Goal: Task Accomplishment & Management: Manage account settings

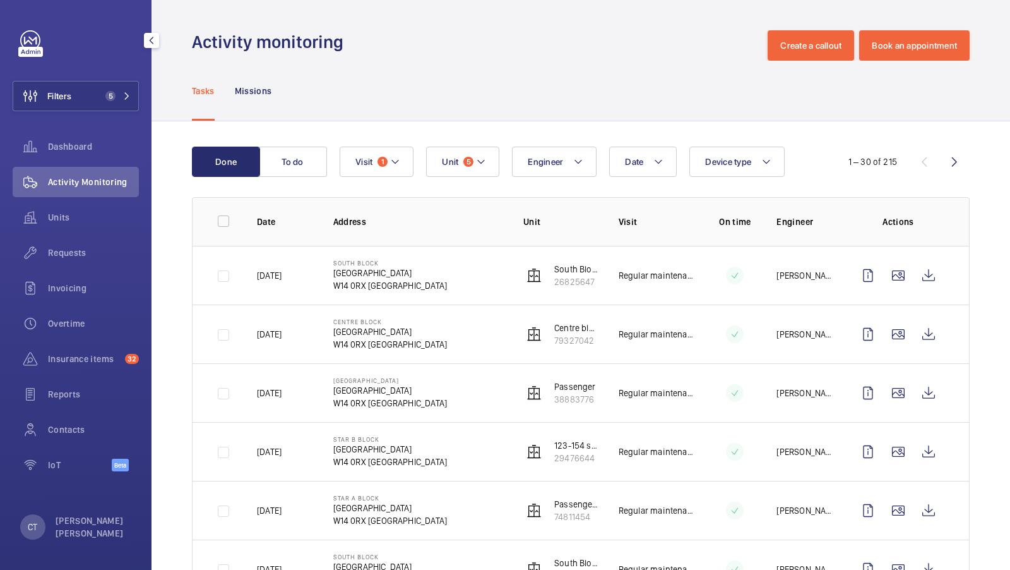
scroll to position [164, 0]
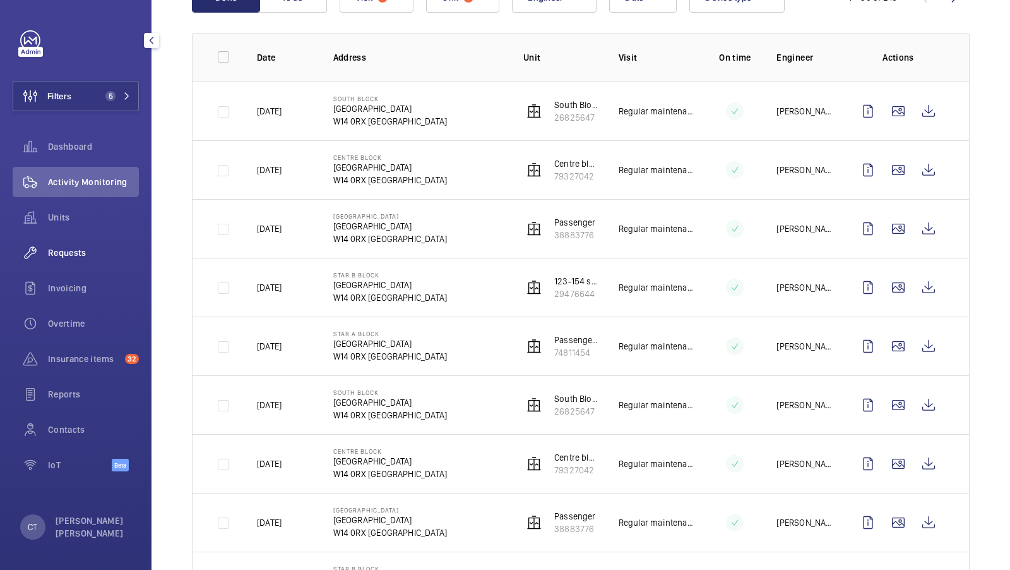
click at [74, 258] on span "Requests" at bounding box center [93, 252] width 91 height 13
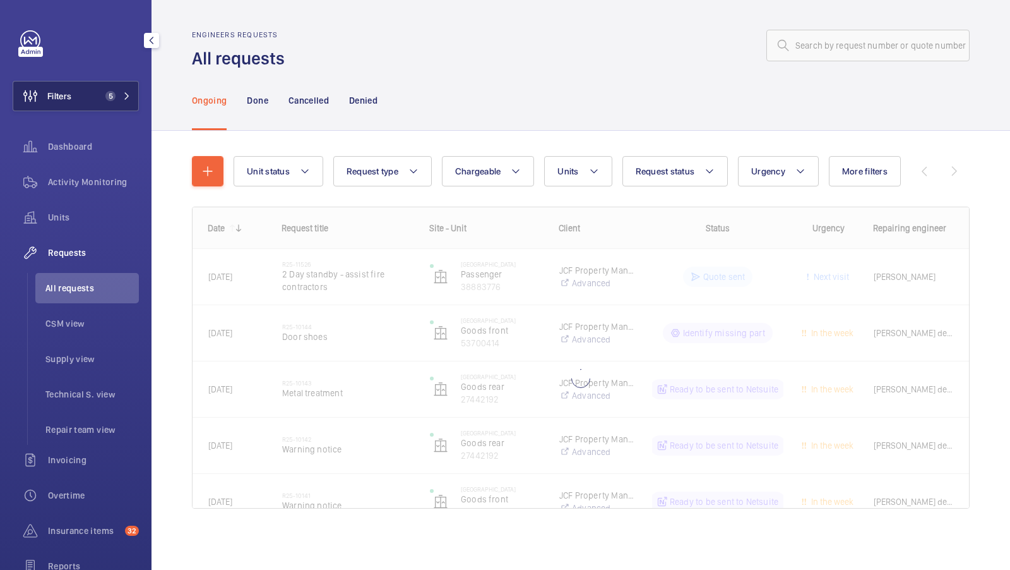
click at [114, 100] on span "5" at bounding box center [110, 96] width 10 height 10
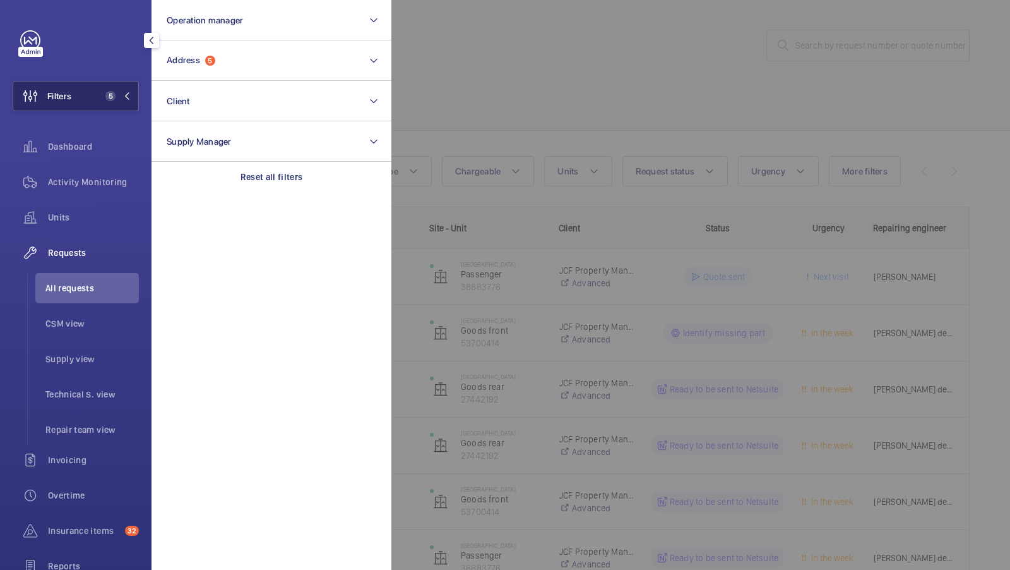
click at [109, 85] on button "Filters 5" at bounding box center [76, 96] width 126 height 30
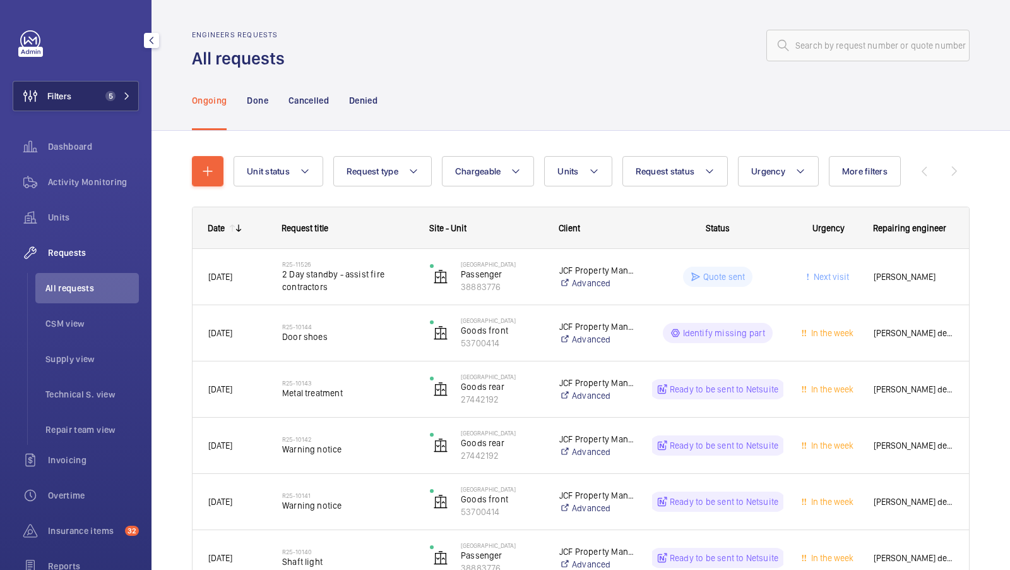
click at [95, 93] on button "Filters 5" at bounding box center [76, 96] width 126 height 30
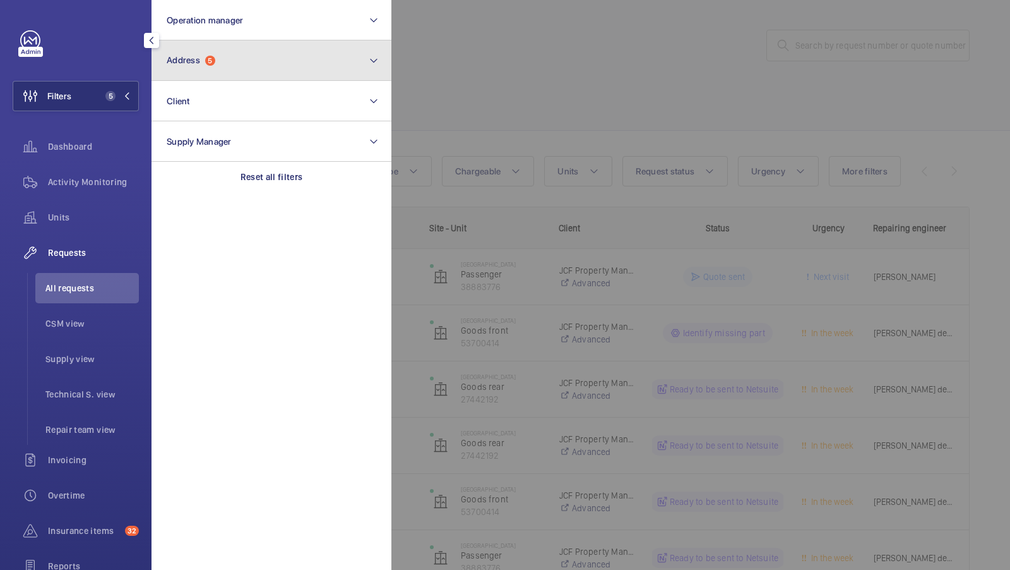
click at [271, 72] on button "Address 5" at bounding box center [272, 60] width 240 height 40
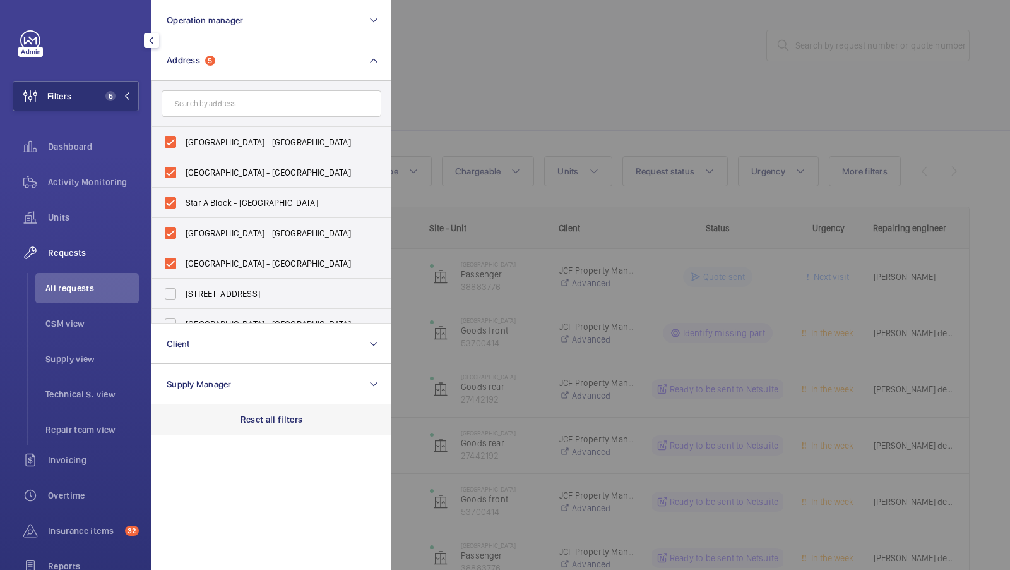
click at [244, 413] on p "Reset all filters" at bounding box center [272, 419] width 63 height 13
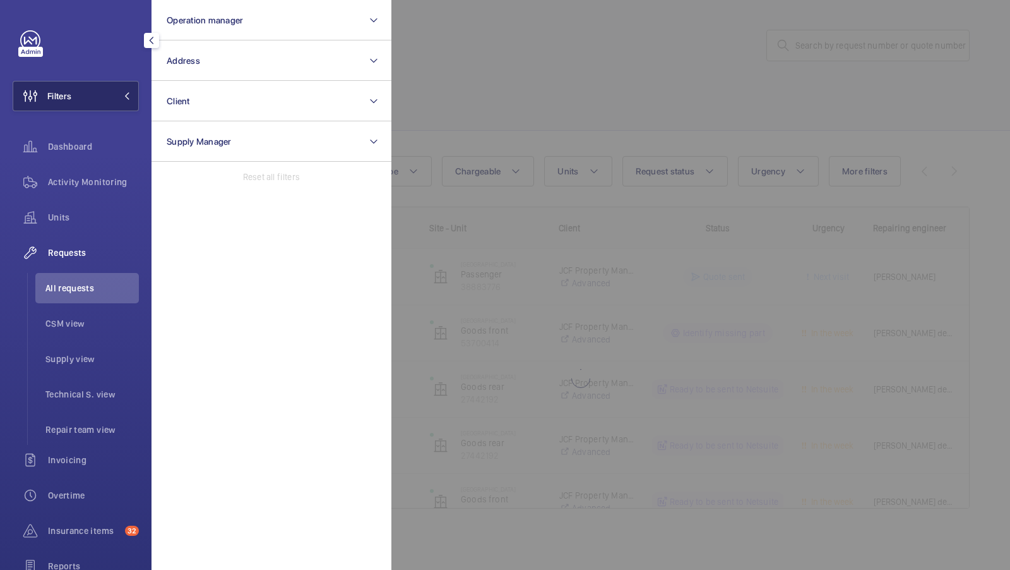
click at [116, 97] on span at bounding box center [123, 96] width 15 height 8
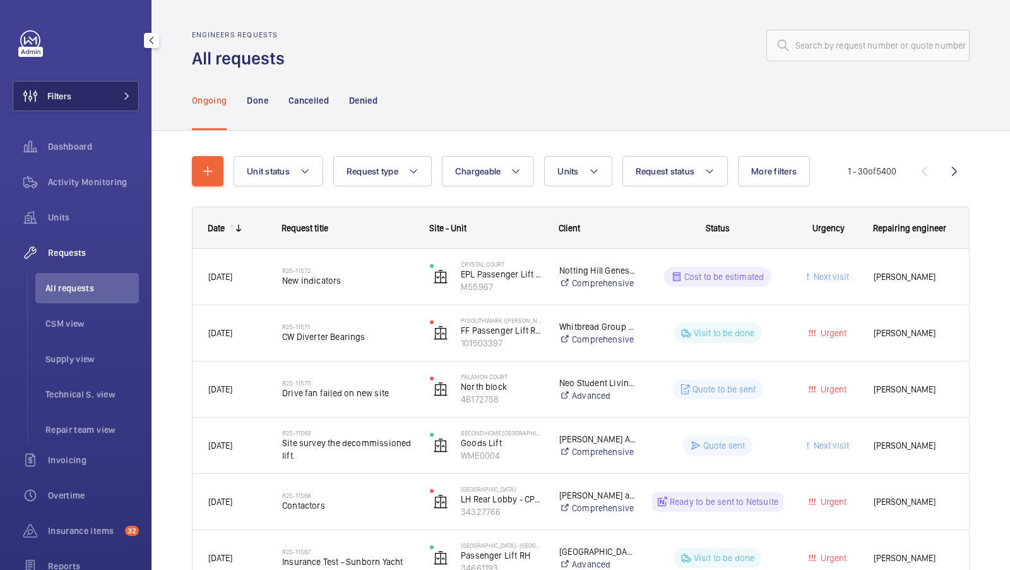
click at [88, 94] on button "Filters" at bounding box center [76, 96] width 126 height 30
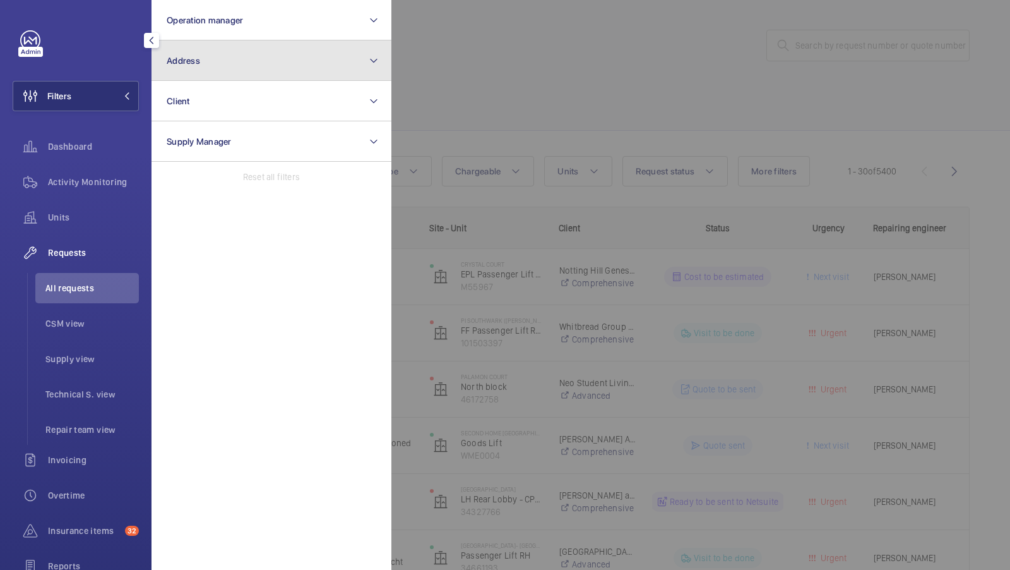
click at [303, 65] on button "Address" at bounding box center [272, 60] width 240 height 40
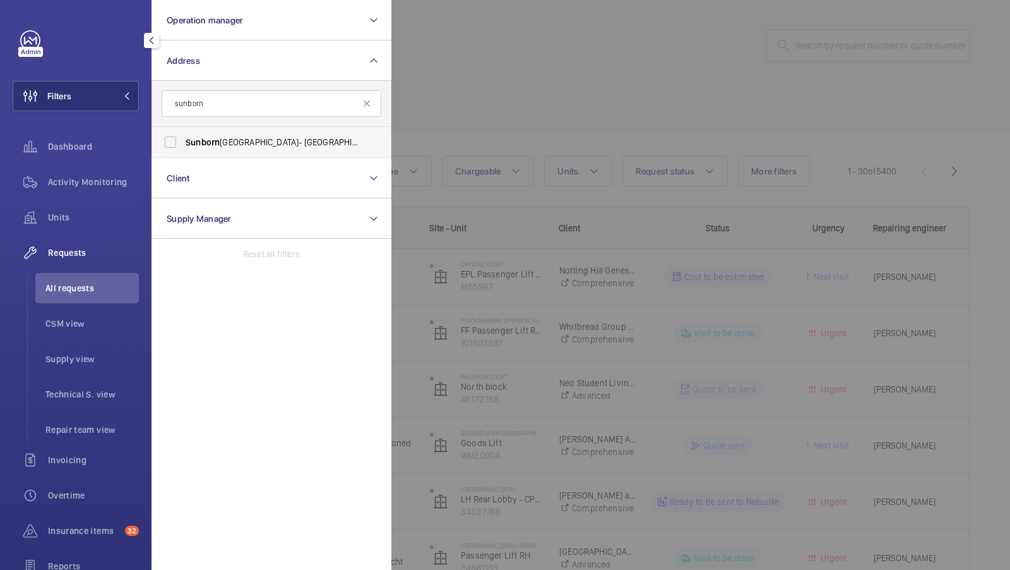
type input "sunborn"
click at [201, 151] on label "[GEOGRAPHIC_DATA]- [GEOGRAPHIC_DATA] - [GEOGRAPHIC_DATA]" at bounding box center [262, 142] width 220 height 30
click at [183, 151] on input "[GEOGRAPHIC_DATA]- [GEOGRAPHIC_DATA] - [GEOGRAPHIC_DATA]" at bounding box center [170, 141] width 25 height 25
checkbox input "true"
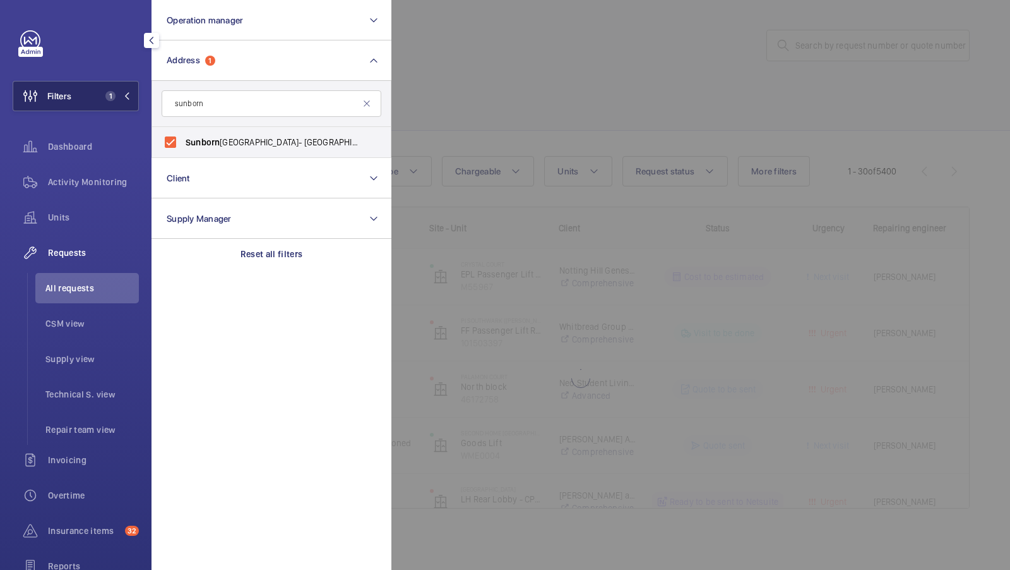
click at [103, 105] on button "Filters 1" at bounding box center [76, 96] width 126 height 30
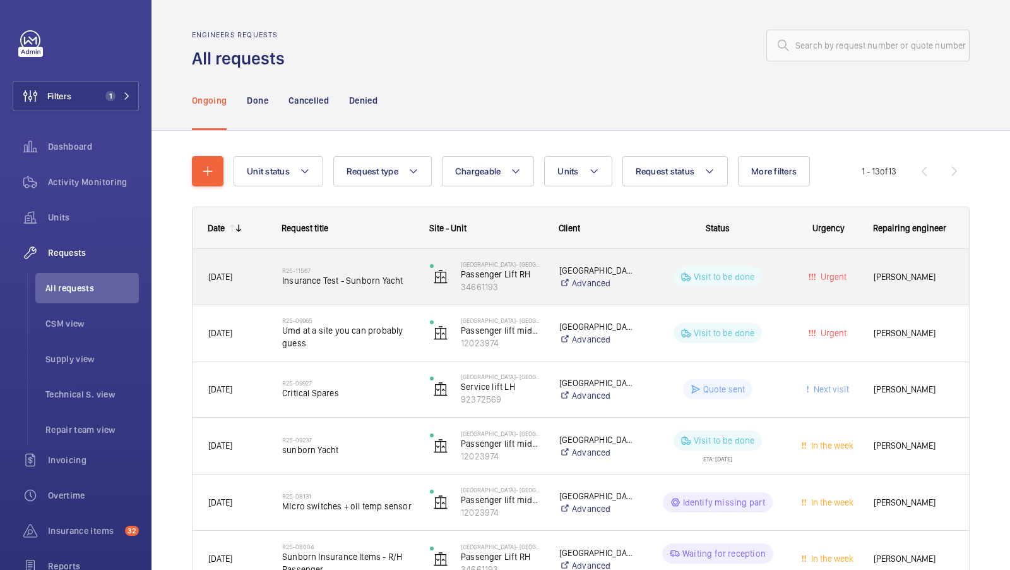
click at [349, 274] on span "Insurance Test - Sunborn Yacht" at bounding box center [347, 280] width 131 height 13
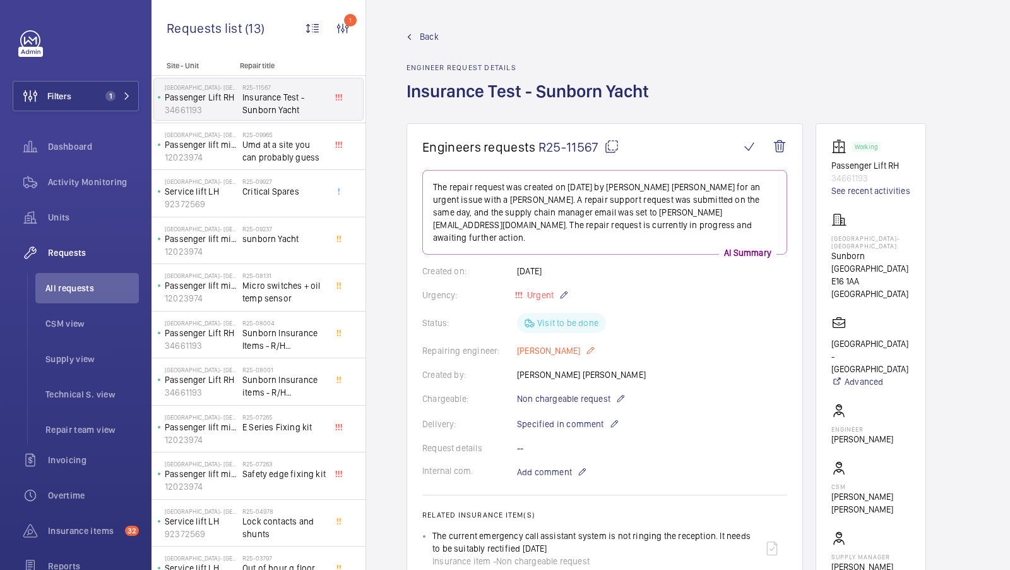
click at [547, 343] on p "Jennifer Cross" at bounding box center [556, 350] width 78 height 15
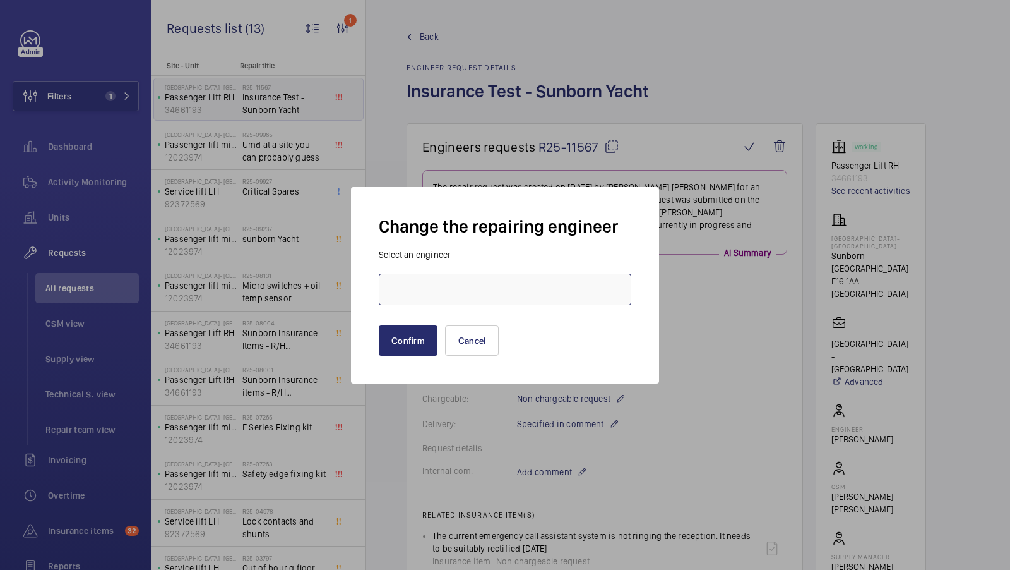
click at [443, 280] on input "text" at bounding box center [505, 289] width 253 height 32
type input "J"
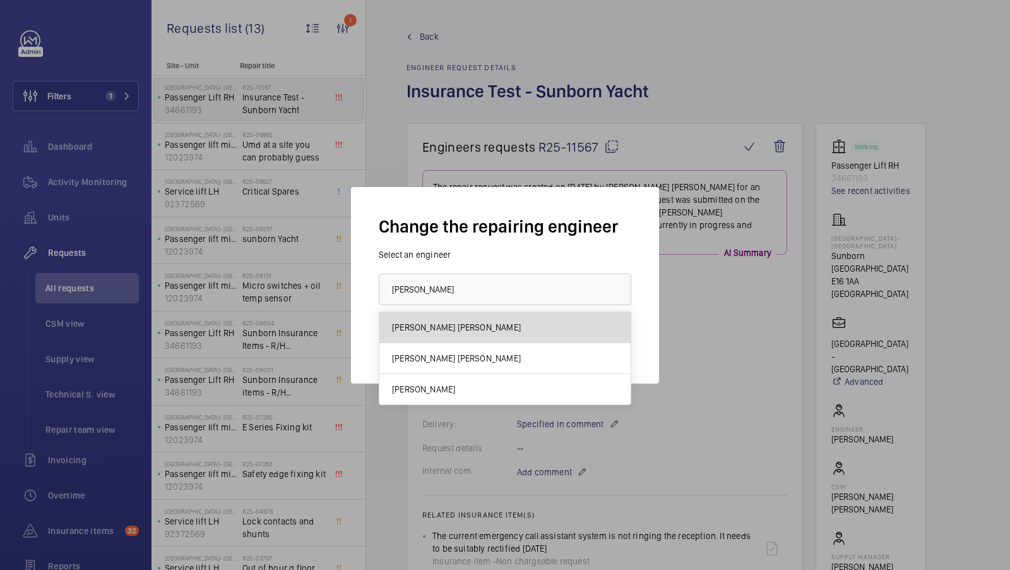
click at [444, 334] on mat-option "[PERSON_NAME] [PERSON_NAME]" at bounding box center [505, 327] width 251 height 31
type input "[PERSON_NAME] [PERSON_NAME]"
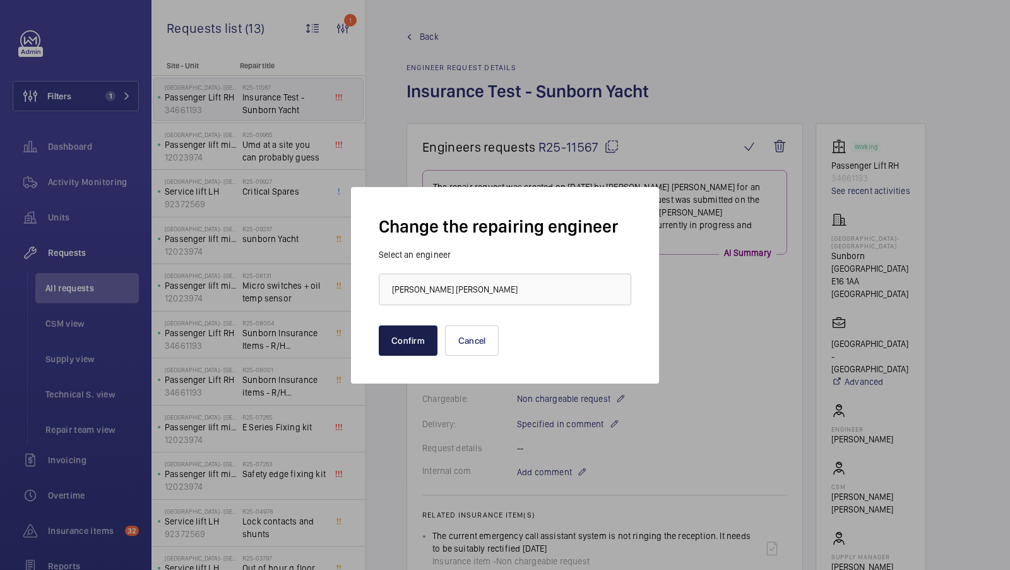
click at [400, 347] on button "Confirm" at bounding box center [408, 340] width 59 height 30
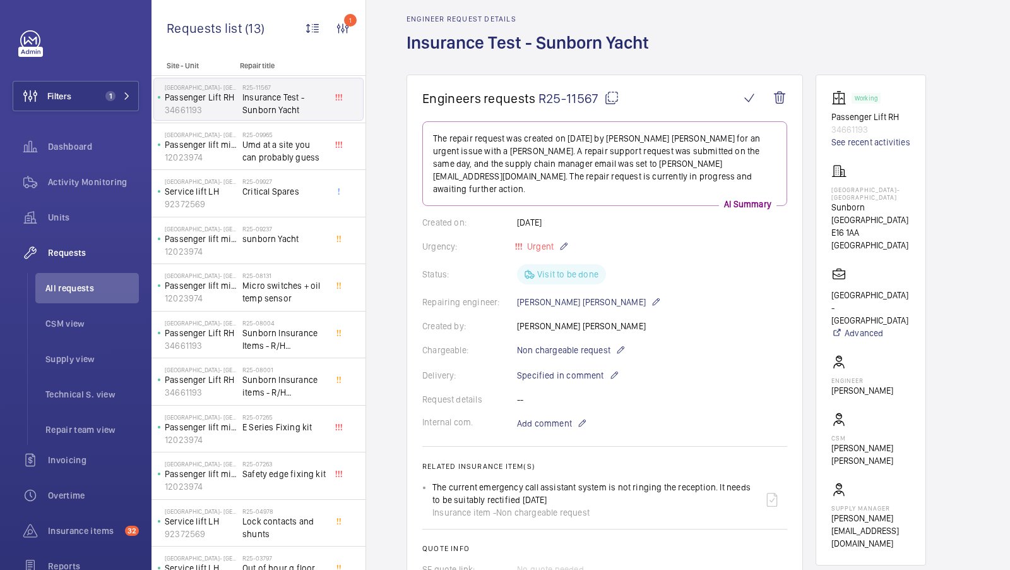
scroll to position [722, 0]
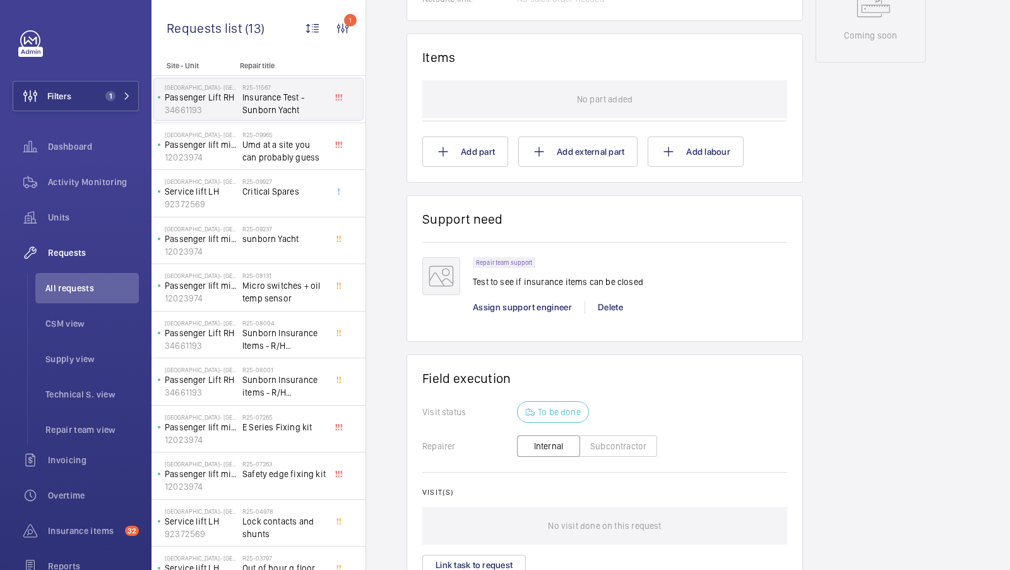
click at [873, 200] on div "Working Passenger Lift RH 34661193 See recent activities Sunborn Yacht Hotel- R…" at bounding box center [871, 25] width 111 height 1248
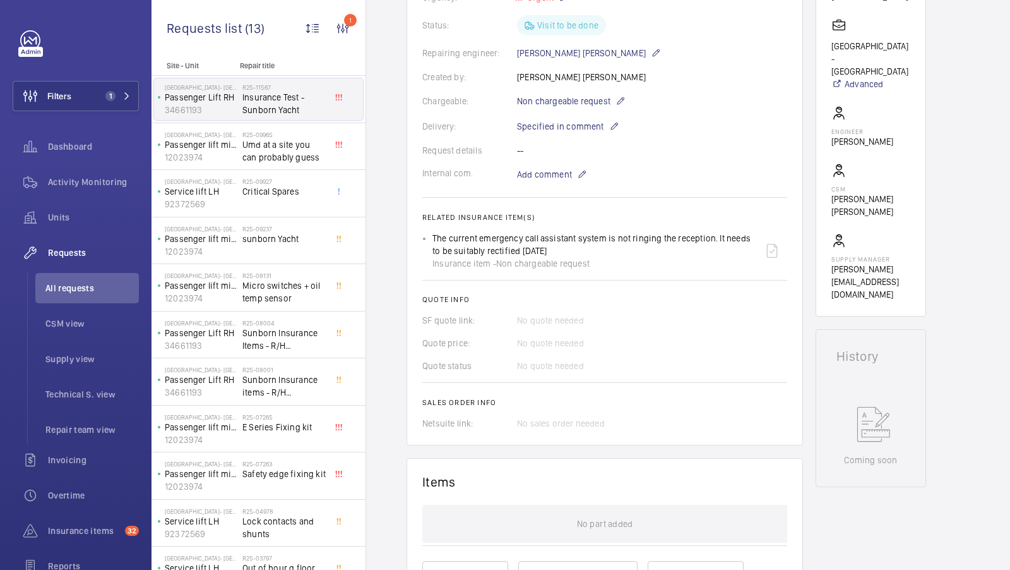
scroll to position [0, 0]
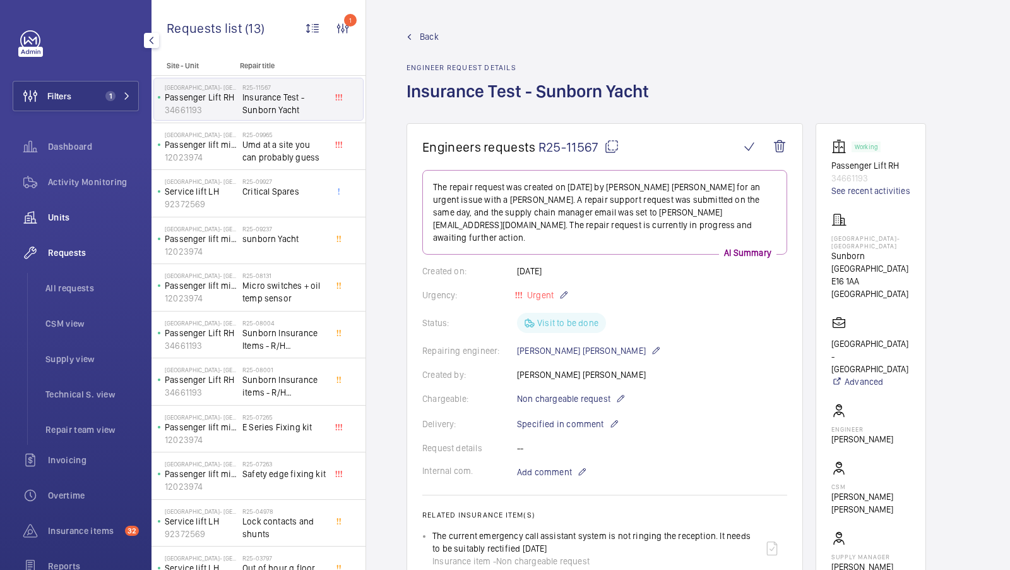
click at [75, 215] on span "Units" at bounding box center [93, 217] width 91 height 13
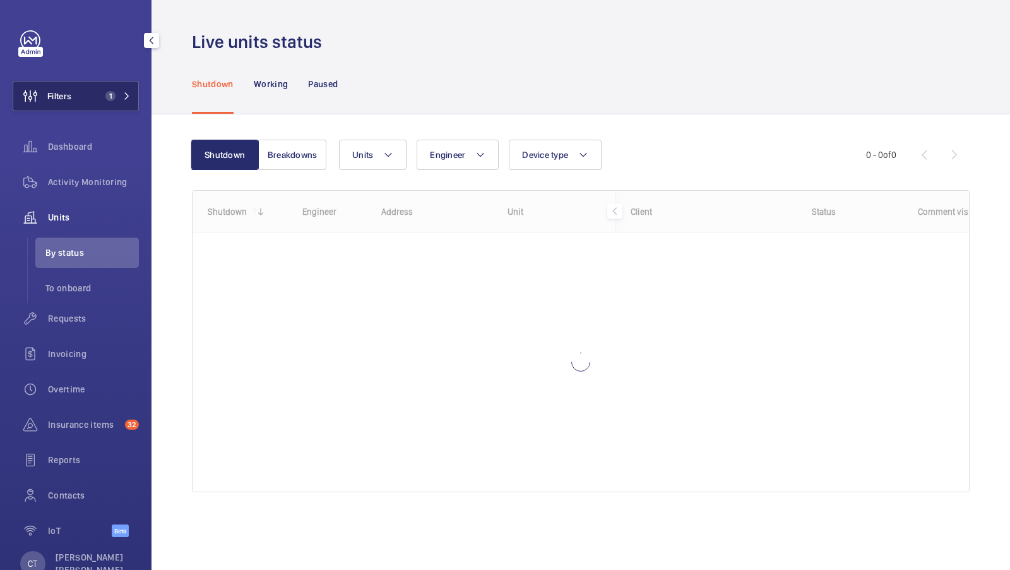
click at [114, 88] on button "Filters 1" at bounding box center [76, 96] width 126 height 30
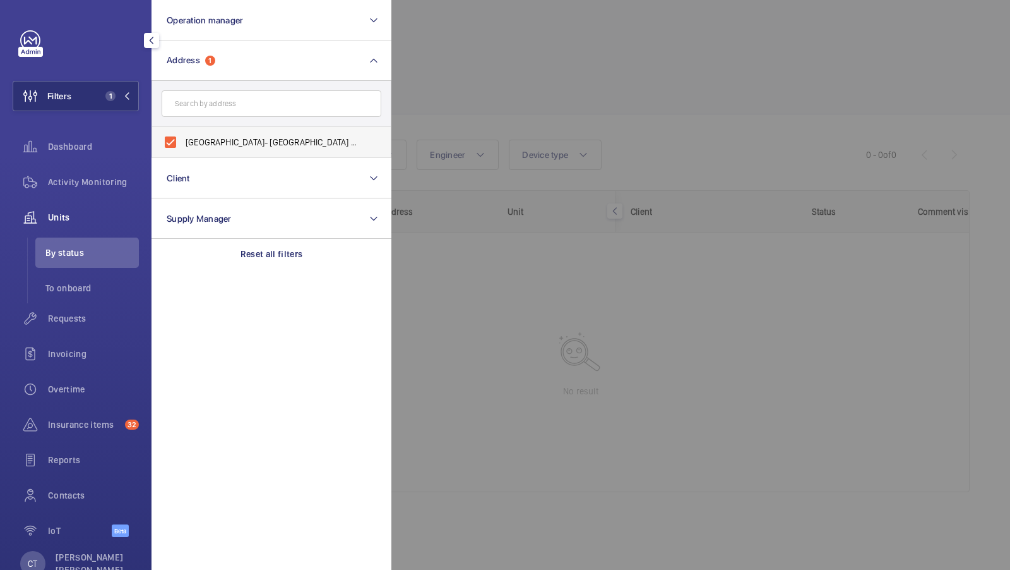
click at [252, 147] on span "Sunborn Yacht Hotel- Royal Victoria Dock - Sunborn London, LONDON E16 1AA" at bounding box center [273, 142] width 174 height 13
click at [183, 147] on input "Sunborn Yacht Hotel- Royal Victoria Dock - Sunborn London, LONDON E16 1AA" at bounding box center [170, 141] width 25 height 25
checkbox input "false"
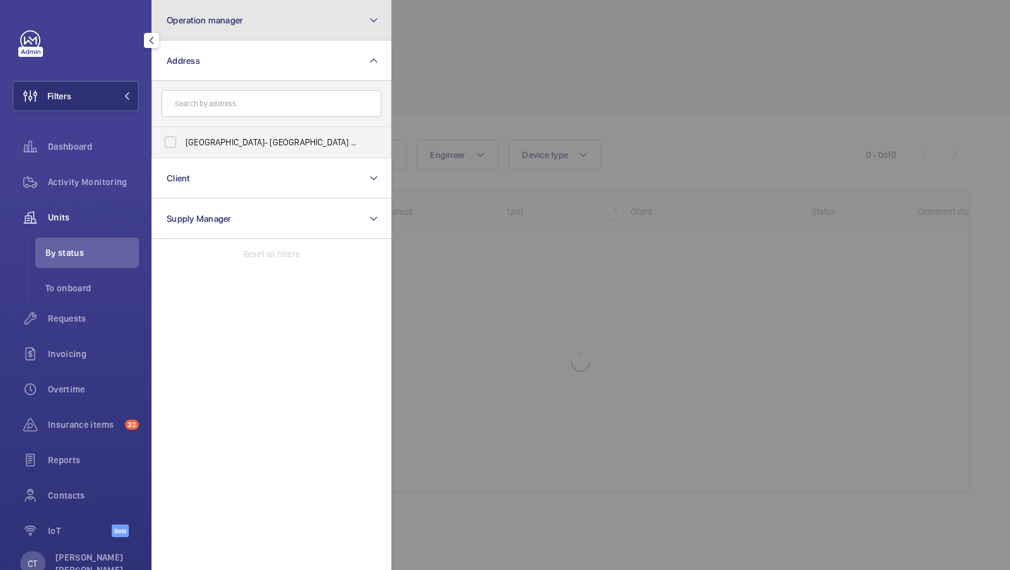
click at [355, 4] on button "Operation manager" at bounding box center [272, 20] width 240 height 40
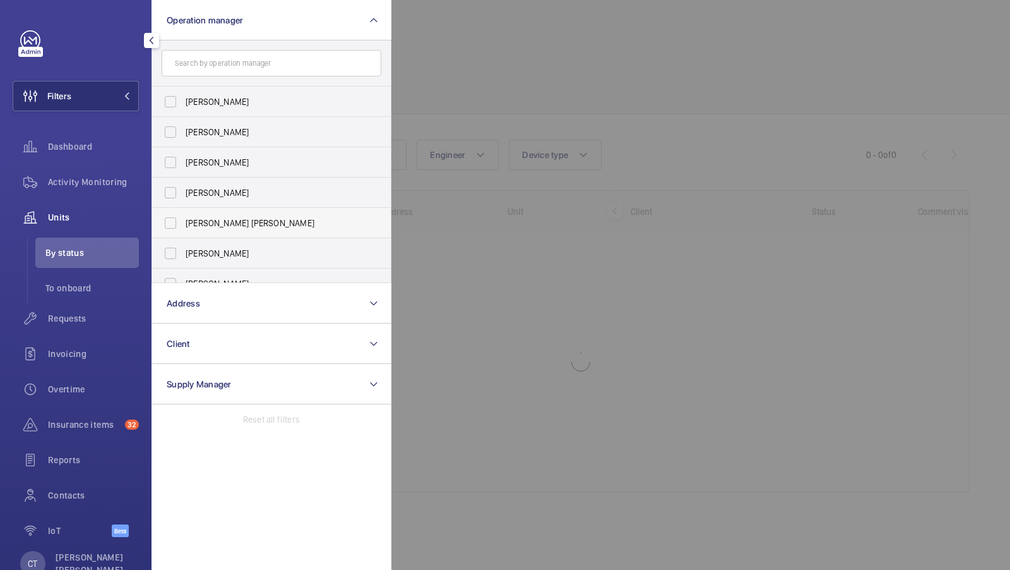
click at [234, 224] on span "[PERSON_NAME] [PERSON_NAME]" at bounding box center [273, 223] width 174 height 13
click at [183, 224] on input "[PERSON_NAME] [PERSON_NAME]" at bounding box center [170, 222] width 25 height 25
checkbox input "true"
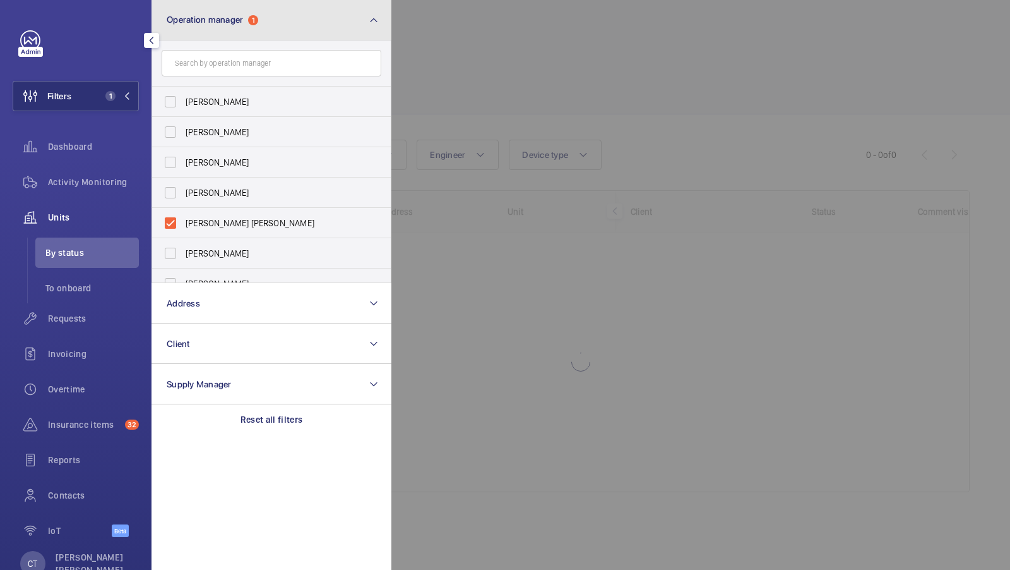
click at [369, 12] on button "Operation manager 1" at bounding box center [272, 20] width 240 height 40
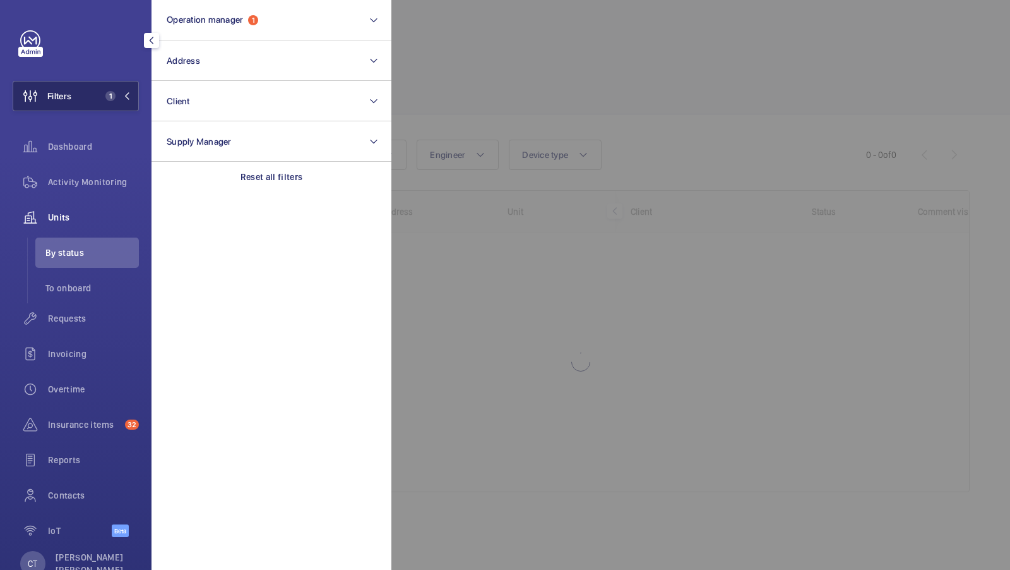
click at [116, 102] on button "Filters 1" at bounding box center [76, 96] width 126 height 30
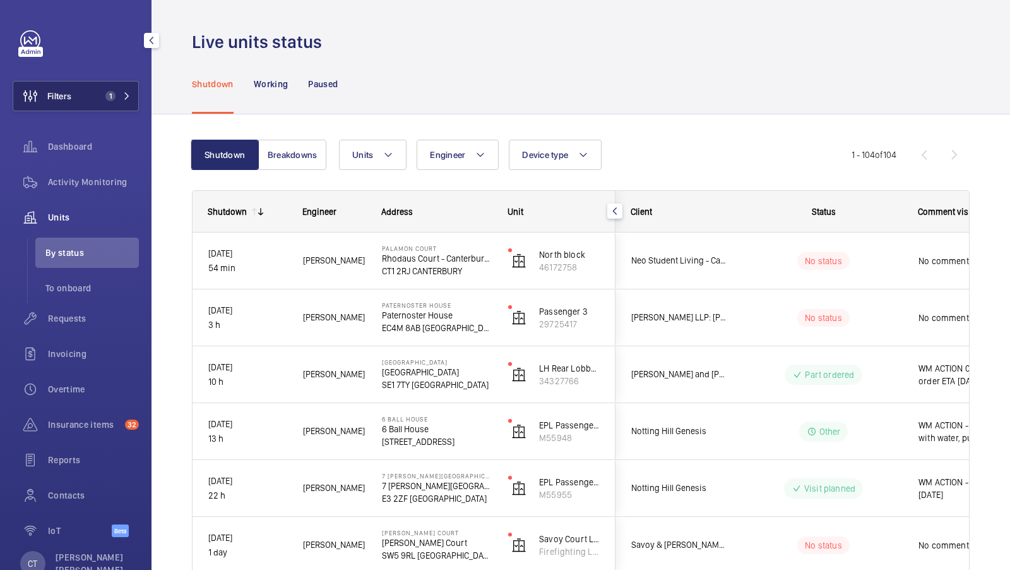
click at [105, 95] on span "1" at bounding box center [110, 96] width 10 height 10
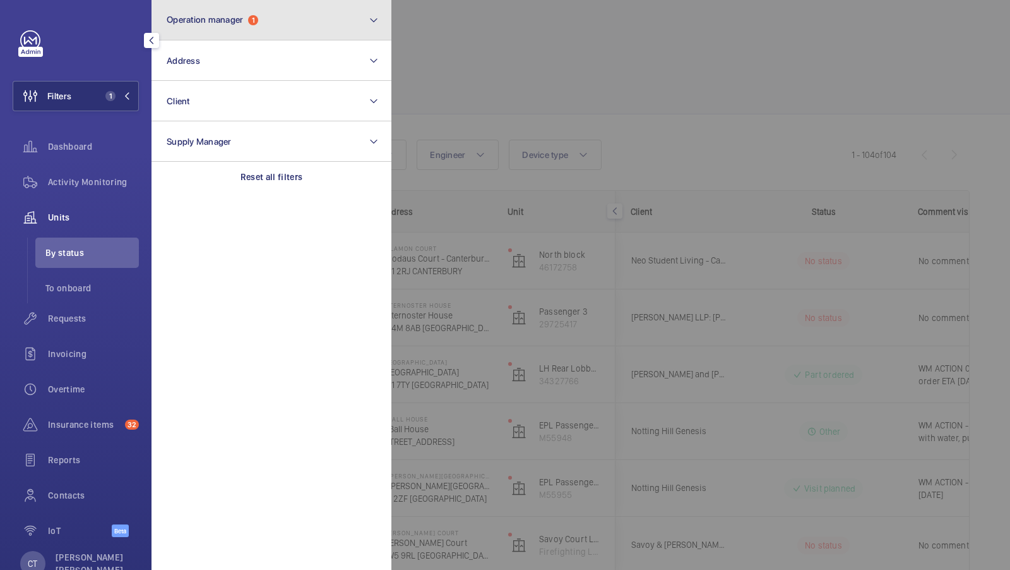
click at [306, 25] on button "Operation manager 1" at bounding box center [272, 20] width 240 height 40
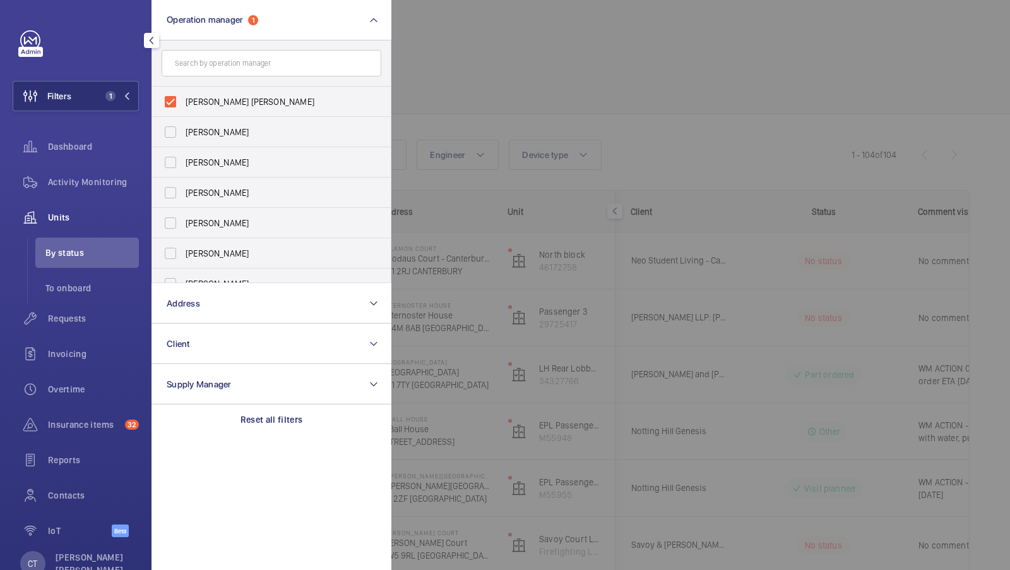
click at [330, 42] on form at bounding box center [271, 63] width 239 height 46
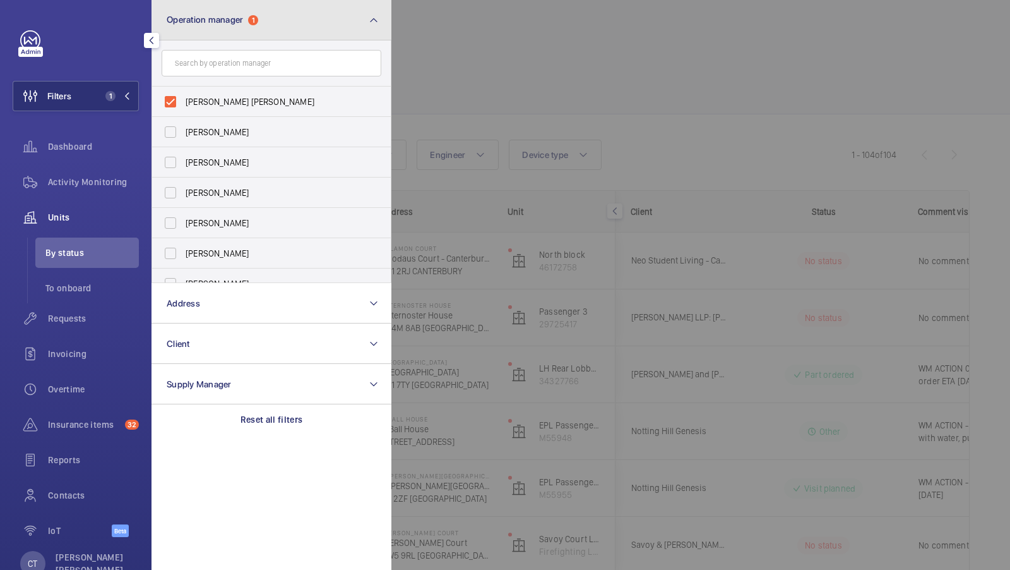
click at [332, 38] on button "Operation manager 1" at bounding box center [272, 20] width 240 height 40
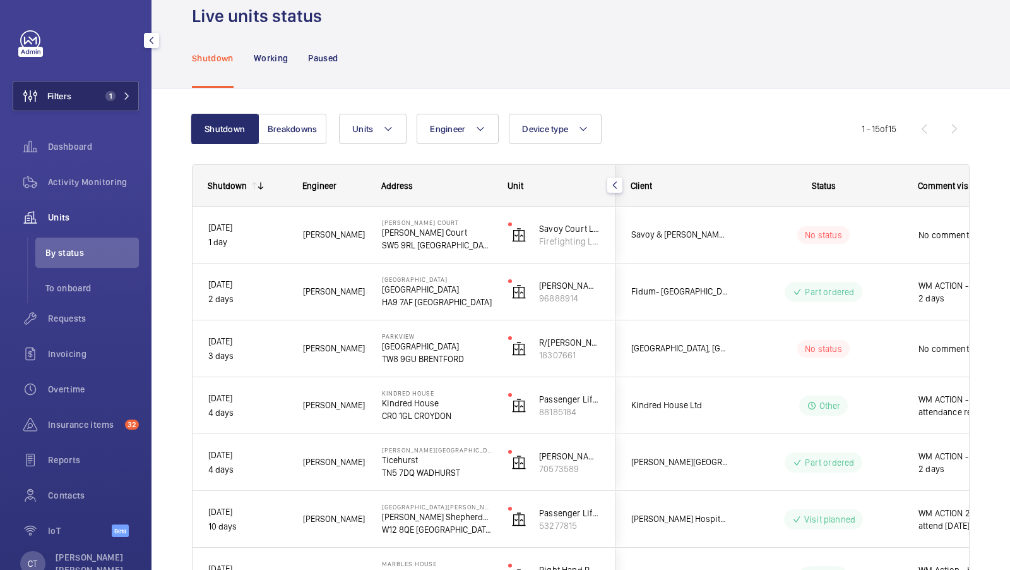
click at [116, 92] on span "1" at bounding box center [115, 96] width 30 height 10
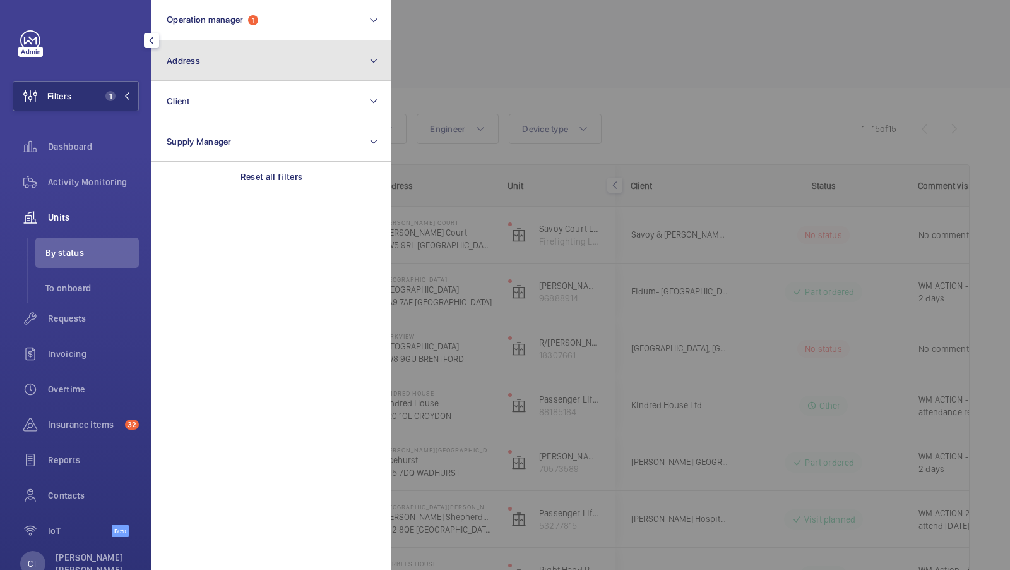
click at [235, 63] on button "Address" at bounding box center [272, 60] width 240 height 40
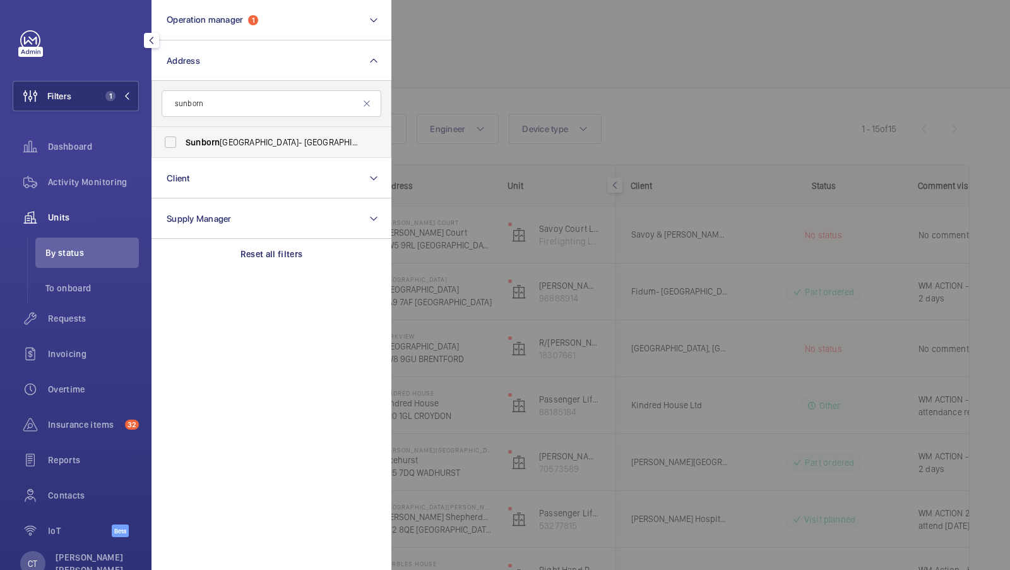
type input "sunborn"
click at [199, 138] on span "Sunborn" at bounding box center [203, 142] width 34 height 10
click at [183, 138] on input "[GEOGRAPHIC_DATA]- [GEOGRAPHIC_DATA] - [GEOGRAPHIC_DATA]" at bounding box center [170, 141] width 25 height 25
checkbox input "true"
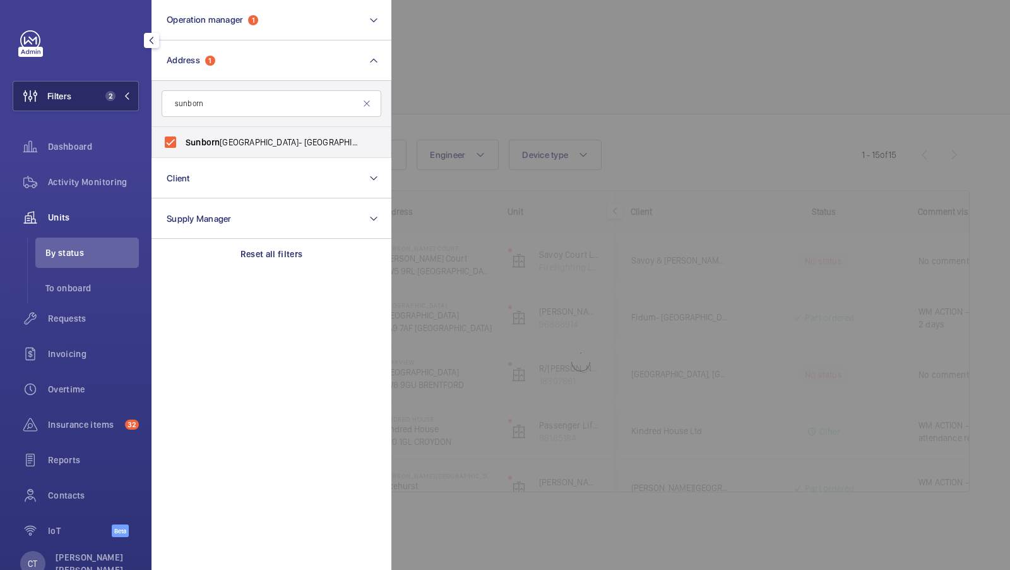
click at [130, 108] on button "Filters 2" at bounding box center [76, 96] width 126 height 30
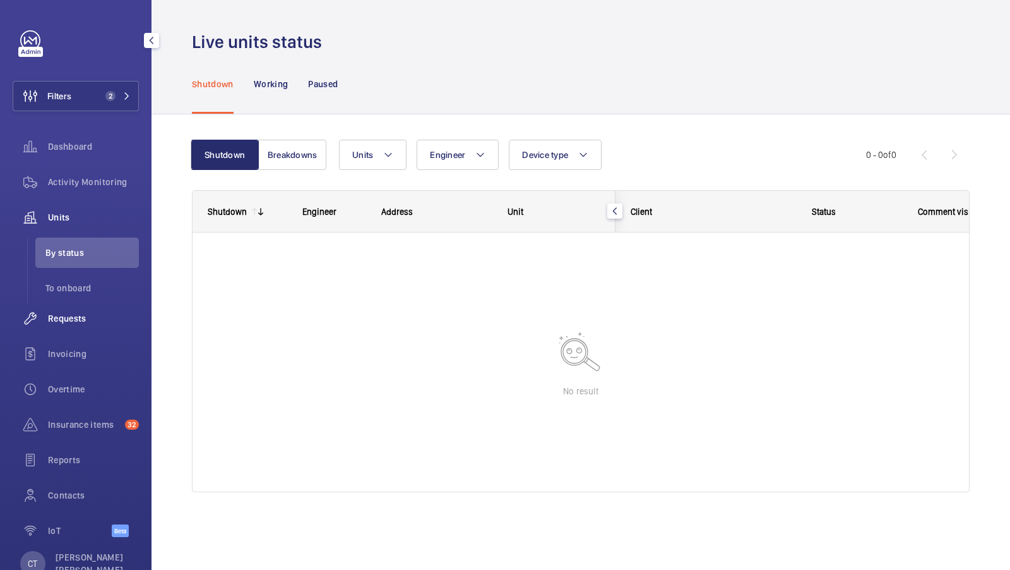
click at [73, 315] on span "Requests" at bounding box center [93, 318] width 91 height 13
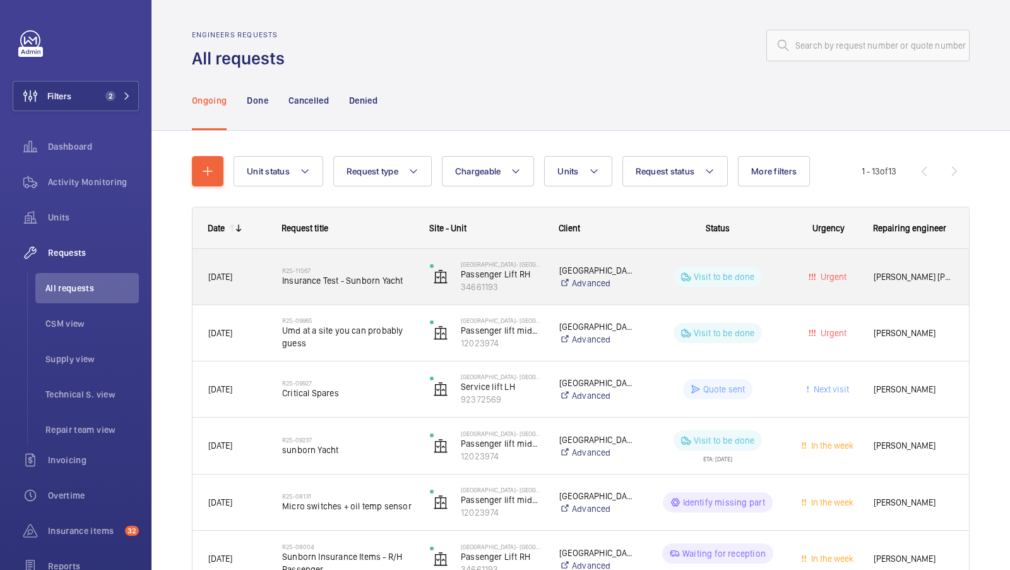
click at [352, 278] on span "Insurance Test - Sunborn Yacht" at bounding box center [347, 280] width 131 height 13
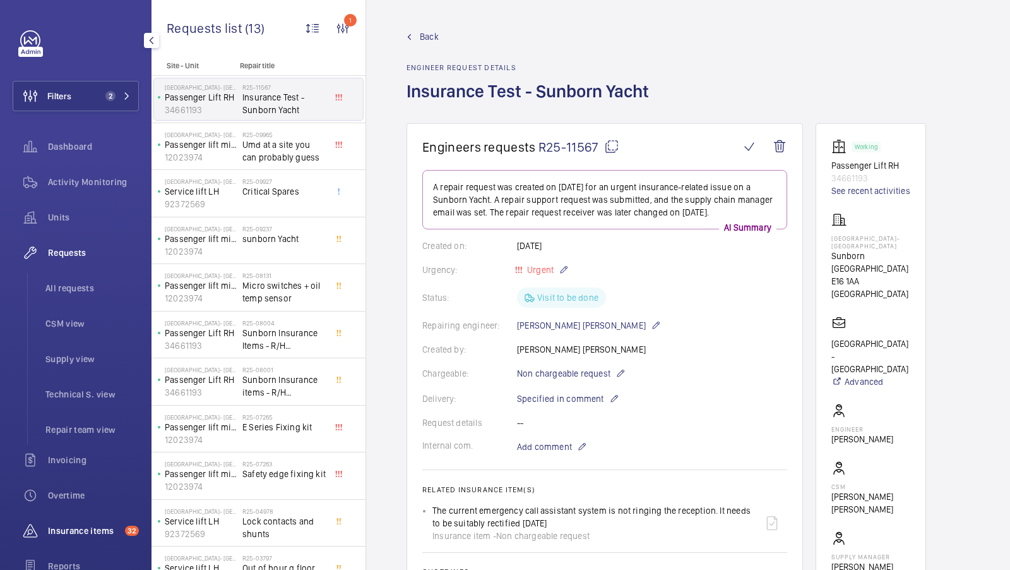
click at [89, 524] on span "Insurance items" at bounding box center [84, 530] width 72 height 13
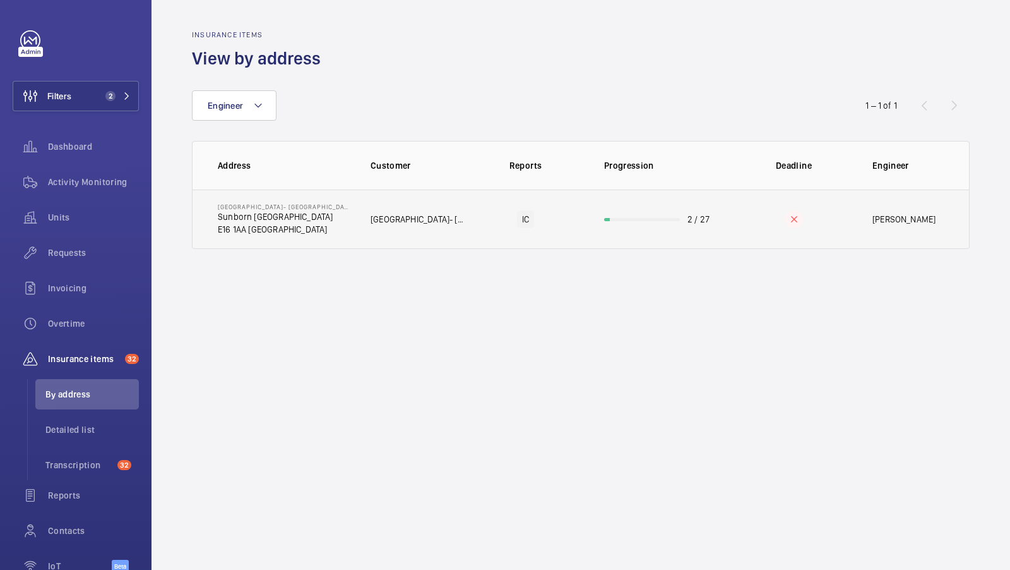
click at [391, 223] on p "[GEOGRAPHIC_DATA]- [GEOGRAPHIC_DATA]" at bounding box center [419, 219] width 97 height 13
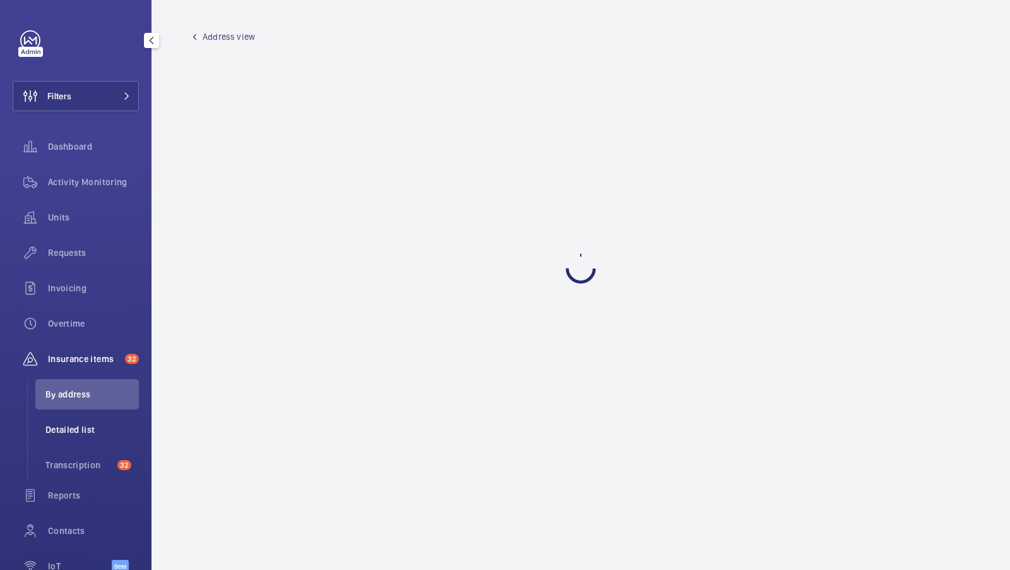
click at [83, 423] on span "Detailed list" at bounding box center [91, 429] width 93 height 13
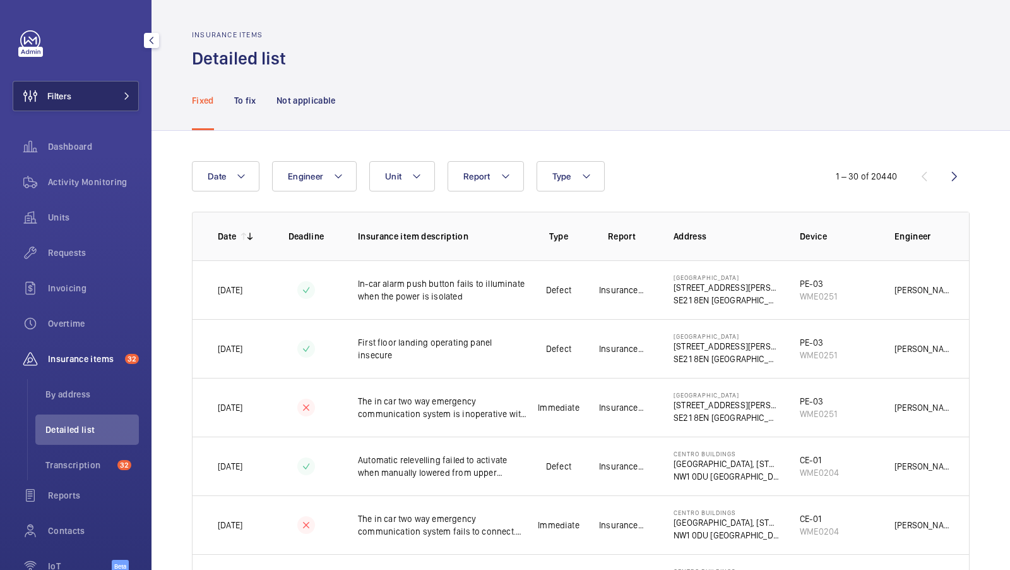
click at [104, 106] on button "Filters" at bounding box center [76, 96] width 126 height 30
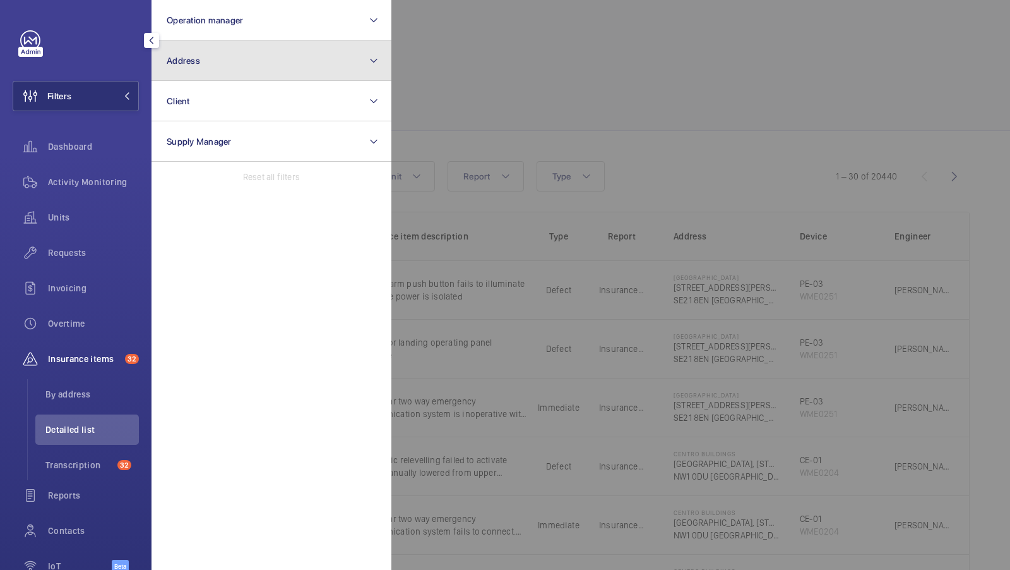
click at [242, 68] on button "Address" at bounding box center [272, 60] width 240 height 40
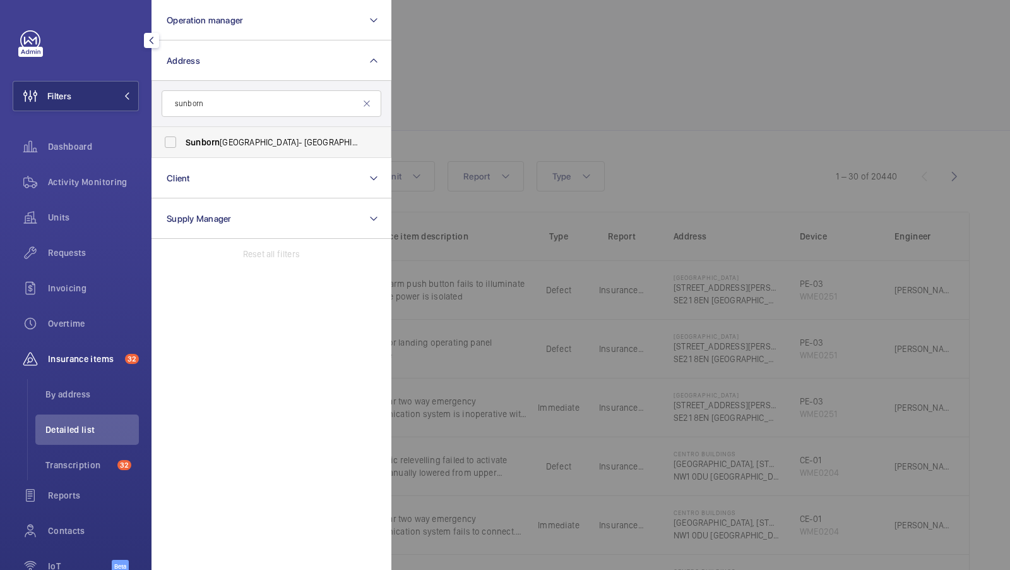
type input "sunborn"
click at [225, 144] on span "[GEOGRAPHIC_DATA]- [GEOGRAPHIC_DATA] - [GEOGRAPHIC_DATA]" at bounding box center [273, 142] width 174 height 13
click at [183, 144] on input "[GEOGRAPHIC_DATA]- [GEOGRAPHIC_DATA] - [GEOGRAPHIC_DATA]" at bounding box center [170, 141] width 25 height 25
checkbox input "true"
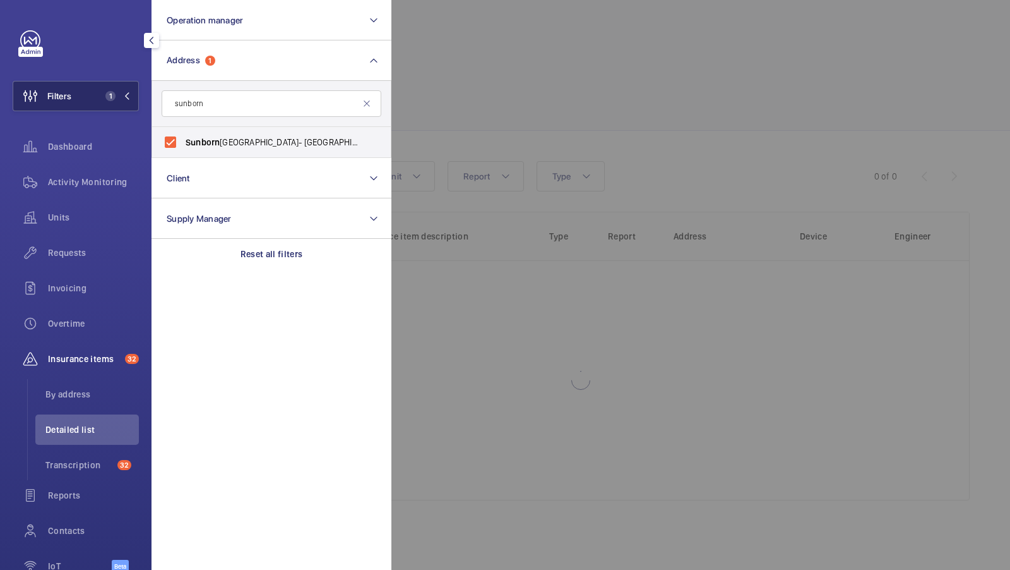
click at [117, 101] on button "Filters 1" at bounding box center [76, 96] width 126 height 30
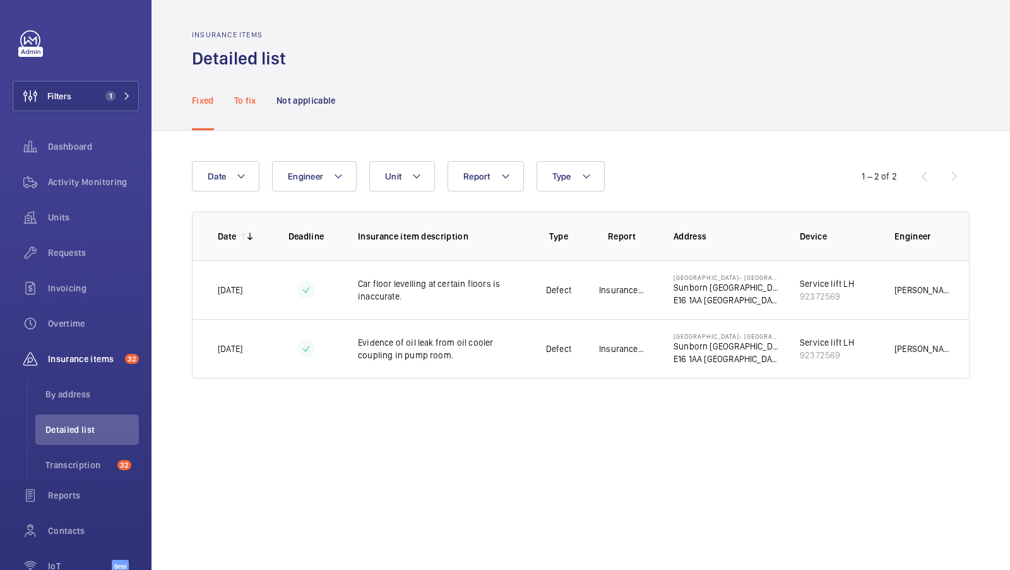
click at [244, 106] on p "To fix" at bounding box center [245, 100] width 22 height 13
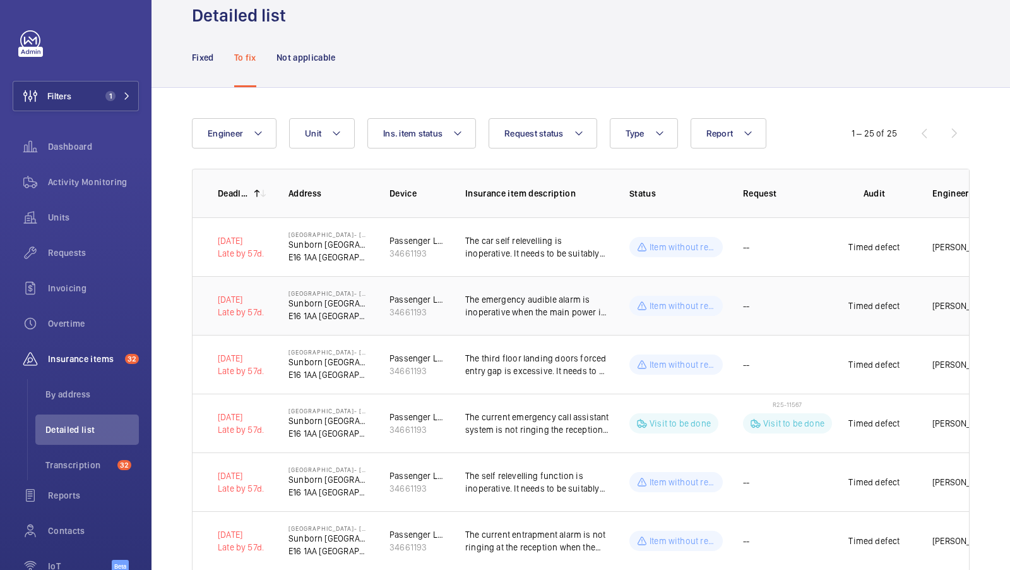
scroll to position [49, 0]
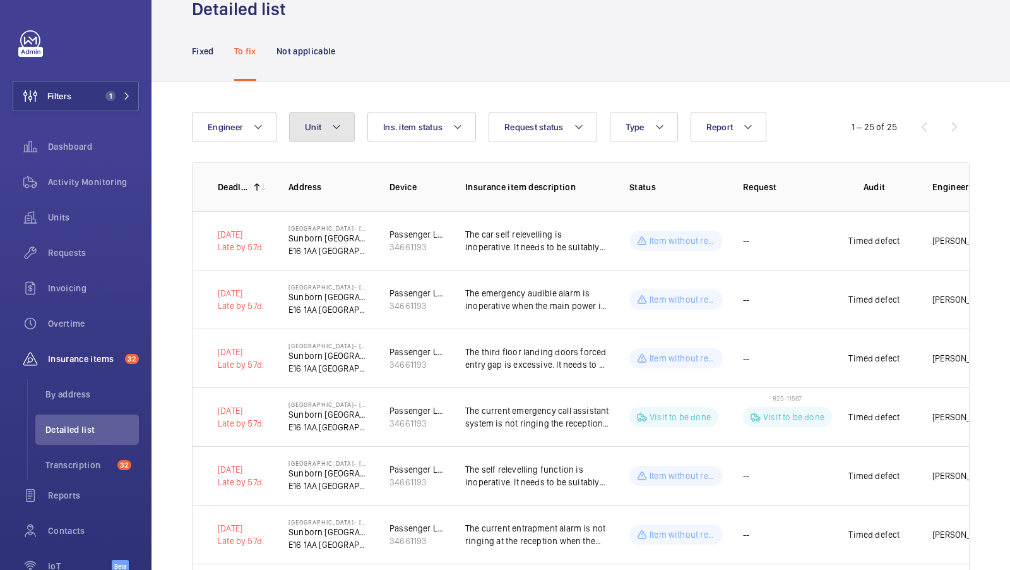
click at [313, 133] on button "Unit" at bounding box center [322, 127] width 66 height 30
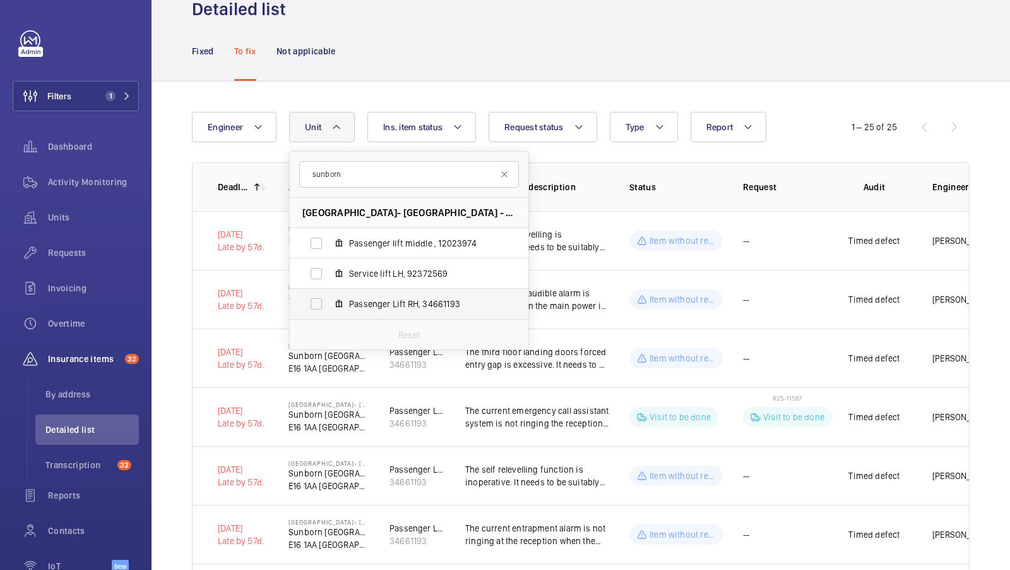
type input "sunborn"
click at [374, 308] on span "Passenger Lift RH, 34661193" at bounding box center [422, 303] width 147 height 13
click at [329, 308] on input "Passenger Lift RH, 34661193" at bounding box center [316, 303] width 25 height 25
checkbox input "true"
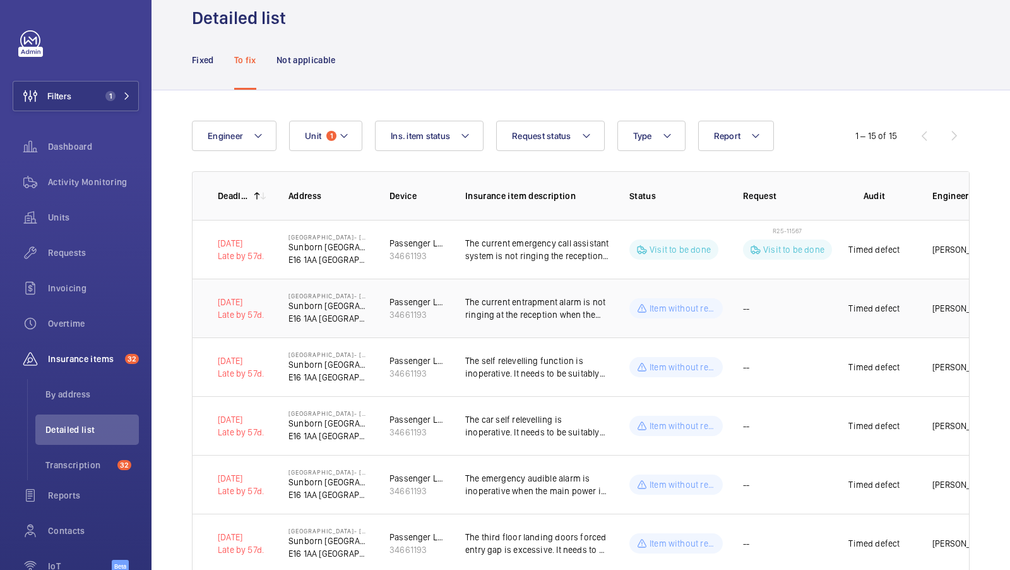
scroll to position [44, 0]
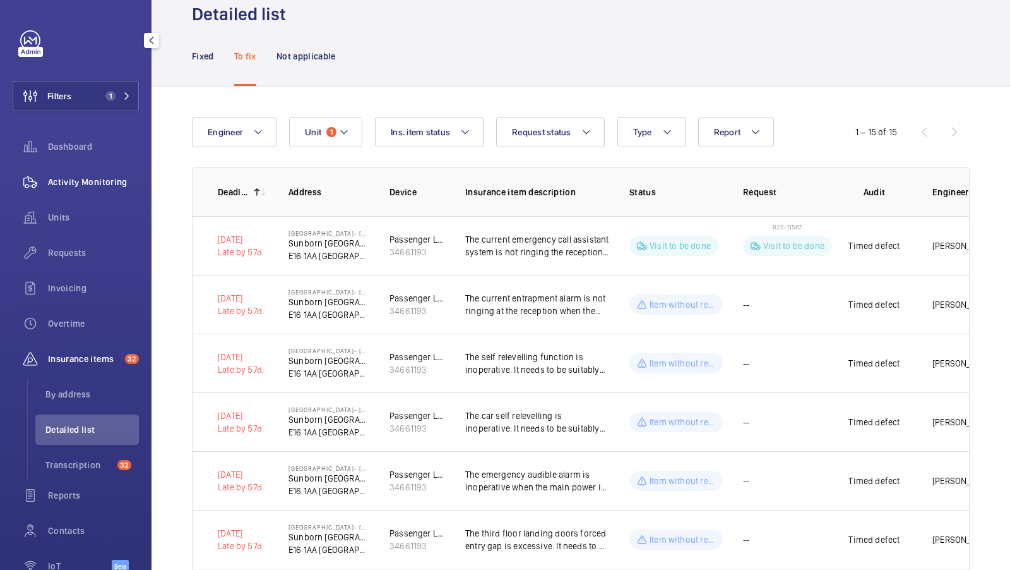
click at [94, 179] on span "Activity Monitoring" at bounding box center [93, 182] width 91 height 13
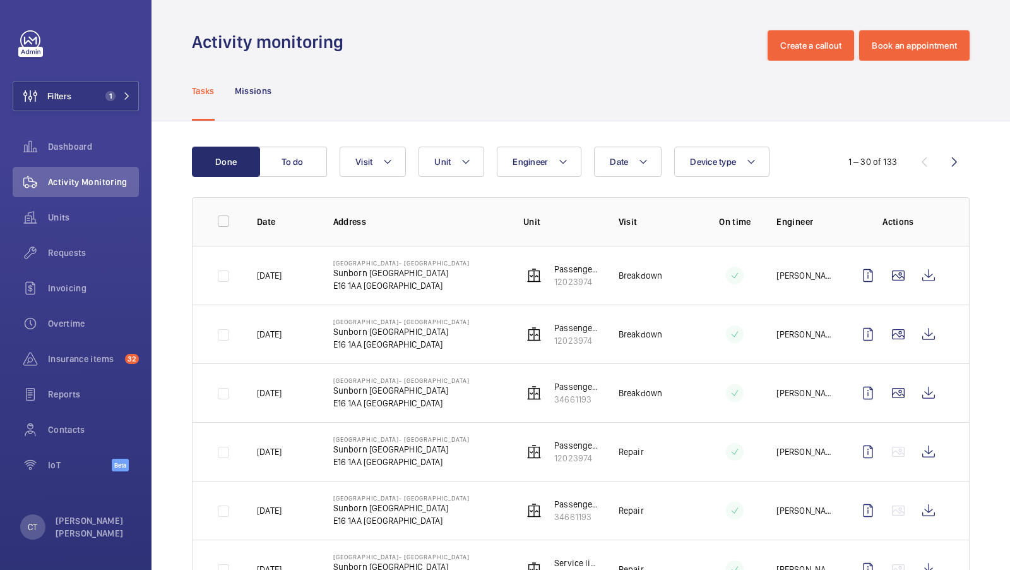
click at [443, 152] on button "Unit" at bounding box center [452, 162] width 66 height 30
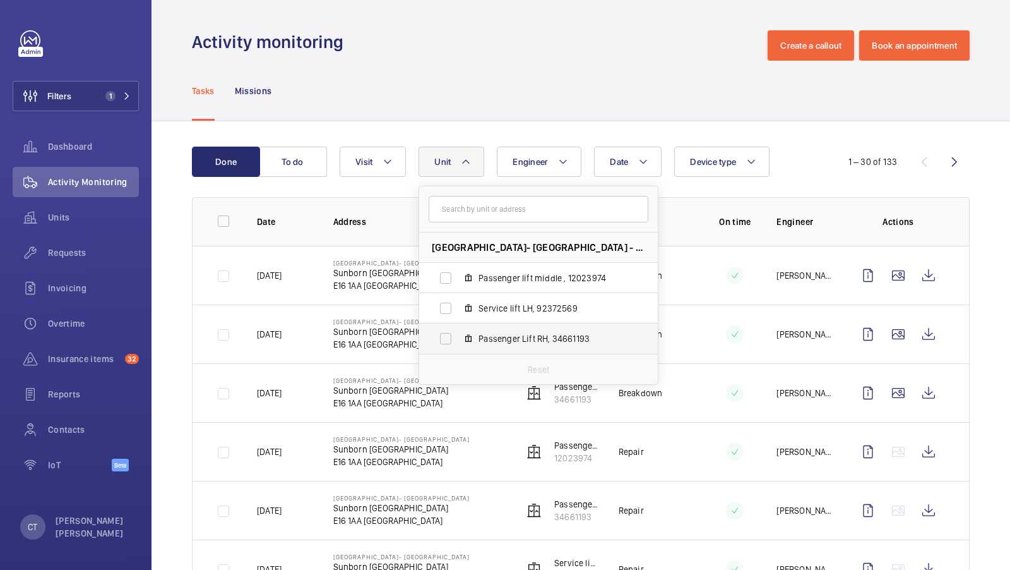
click at [514, 335] on span "Passenger Lift RH, 34661193" at bounding box center [552, 338] width 147 height 13
click at [458, 335] on input "Passenger Lift RH, 34661193" at bounding box center [445, 338] width 25 height 25
checkbox input "true"
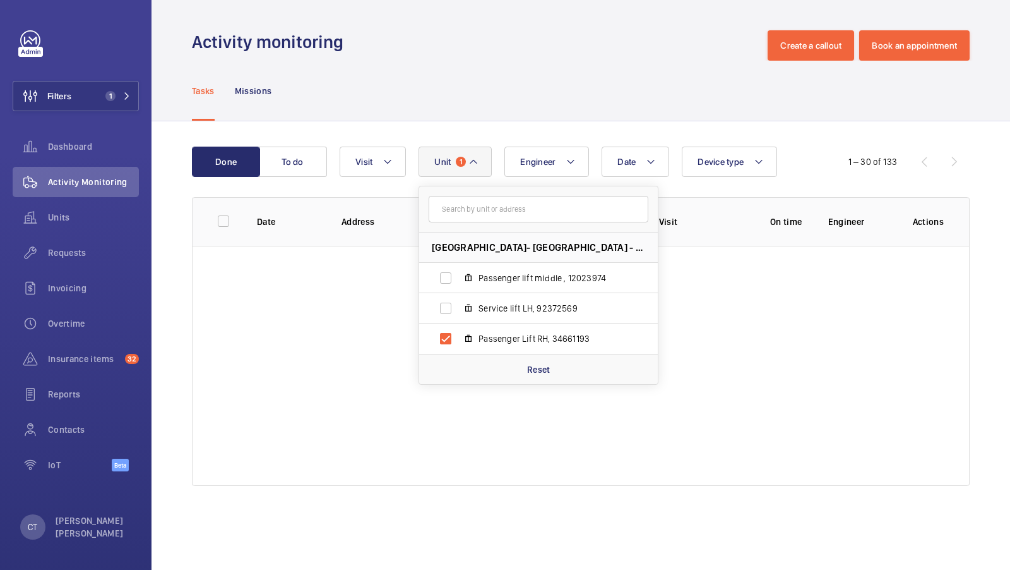
click at [733, 140] on div "Done To do Date Engineer Unit 1 Sunborn Yacht Hotel- Royal Victoria Dock - Sunb…" at bounding box center [581, 318] width 859 height 395
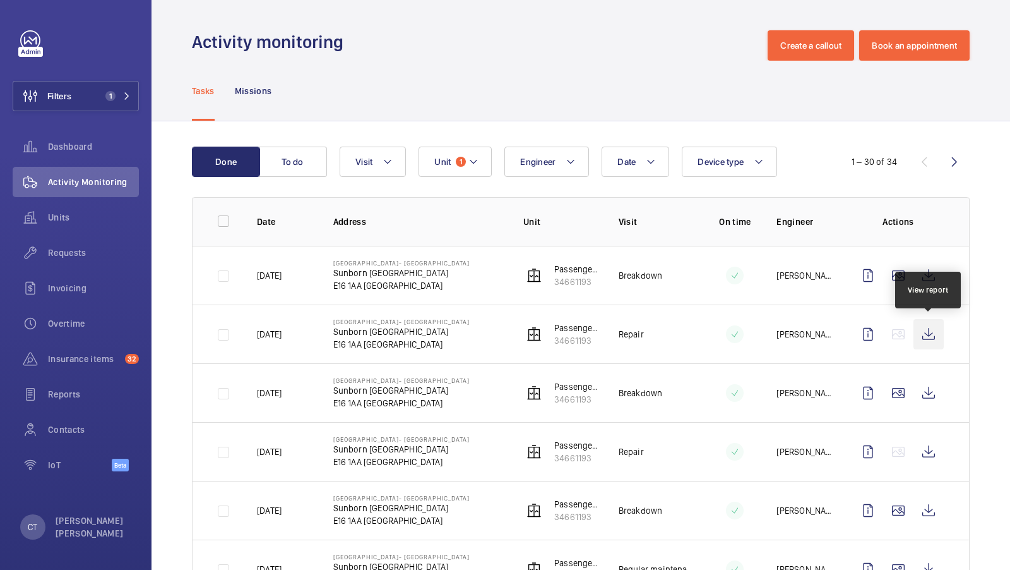
click at [937, 332] on wm-front-icon-button at bounding box center [929, 334] width 30 height 30
click at [69, 361] on span "Insurance items" at bounding box center [84, 358] width 72 height 13
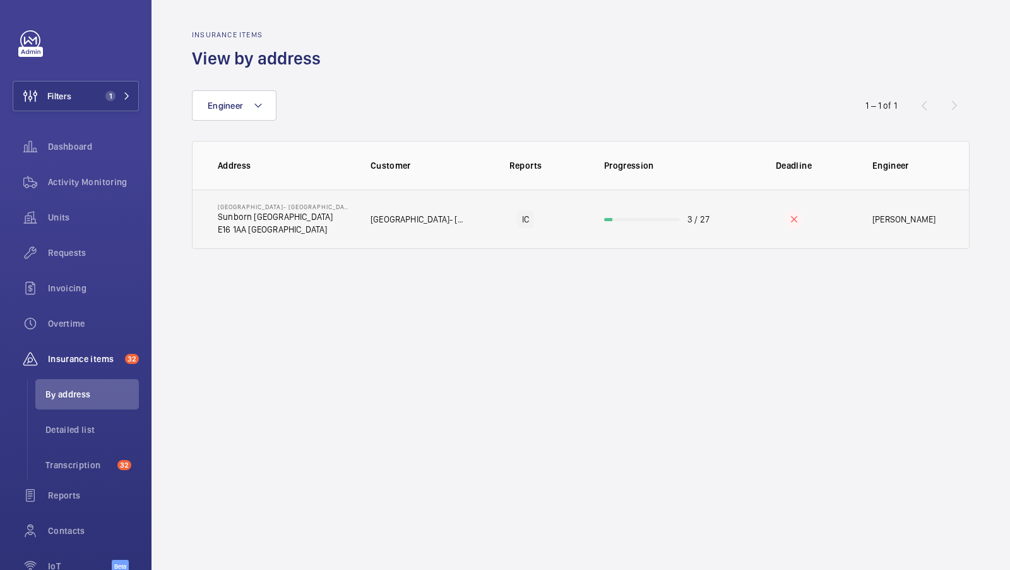
click at [431, 224] on p "[GEOGRAPHIC_DATA]- [GEOGRAPHIC_DATA]" at bounding box center [419, 219] width 97 height 13
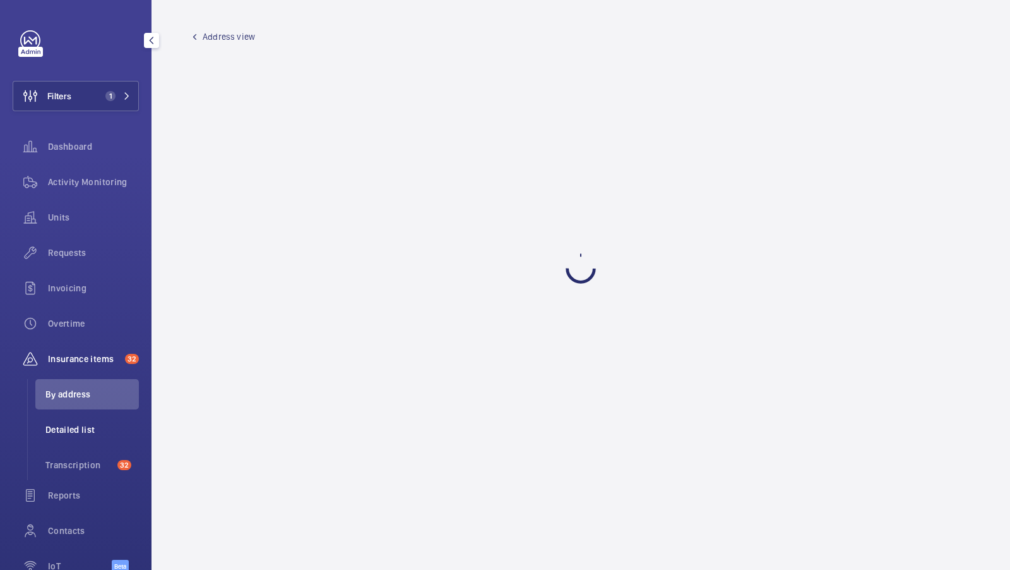
click at [85, 440] on li "Detailed list" at bounding box center [87, 429] width 104 height 30
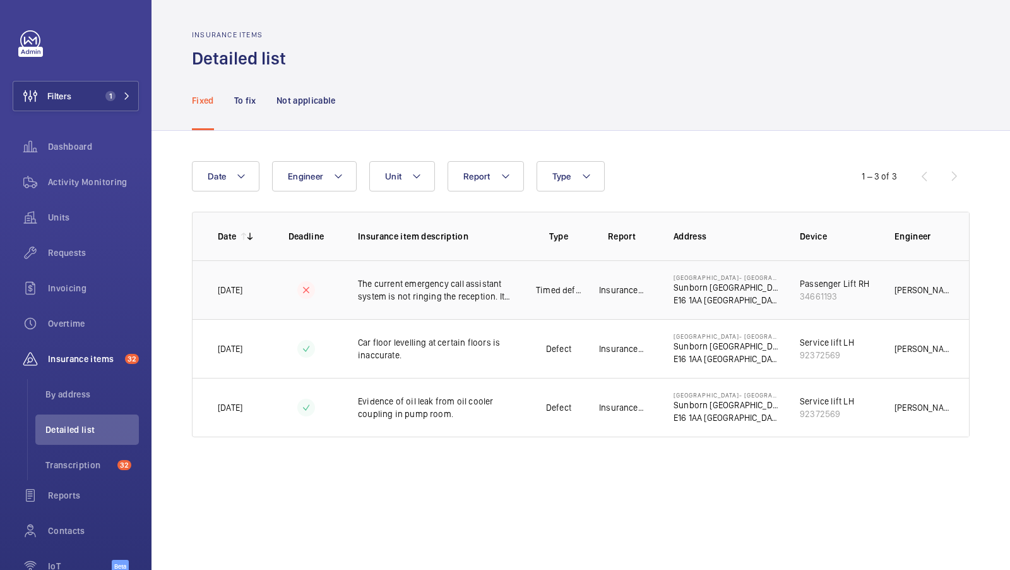
scroll to position [0, 81]
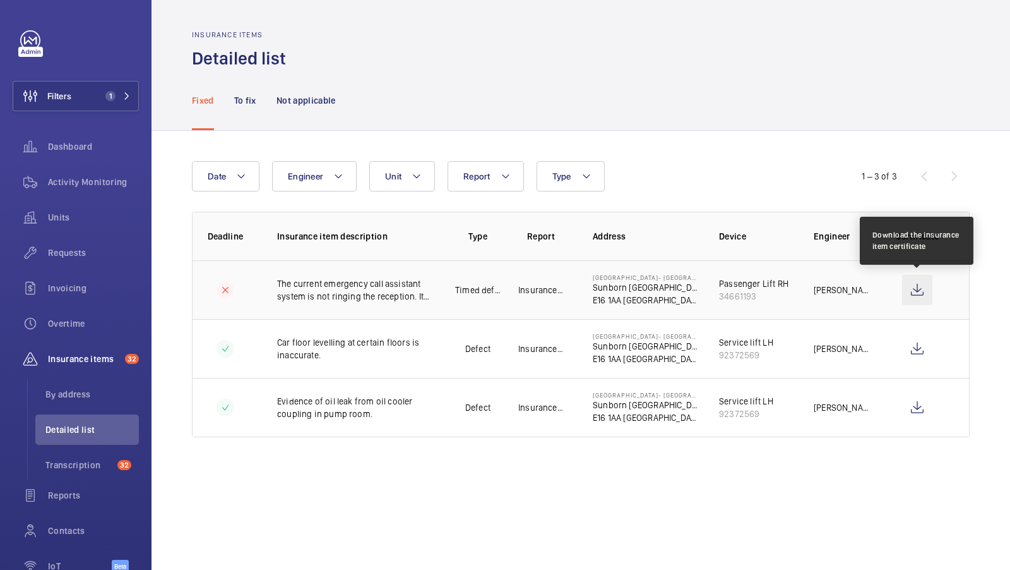
click at [920, 294] on wm-front-icon-button at bounding box center [917, 290] width 30 height 30
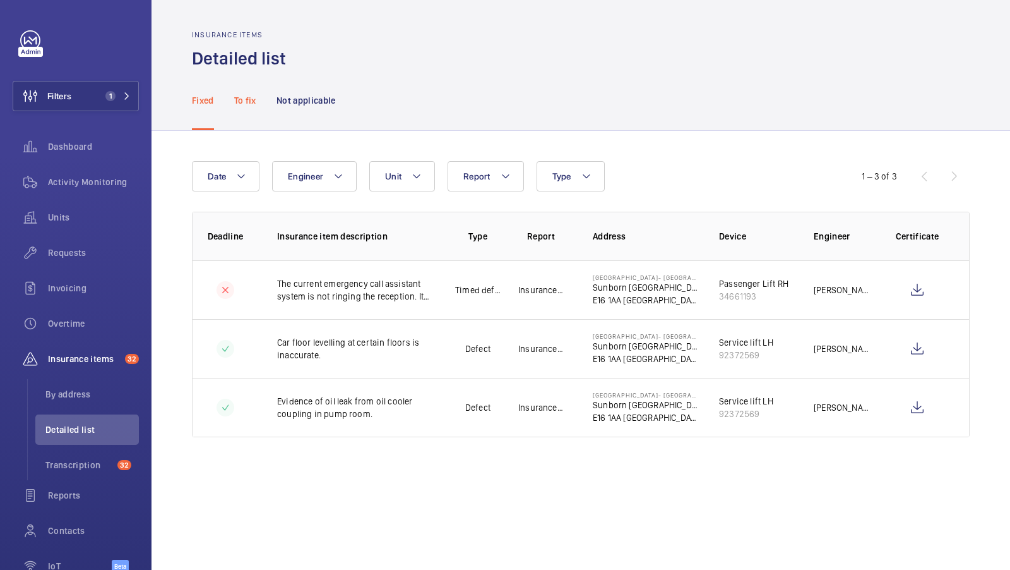
click at [246, 107] on p "To fix" at bounding box center [245, 100] width 22 height 13
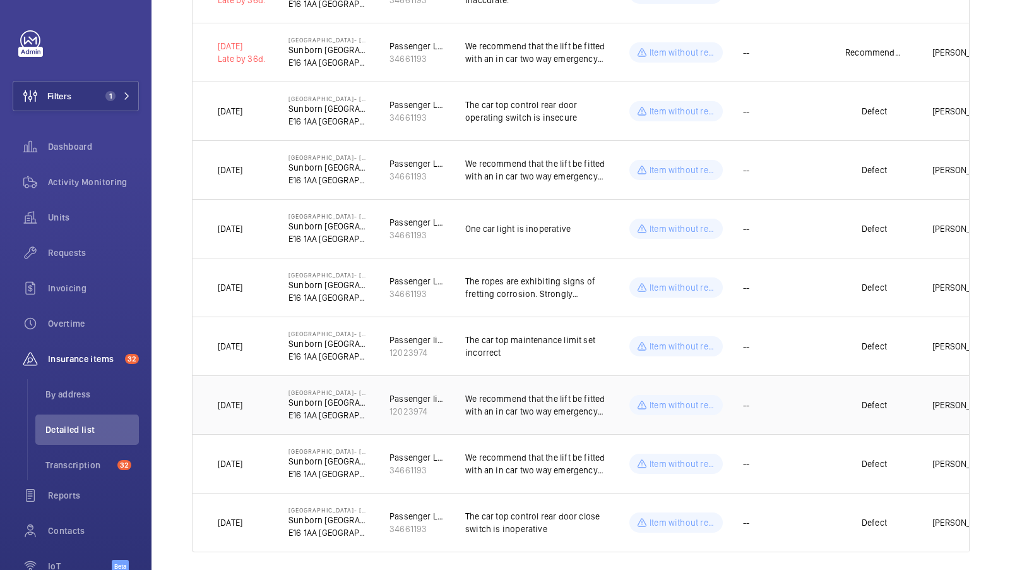
click at [487, 405] on p "We recommend that the lift be fitted with an in car two way emergency communica…" at bounding box center [537, 404] width 144 height 25
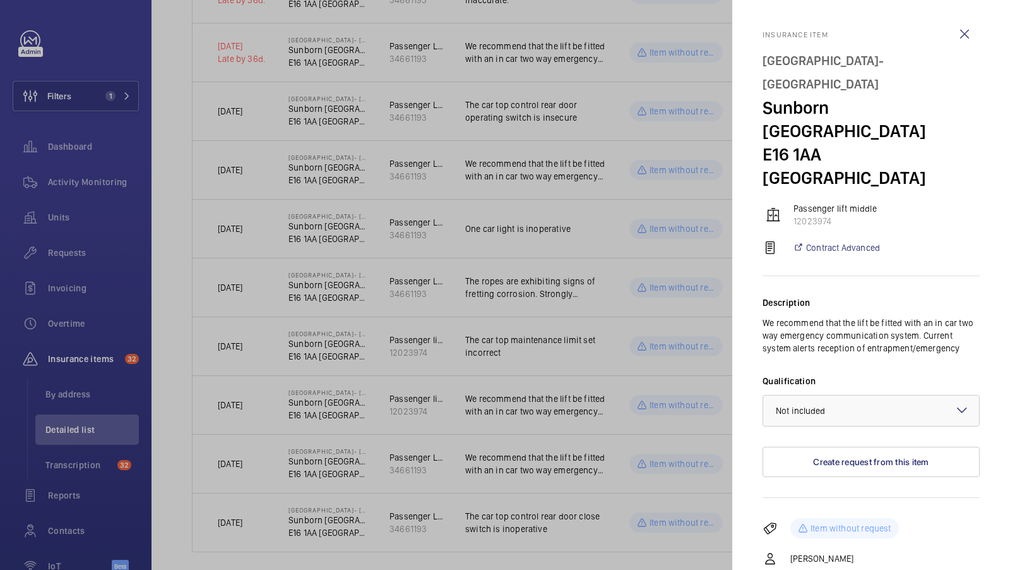
click at [584, 389] on div at bounding box center [505, 285] width 1010 height 570
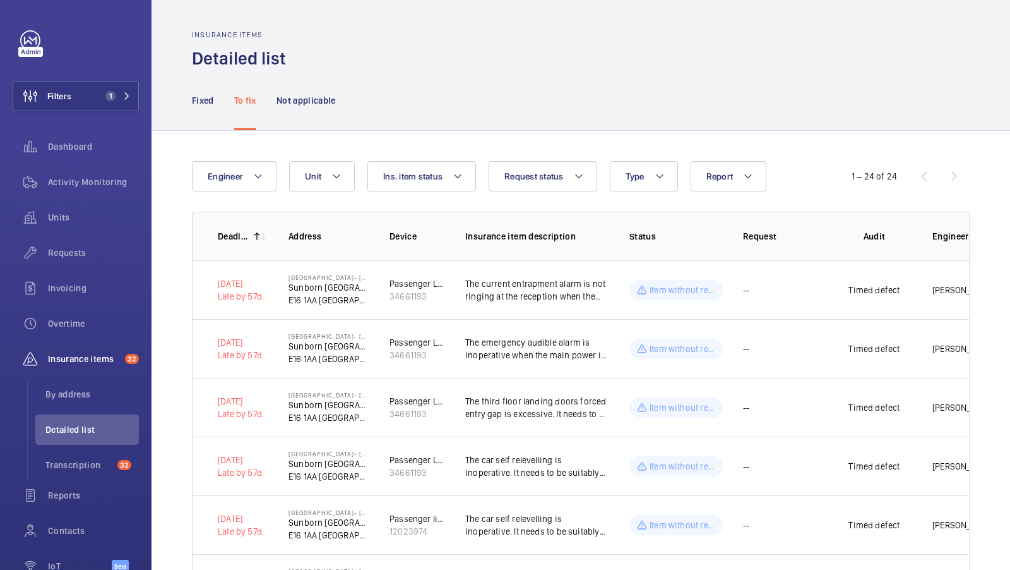
scroll to position [4, 0]
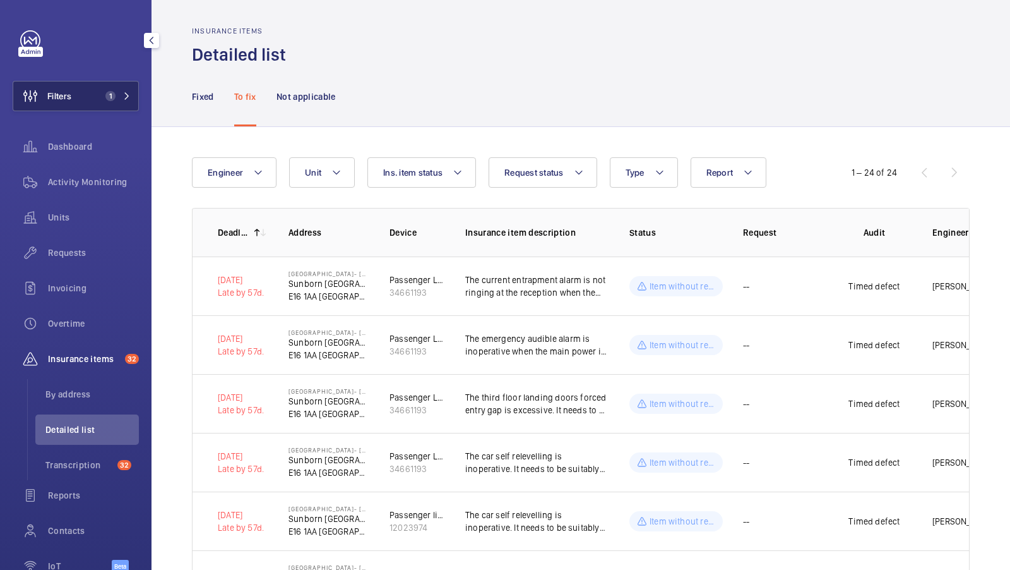
click at [102, 88] on button "Filters 1" at bounding box center [76, 96] width 126 height 30
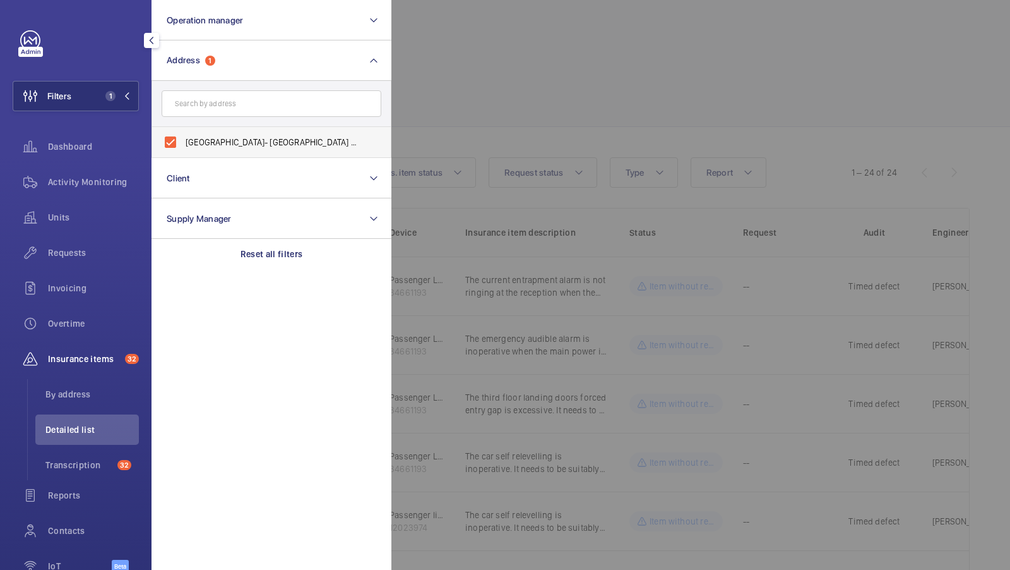
click at [200, 144] on span "Sunborn Yacht Hotel- Royal Victoria Dock - Sunborn London, LONDON E16 1AA" at bounding box center [273, 142] width 174 height 13
click at [183, 144] on input "Sunborn Yacht Hotel- Royal Victoria Dock - Sunborn London, LONDON E16 1AA" at bounding box center [170, 141] width 25 height 25
checkbox input "false"
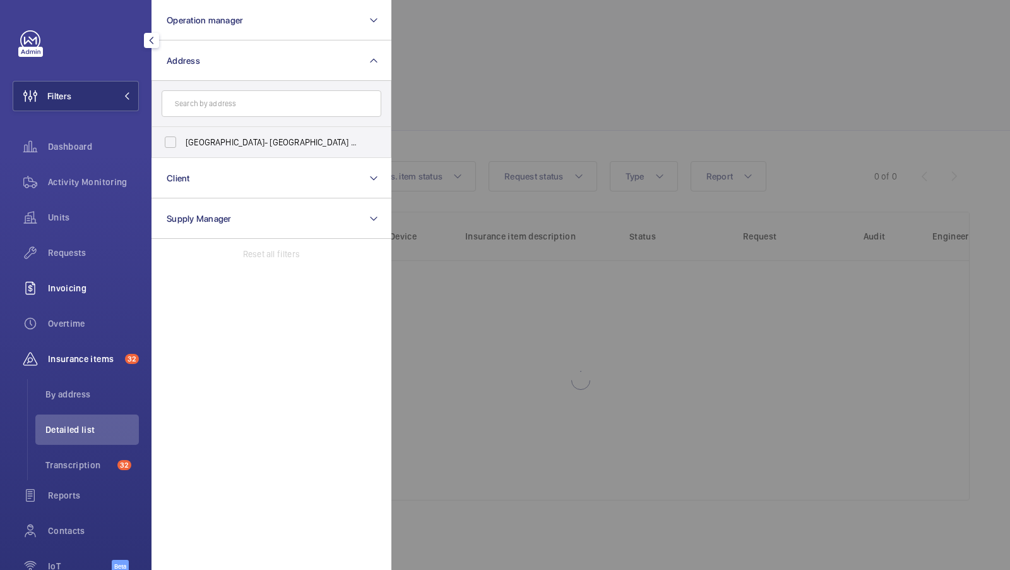
click at [78, 284] on span "Invoicing" at bounding box center [93, 288] width 91 height 13
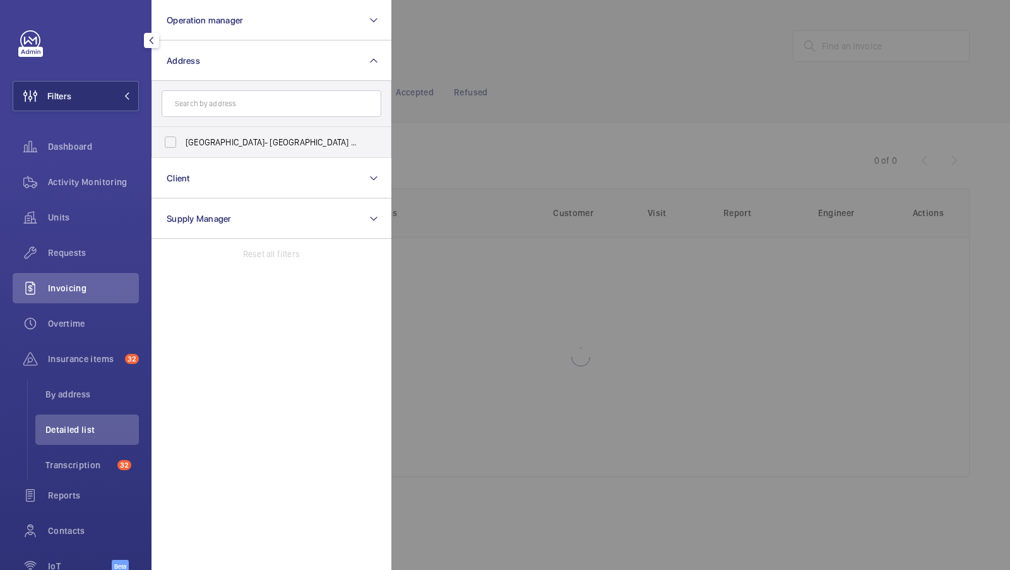
click at [78, 236] on div "Units" at bounding box center [76, 219] width 126 height 35
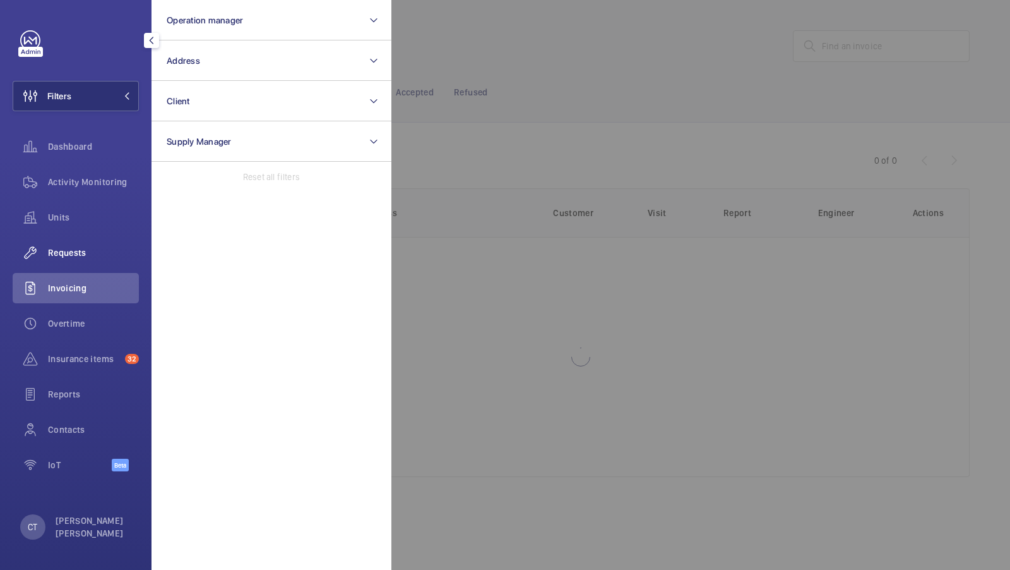
click at [69, 257] on span "Requests" at bounding box center [93, 252] width 91 height 13
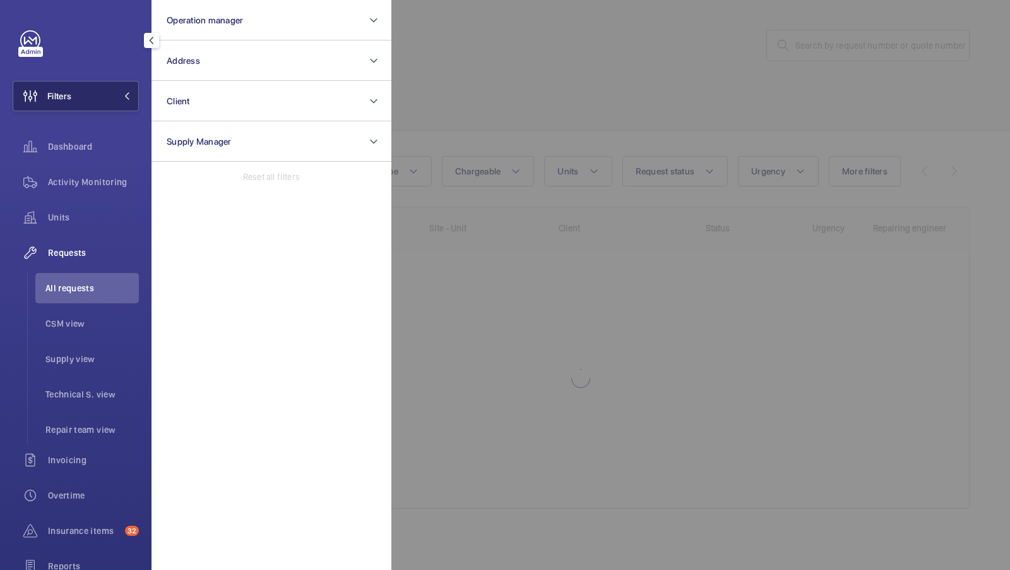
click at [102, 89] on button "Filters" at bounding box center [76, 96] width 126 height 30
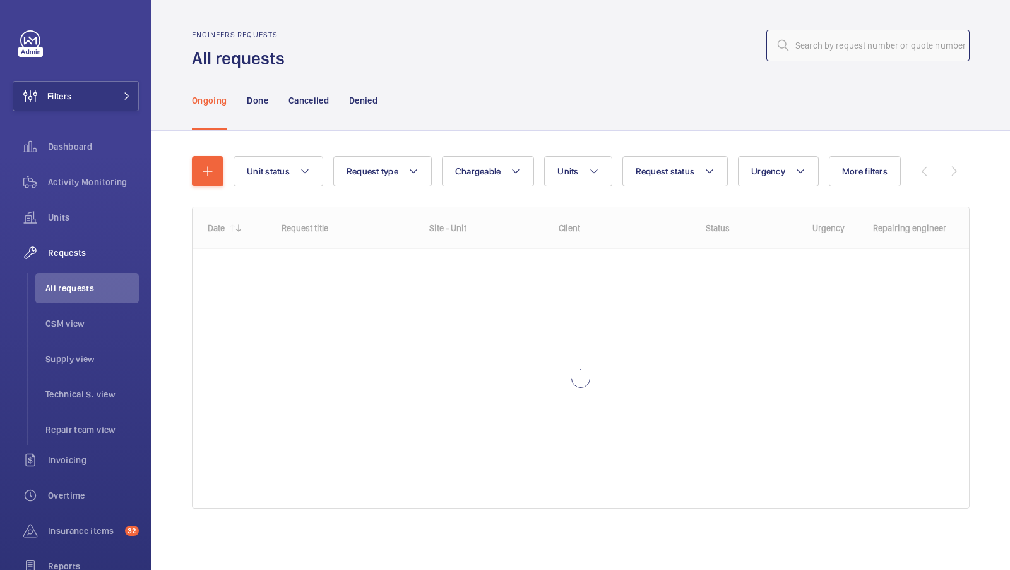
click at [853, 50] on input "text" at bounding box center [868, 46] width 203 height 32
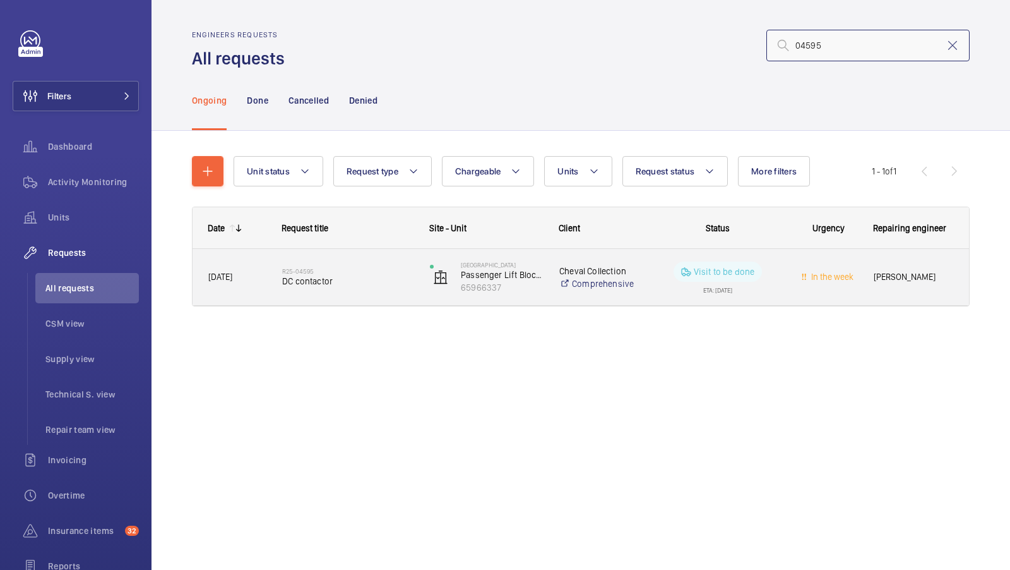
type input "04595"
click at [354, 285] on span "DC contactor" at bounding box center [347, 281] width 131 height 13
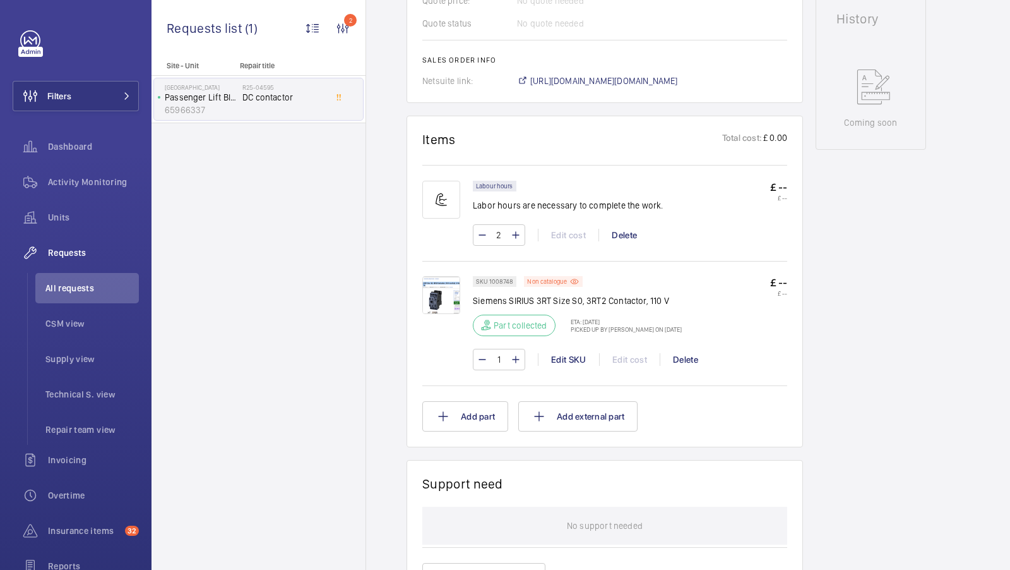
scroll to position [525, 0]
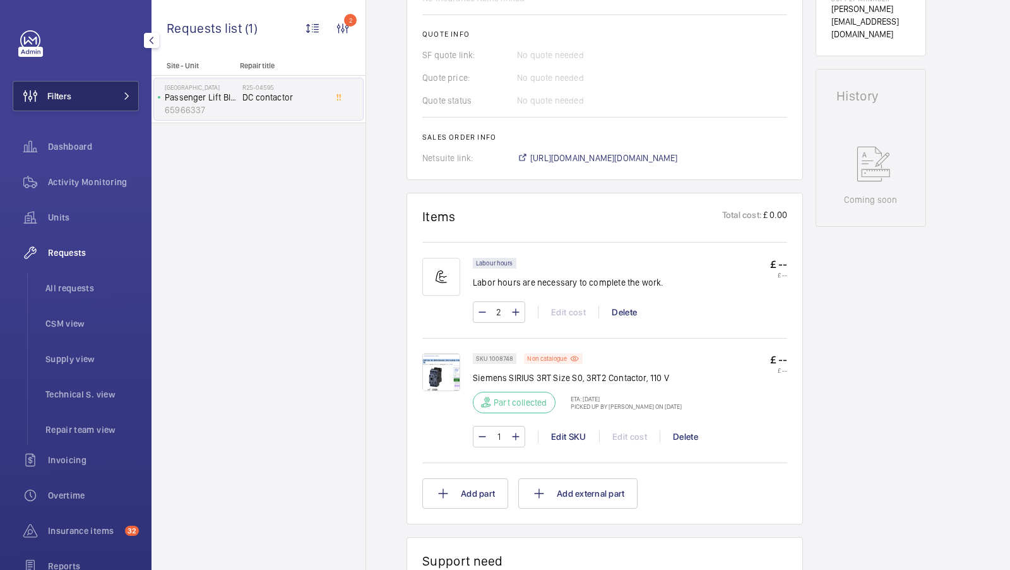
click at [102, 88] on button "Filters" at bounding box center [76, 96] width 126 height 30
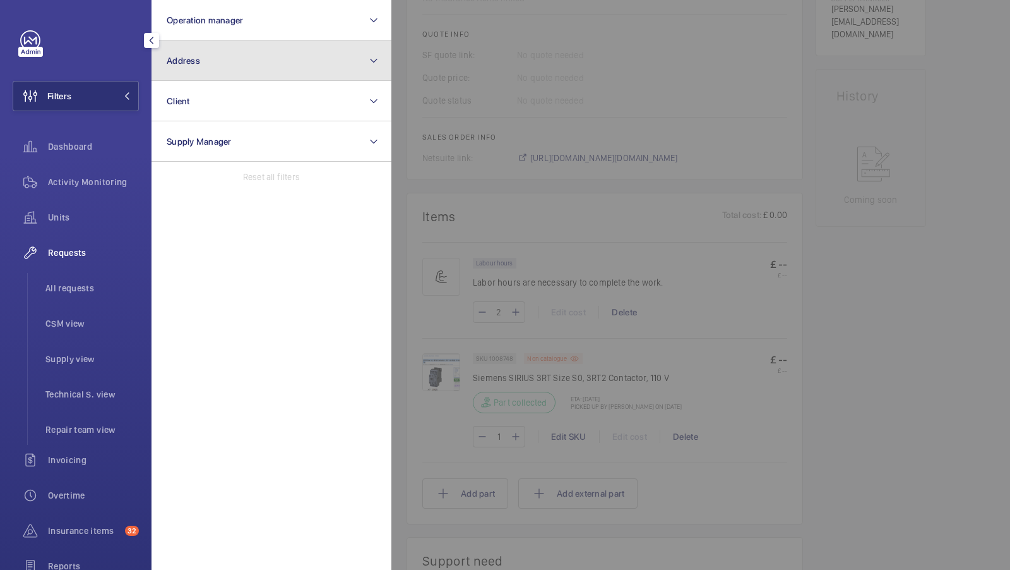
click at [221, 64] on button "Address" at bounding box center [272, 60] width 240 height 40
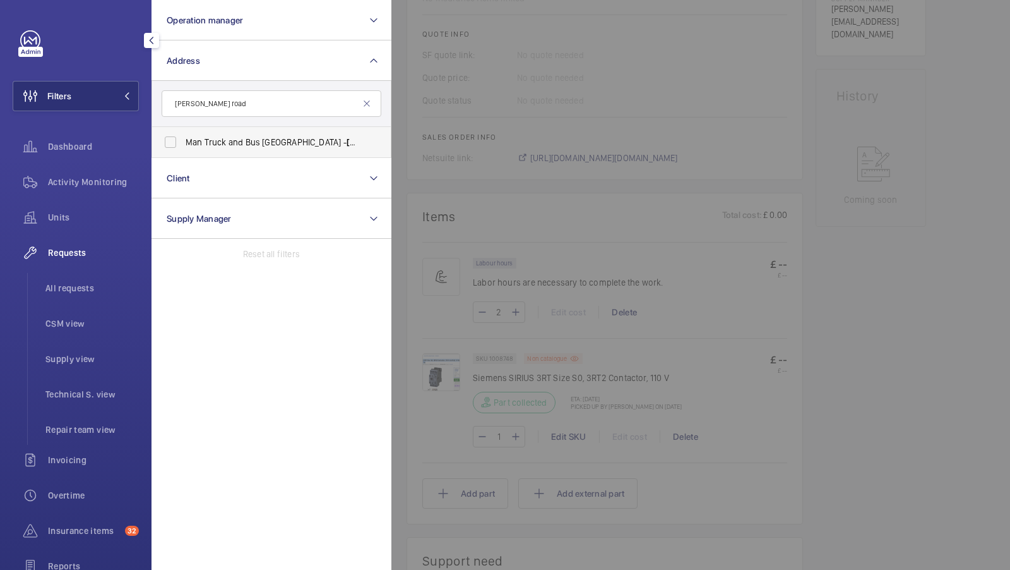
type input "bailey road"
click at [249, 142] on span "Man Truck and Bus Manchester - Bailey Road off Ashburton Road West, MANCHESTER …" at bounding box center [273, 142] width 174 height 13
click at [183, 142] on input "Man Truck and Bus Manchester - Bailey Road off Ashburton Road West, MANCHESTER …" at bounding box center [170, 141] width 25 height 25
checkbox input "true"
click at [115, 93] on span "1" at bounding box center [110, 96] width 10 height 10
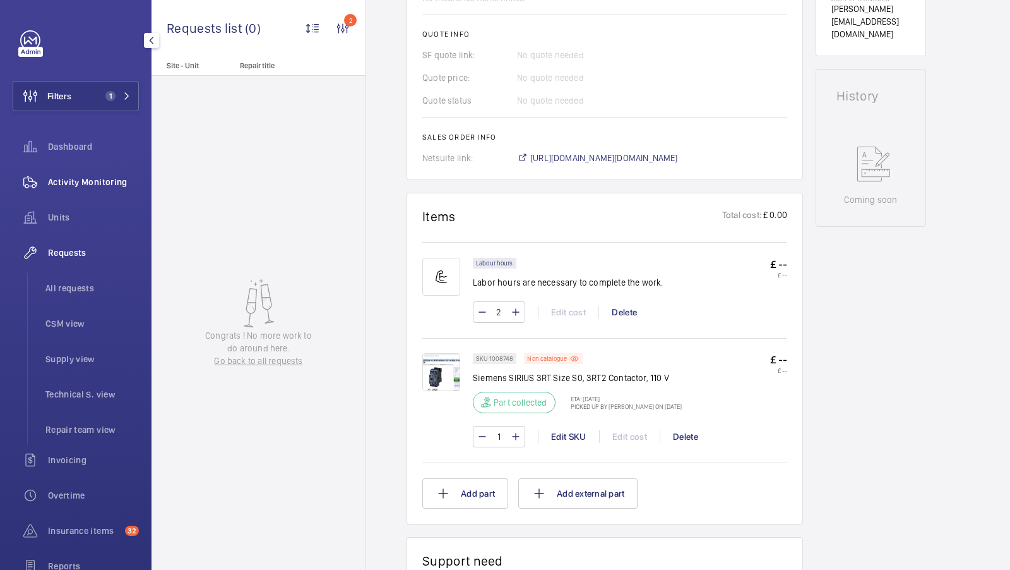
click at [80, 189] on div "Activity Monitoring" at bounding box center [76, 182] width 126 height 30
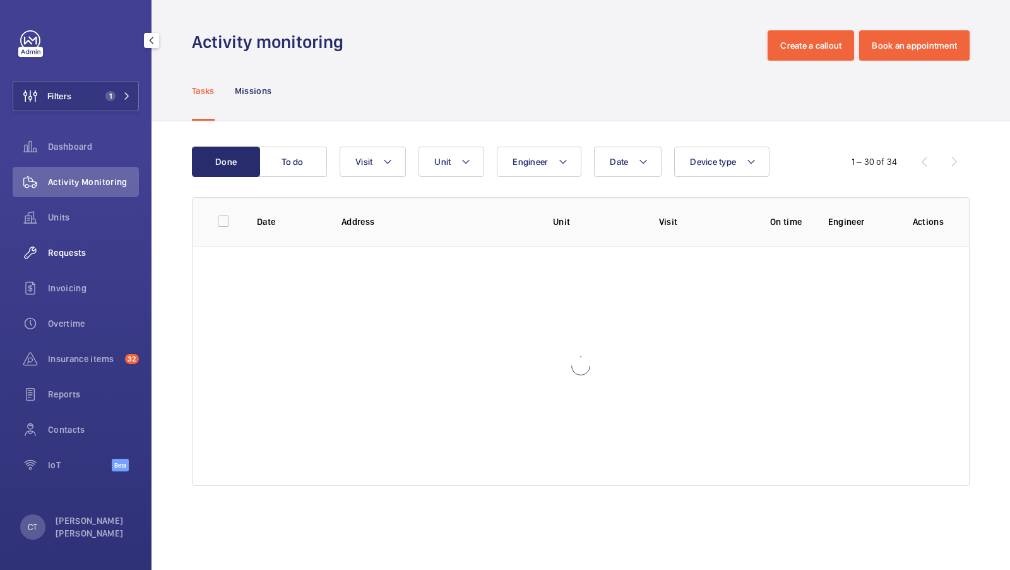
click at [75, 253] on span "Requests" at bounding box center [93, 252] width 91 height 13
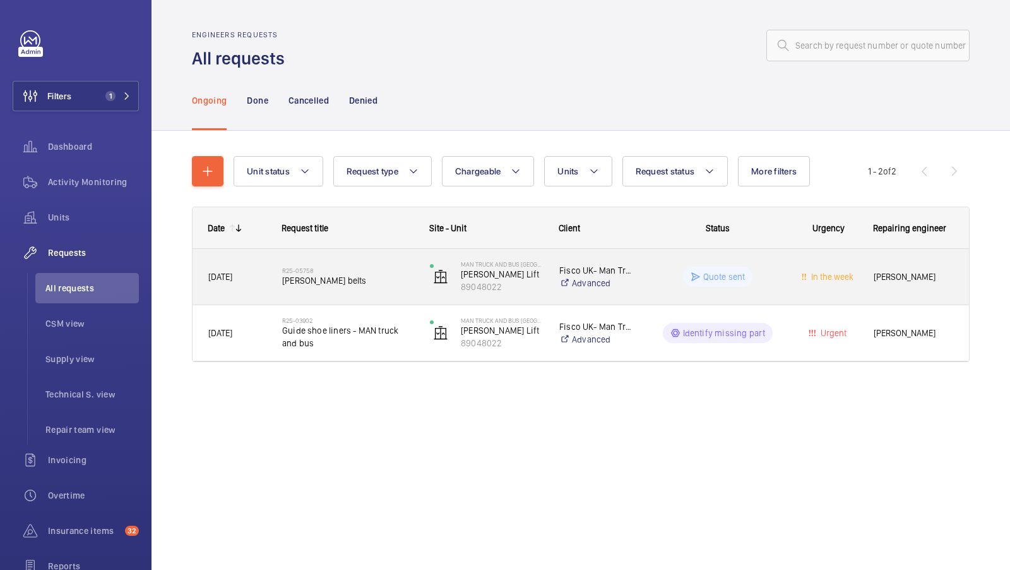
click at [357, 277] on span "schindler belts" at bounding box center [347, 280] width 131 height 13
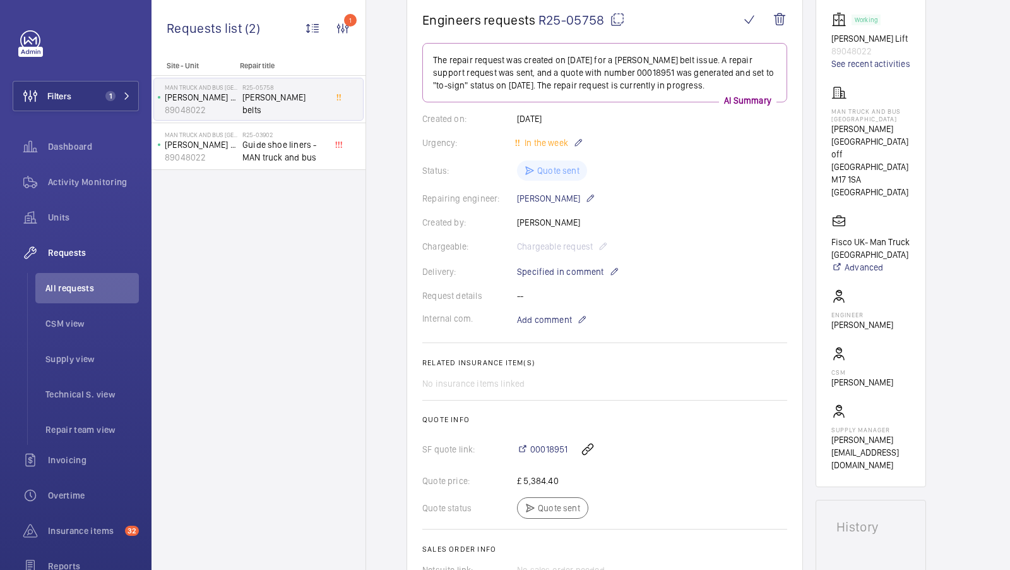
scroll to position [43, 0]
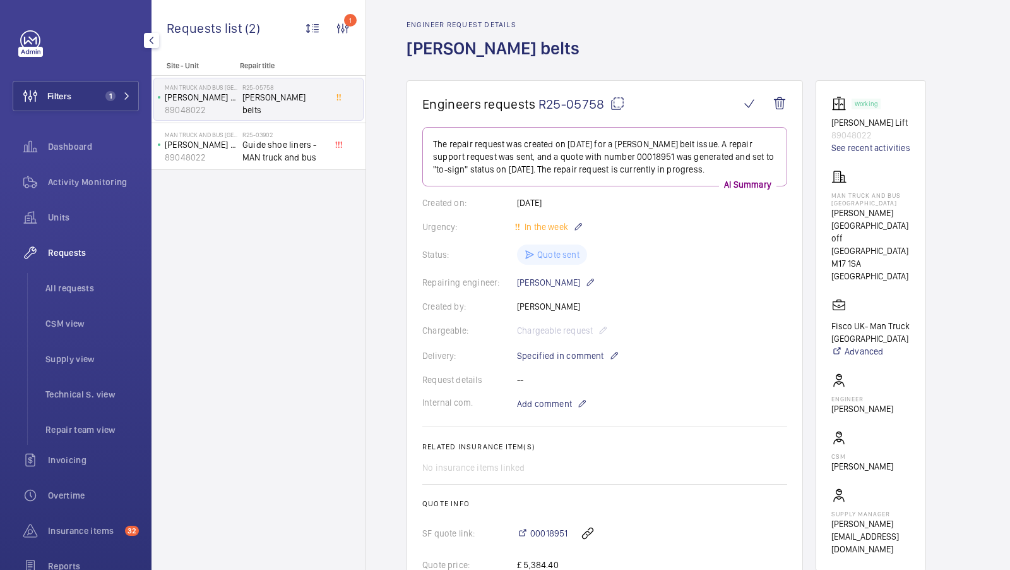
click at [78, 177] on span "Activity Monitoring" at bounding box center [93, 182] width 91 height 13
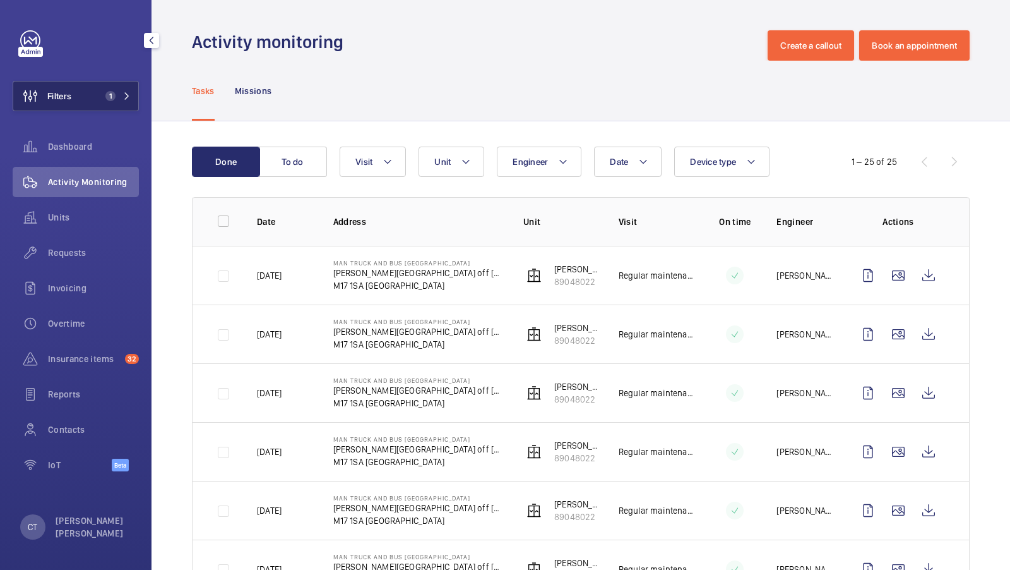
click at [124, 91] on span "1" at bounding box center [115, 96] width 30 height 10
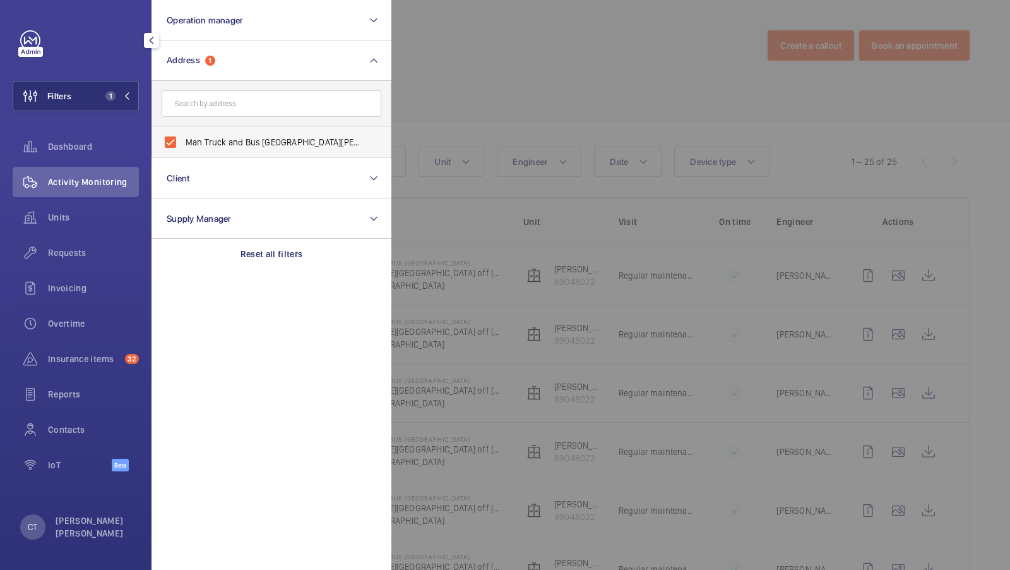
click at [256, 143] on span "Man Truck and Bus Manchester - Bailey Road off Ashburton Road West, MANCHESTER …" at bounding box center [273, 142] width 174 height 13
click at [183, 143] on input "Man Truck and Bus Manchester - Bailey Road off Ashburton Road West, MANCHESTER …" at bounding box center [170, 141] width 25 height 25
checkbox input "false"
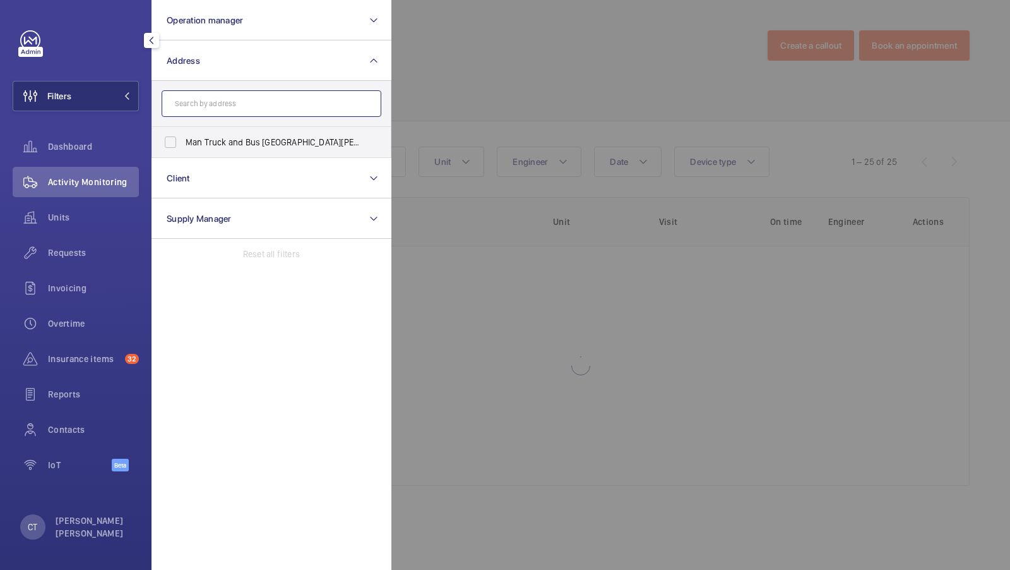
click at [230, 107] on input "text" at bounding box center [272, 103] width 220 height 27
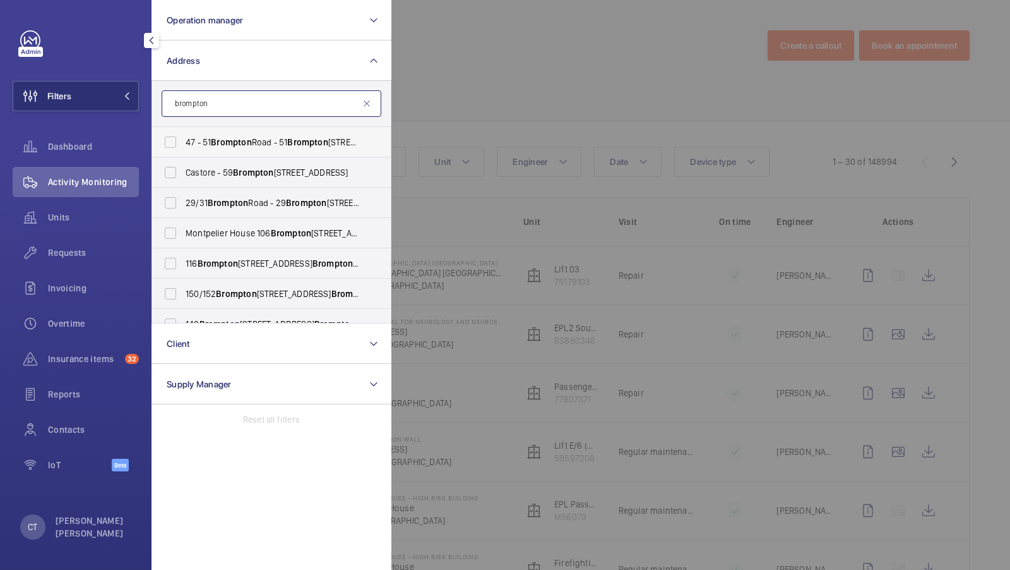
type input "brompton"
click at [228, 145] on span "Brompton" at bounding box center [231, 142] width 40 height 10
click at [183, 145] on input "47 - 51 Brompton Road - 51 Brompton Rd, LONDON SW3 1DE" at bounding box center [170, 141] width 25 height 25
checkbox input "true"
click at [114, 94] on span "1" at bounding box center [110, 96] width 10 height 10
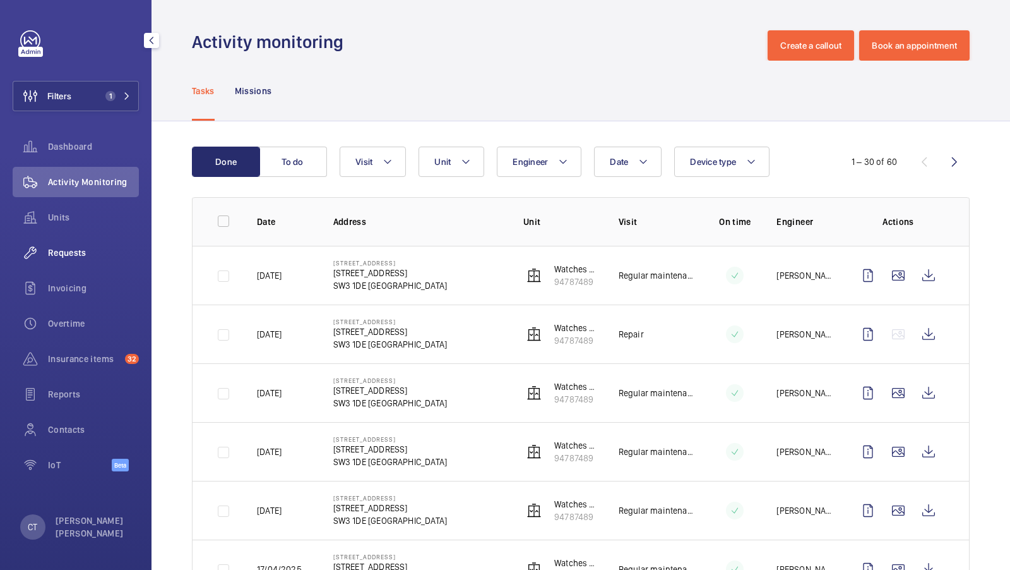
click at [65, 246] on span "Requests" at bounding box center [93, 252] width 91 height 13
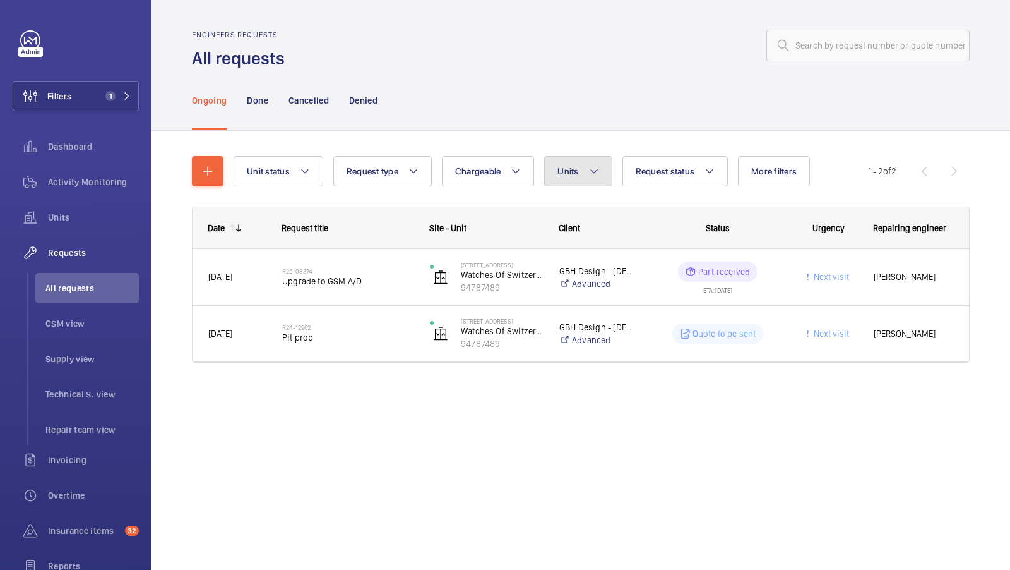
click at [582, 180] on button "Units" at bounding box center [578, 171] width 68 height 30
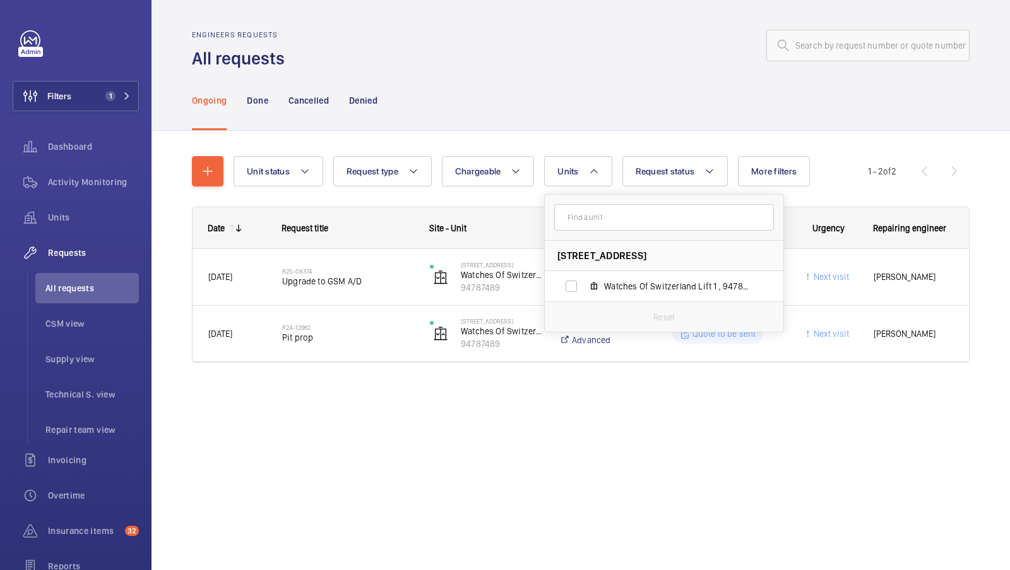
click at [480, 121] on div "Ongoing Done Cancelled Denied" at bounding box center [581, 100] width 778 height 60
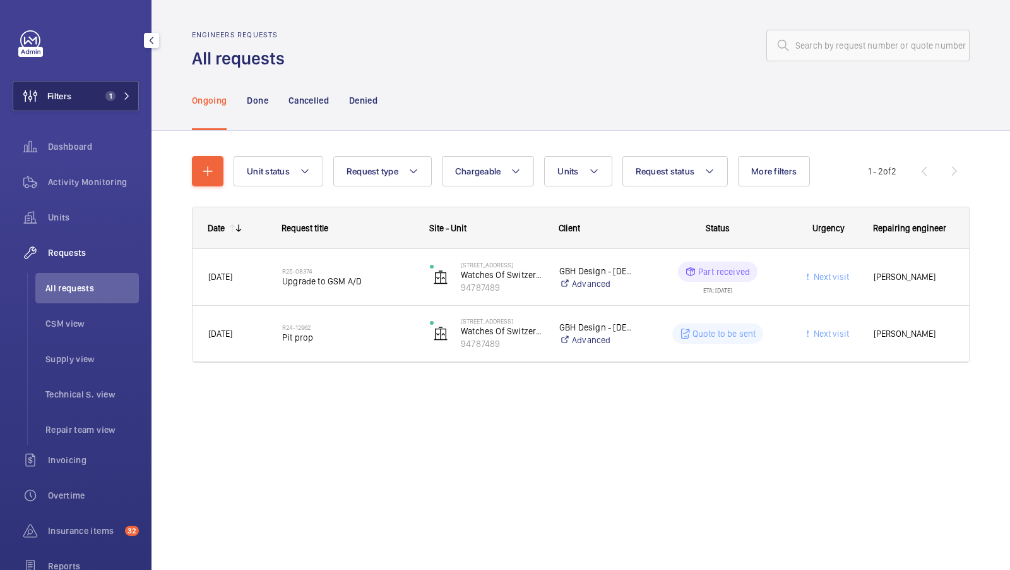
click at [121, 98] on span "1" at bounding box center [115, 96] width 30 height 10
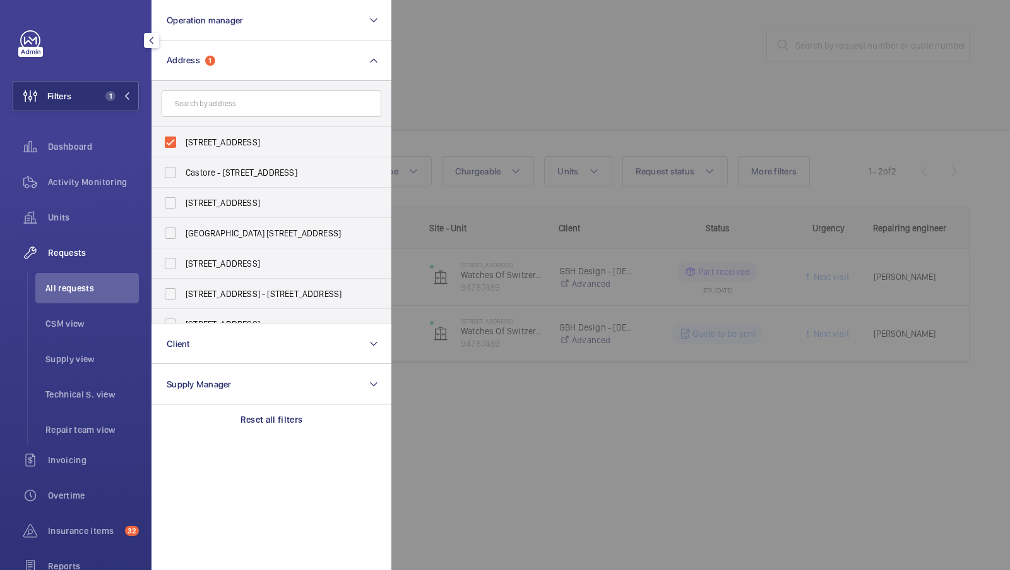
click at [476, 117] on div at bounding box center [897, 285] width 1010 height 570
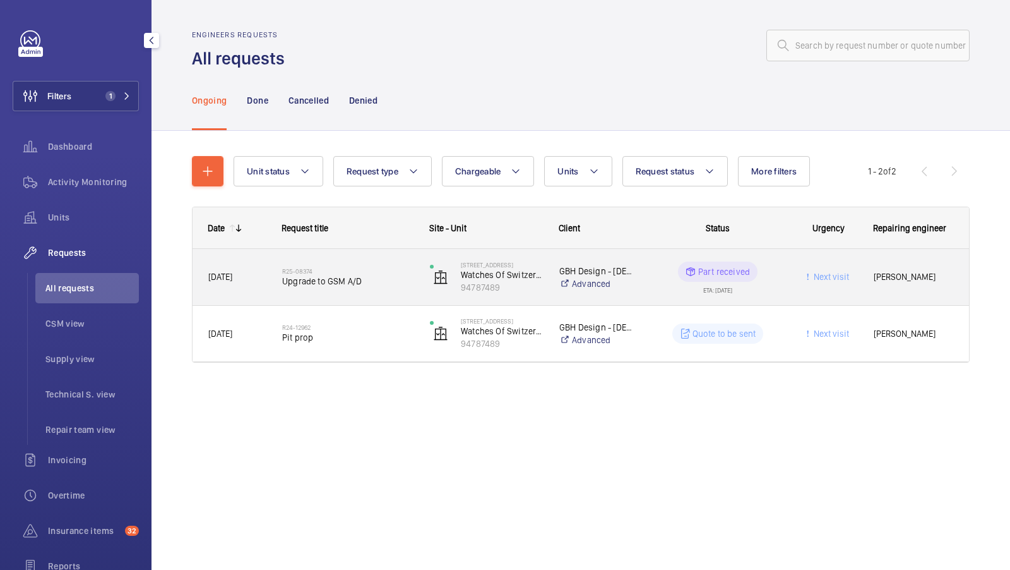
click at [369, 267] on h2 "R25-08374" at bounding box center [347, 271] width 131 height 8
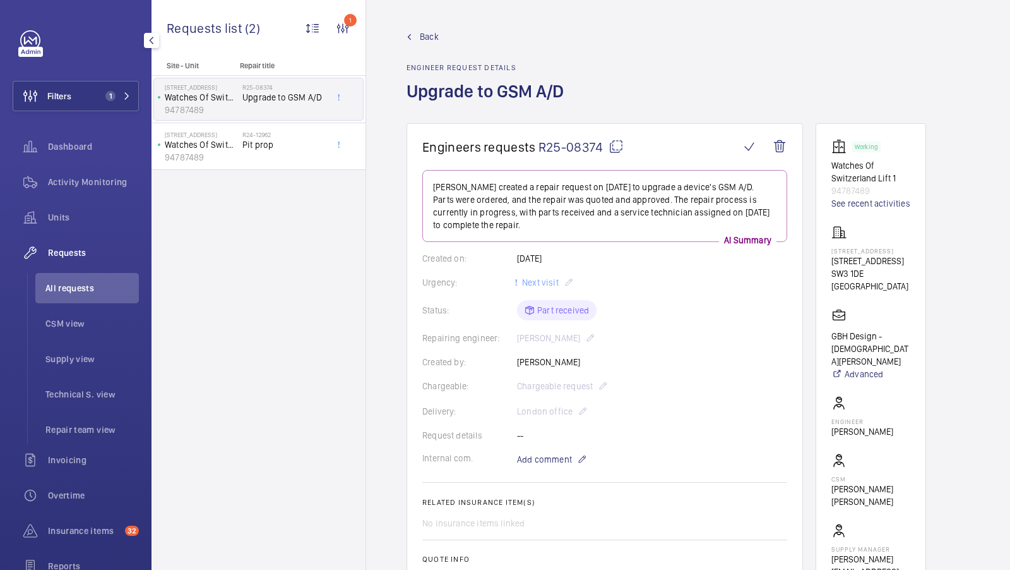
click at [428, 39] on span "Back" at bounding box center [429, 36] width 19 height 13
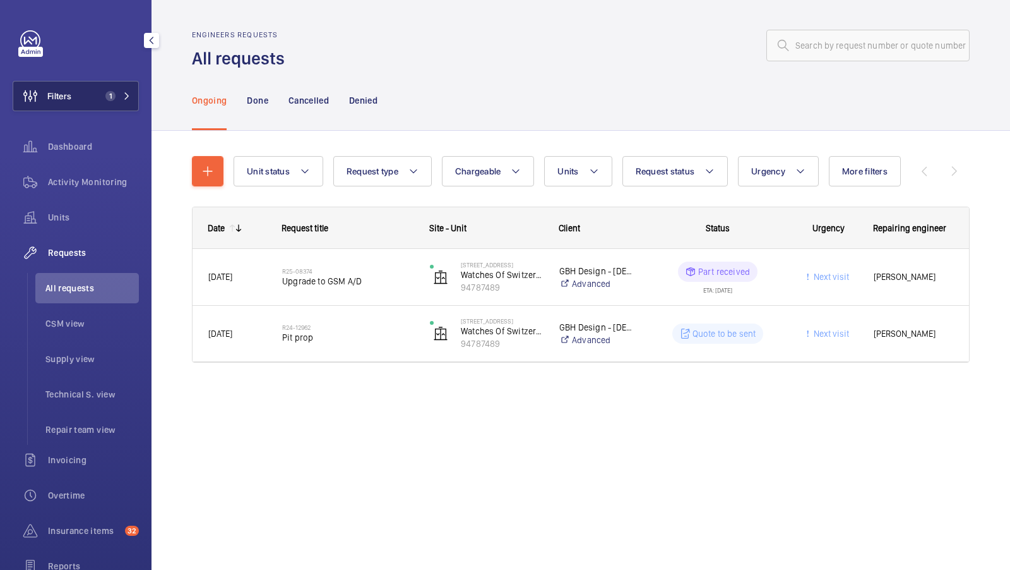
click at [99, 99] on button "Filters 1" at bounding box center [76, 96] width 126 height 30
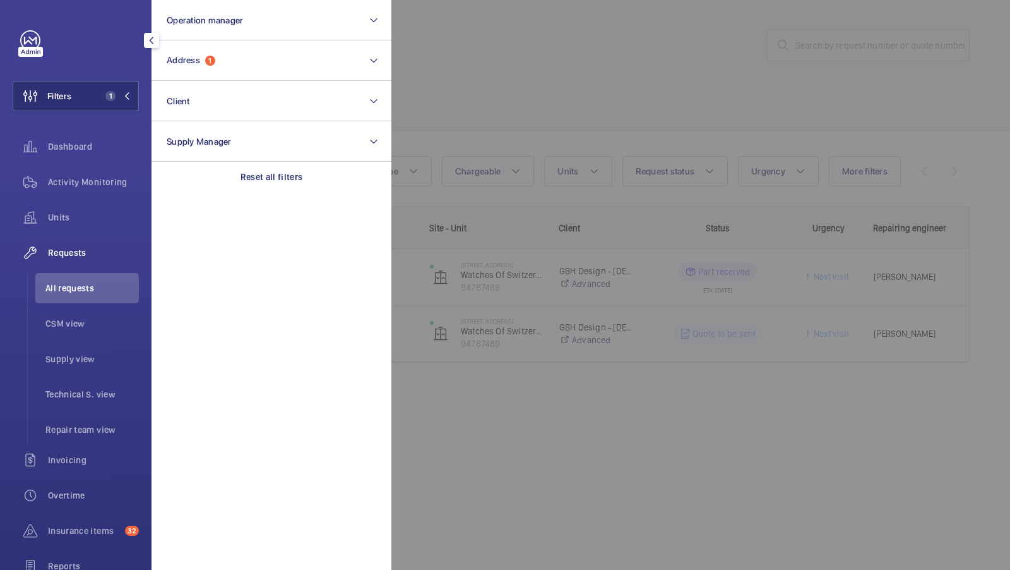
click at [540, 103] on div at bounding box center [897, 285] width 1010 height 570
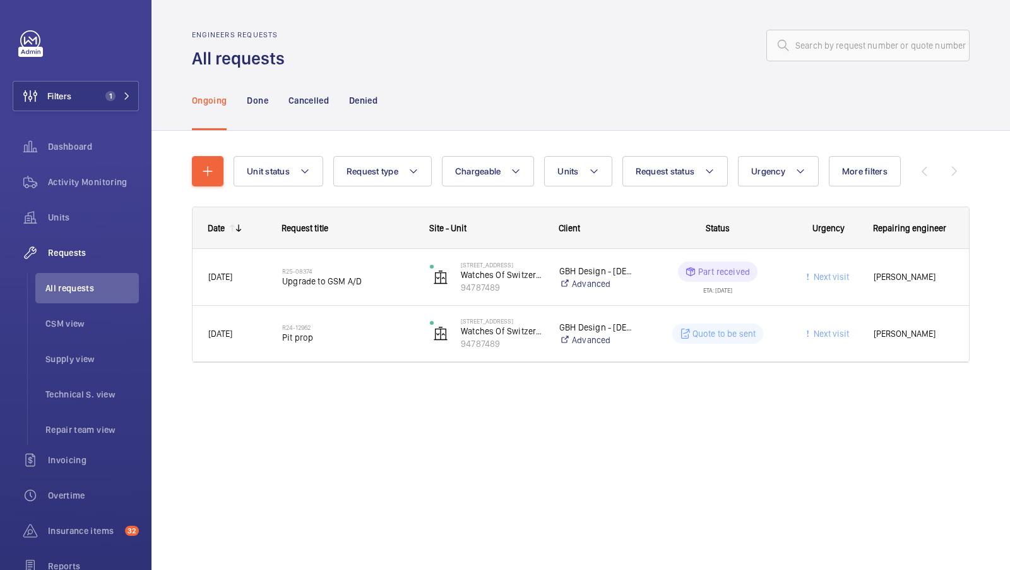
click at [333, 465] on div "Engineers requests All requests Ongoing Done Cancelled Denied Unit status Reque…" at bounding box center [581, 285] width 859 height 570
click at [68, 219] on span "Units" at bounding box center [93, 217] width 91 height 13
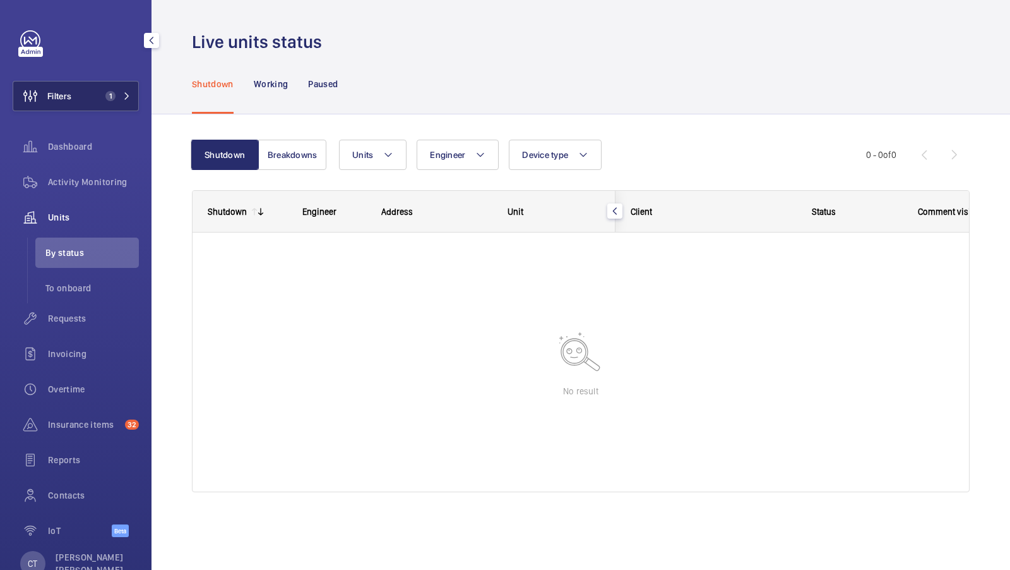
click at [115, 101] on button "Filters 1" at bounding box center [76, 96] width 126 height 30
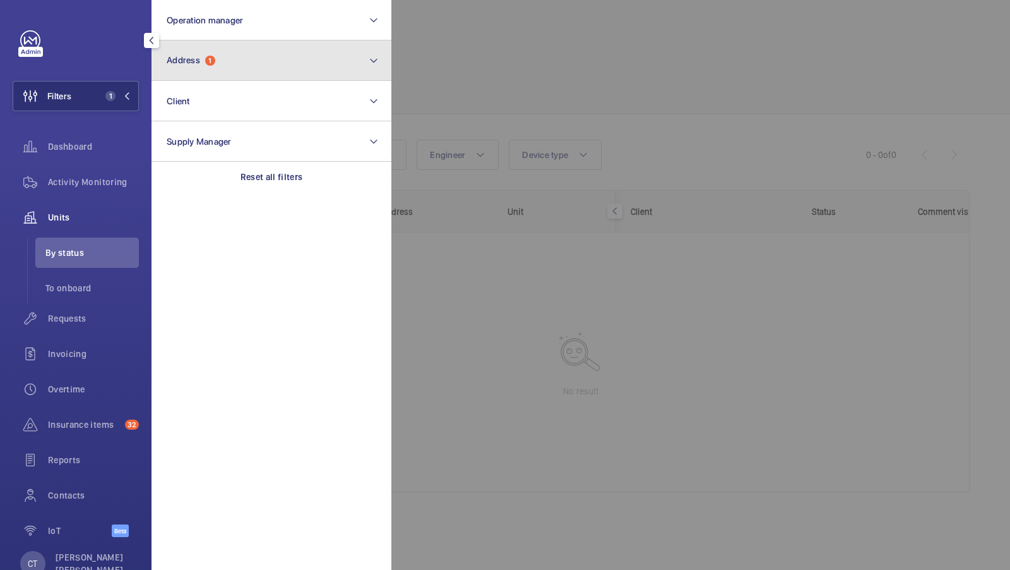
click at [282, 76] on button "Address 1" at bounding box center [272, 60] width 240 height 40
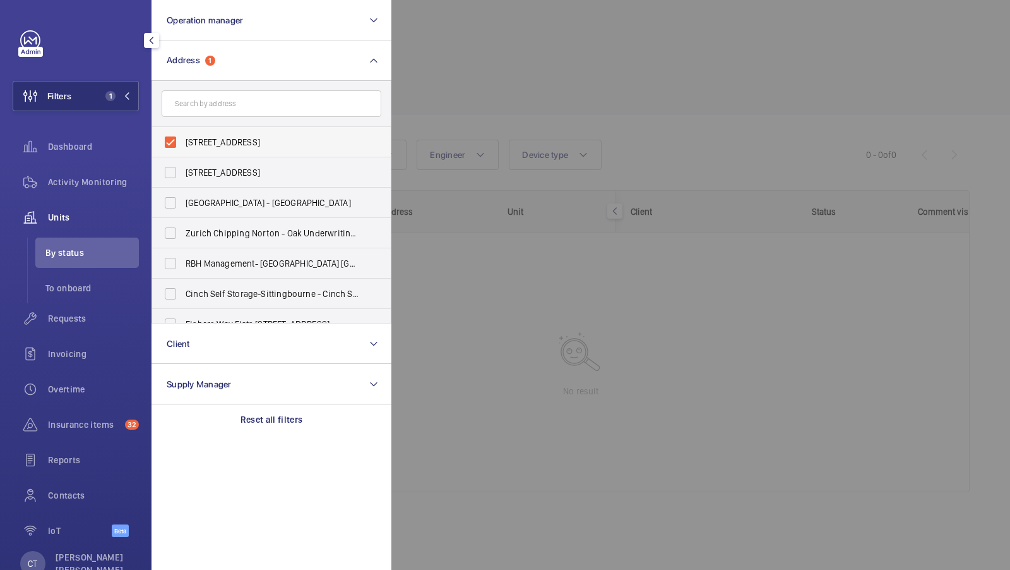
click at [242, 141] on span "47 - 51 Brompton Road - 51 Brompton Rd, LONDON SW3 1DE" at bounding box center [273, 142] width 174 height 13
click at [183, 141] on input "47 - 51 Brompton Road - 51 Brompton Rd, LONDON SW3 1DE" at bounding box center [170, 141] width 25 height 25
checkbox input "false"
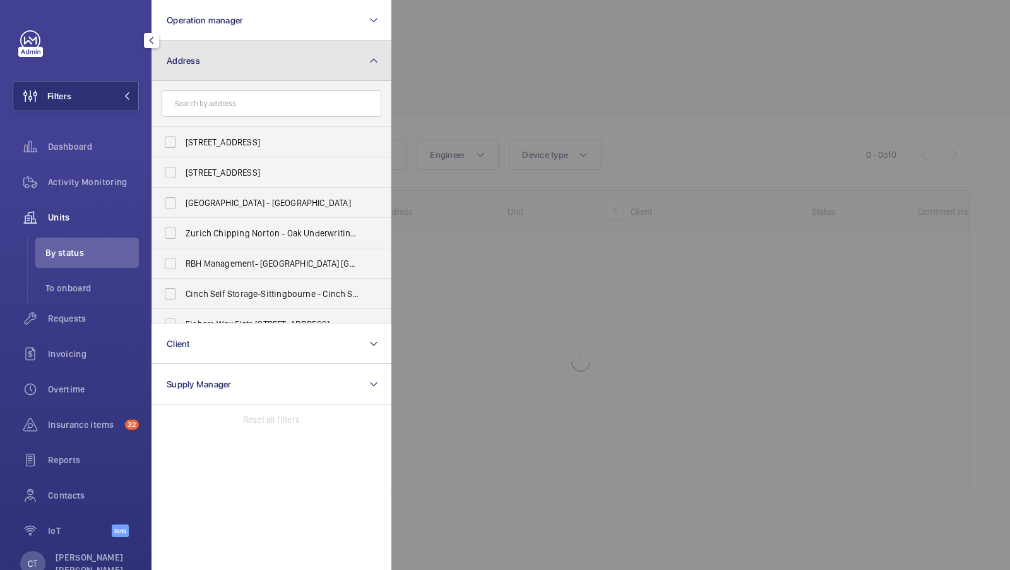
click at [272, 55] on button "Address" at bounding box center [272, 60] width 240 height 40
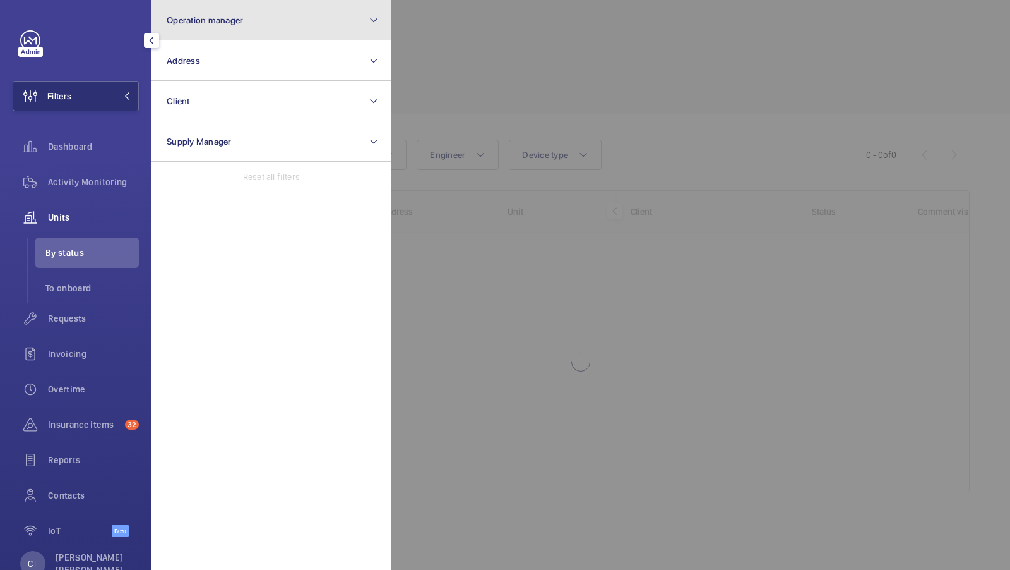
click at [283, 29] on button "Operation manager" at bounding box center [272, 20] width 240 height 40
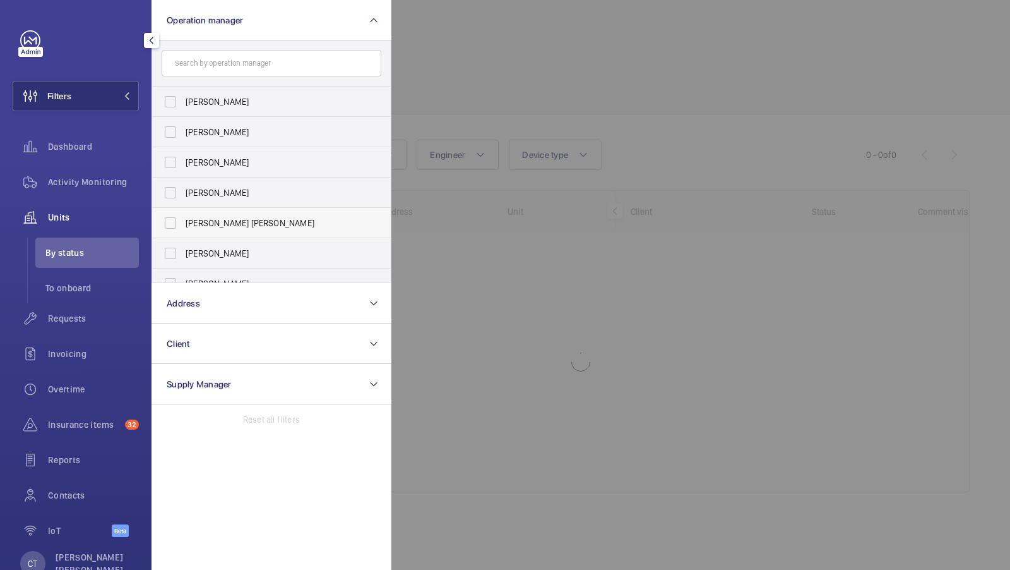
click at [225, 221] on span "[PERSON_NAME] [PERSON_NAME]" at bounding box center [273, 223] width 174 height 13
click at [183, 221] on input "[PERSON_NAME] [PERSON_NAME]" at bounding box center [170, 222] width 25 height 25
checkbox input "true"
click at [106, 94] on span "1" at bounding box center [110, 96] width 10 height 10
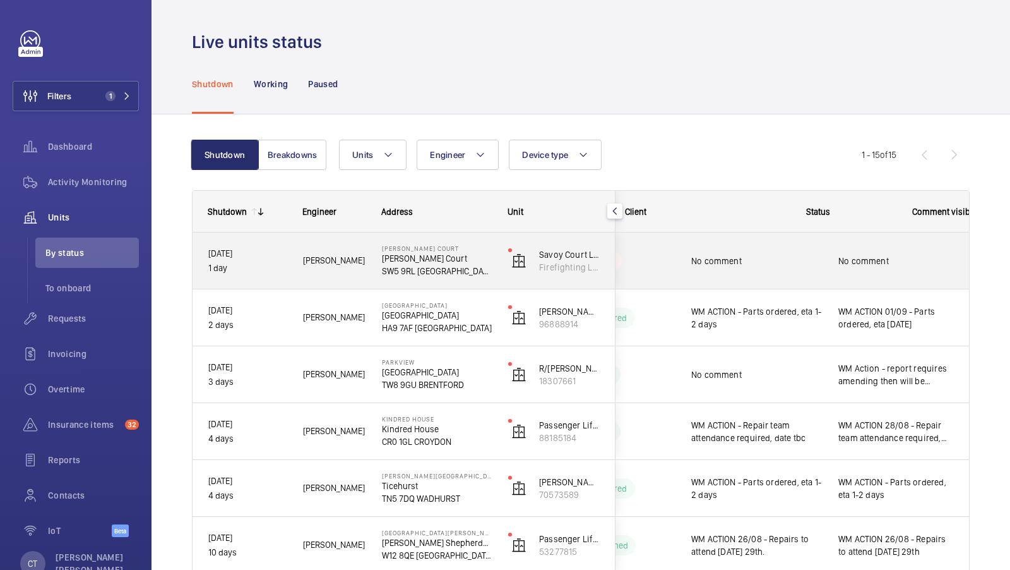
scroll to position [0, 227]
click at [900, 270] on div "No comment" at bounding box center [897, 260] width 116 height 29
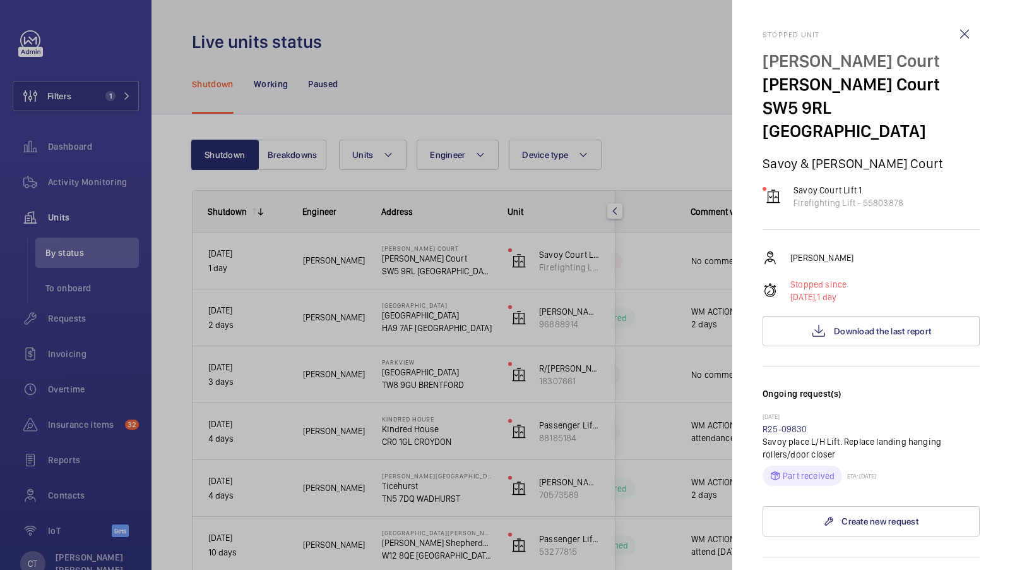
scroll to position [71, 0]
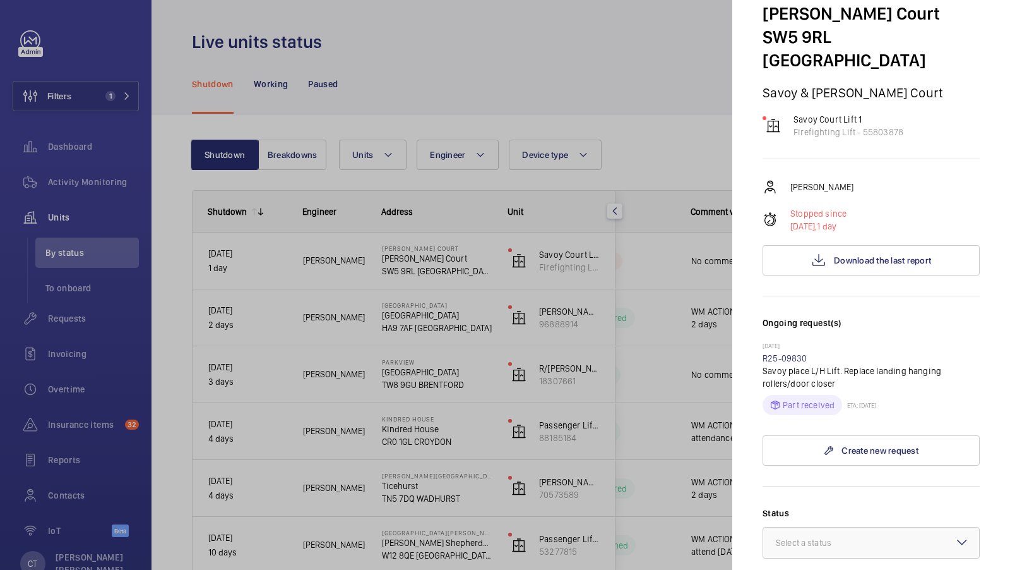
click at [84, 196] on div at bounding box center [505, 285] width 1010 height 570
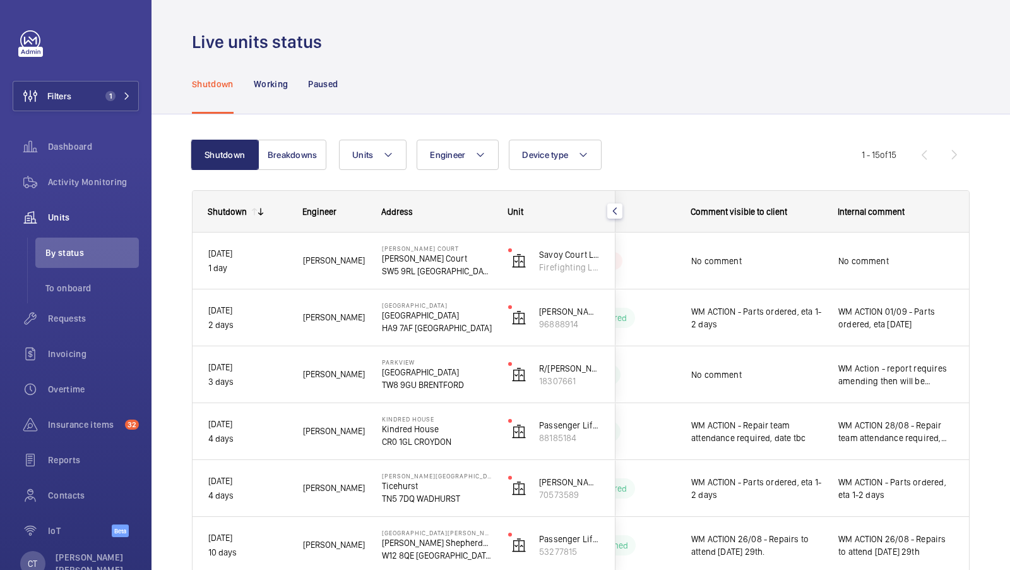
scroll to position [0, 0]
click at [90, 185] on span "Activity Monitoring" at bounding box center [93, 182] width 91 height 13
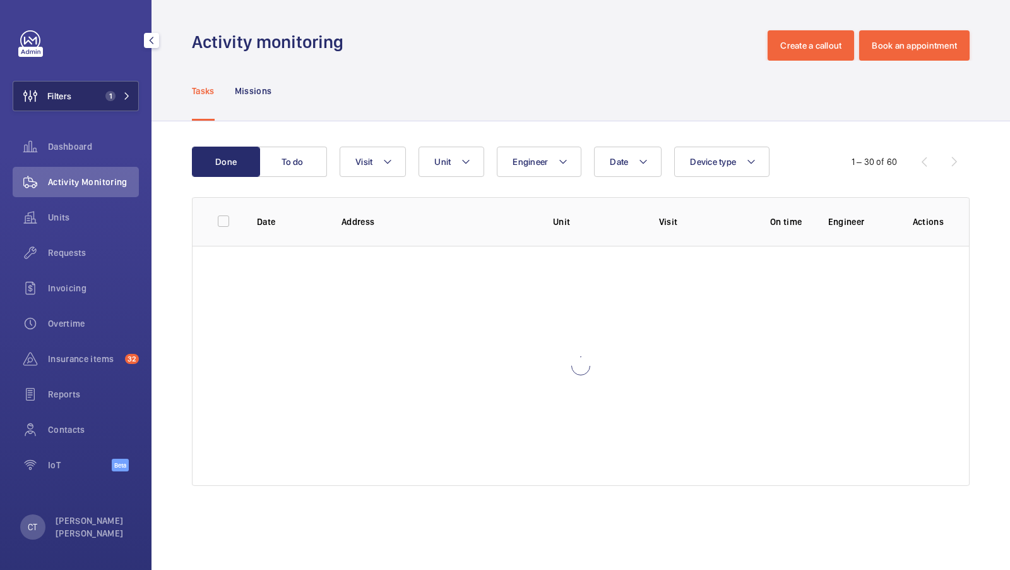
click at [116, 110] on button "Filters 1" at bounding box center [76, 96] width 126 height 30
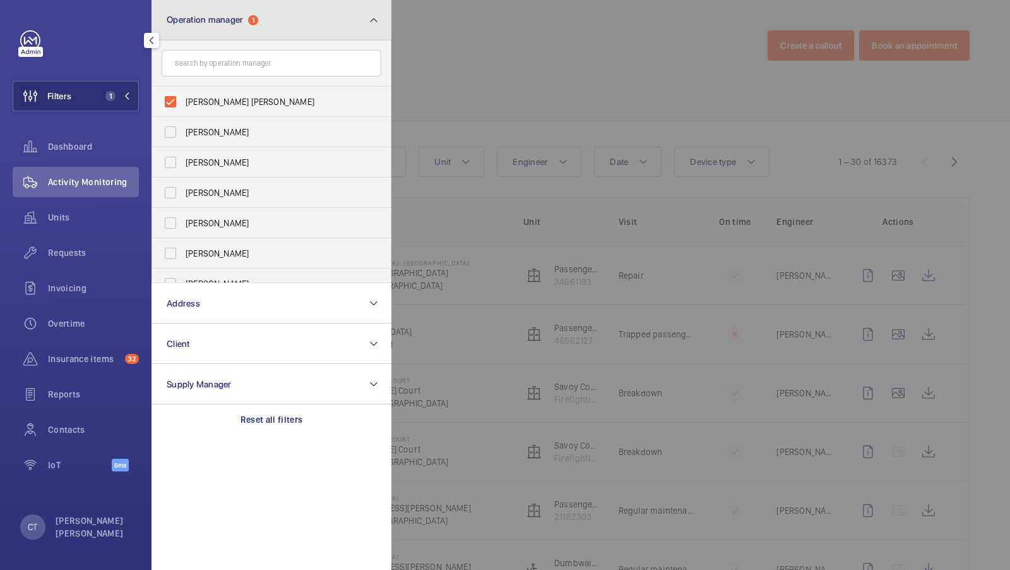
click at [249, 37] on button "Operation manager 1" at bounding box center [272, 20] width 240 height 40
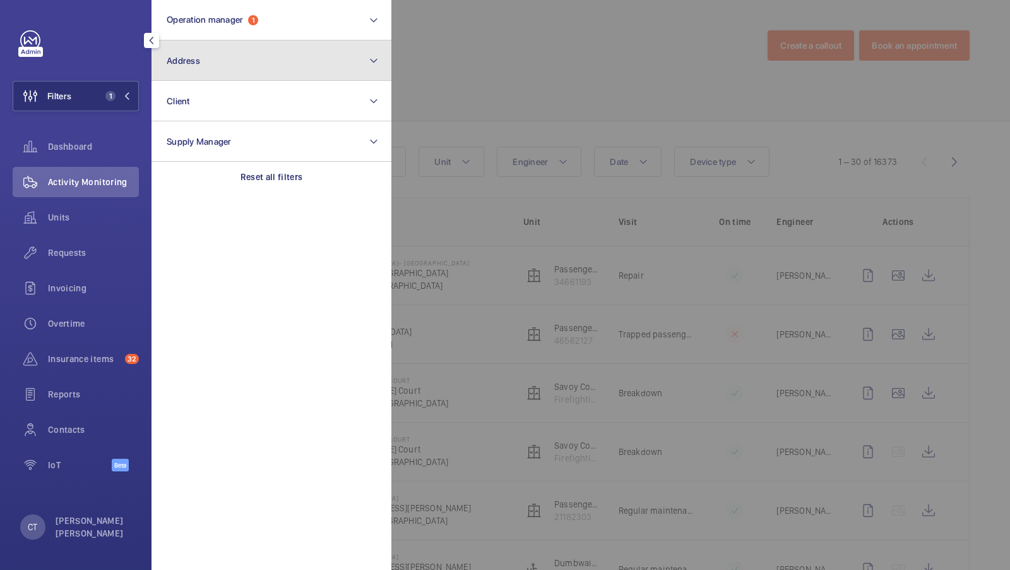
click at [239, 66] on button "Address" at bounding box center [272, 60] width 240 height 40
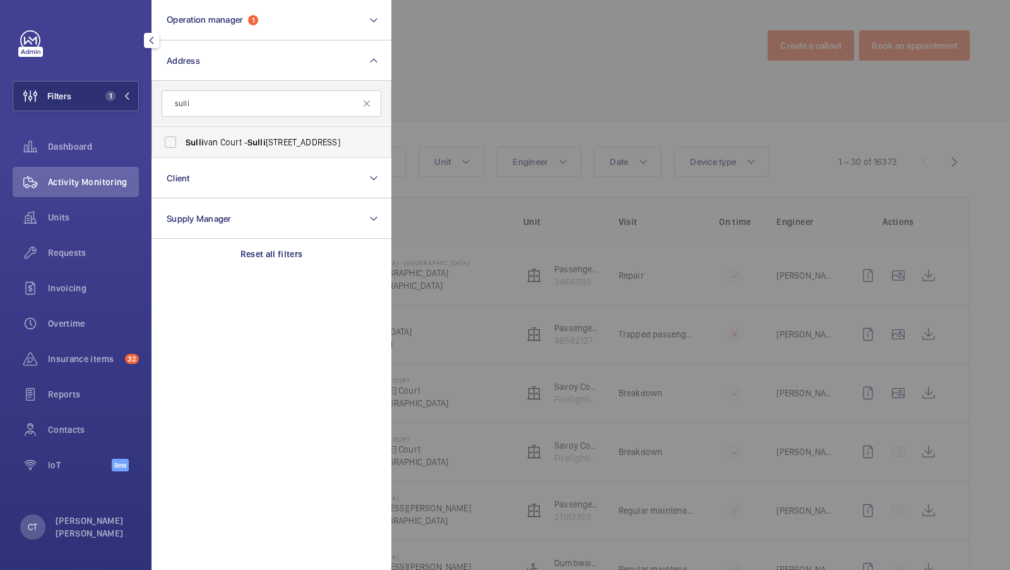
type input "sulli"
click at [246, 136] on span "Sulli van Court - Sulli van Court, LONDON SW5 9RL" at bounding box center [273, 142] width 174 height 13
click at [183, 135] on input "Sulli van Court - Sulli van Court, LONDON SW5 9RL" at bounding box center [170, 141] width 25 height 25
checkbox input "true"
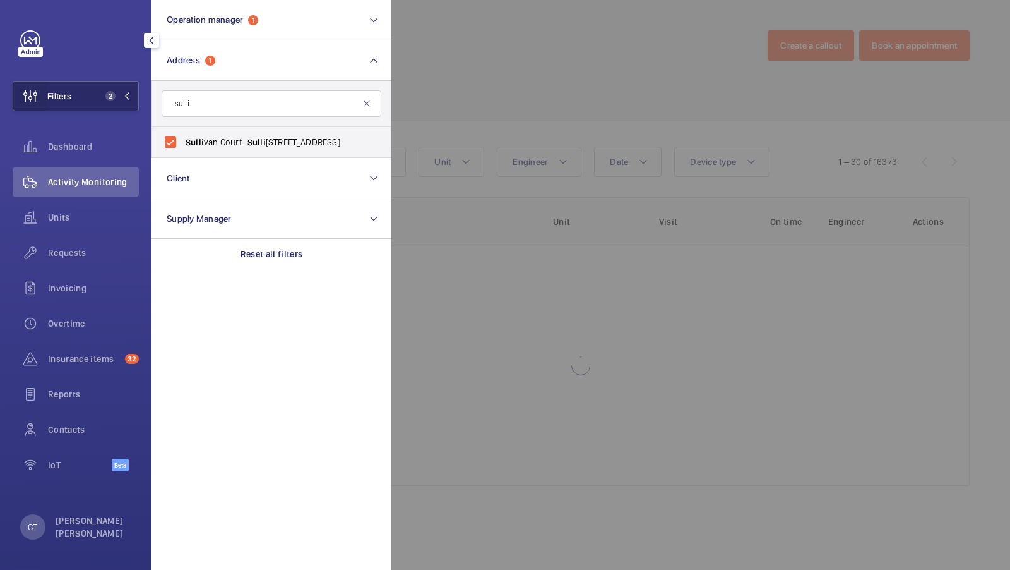
click at [46, 97] on wm-front-icon-button at bounding box center [30, 96] width 34 height 30
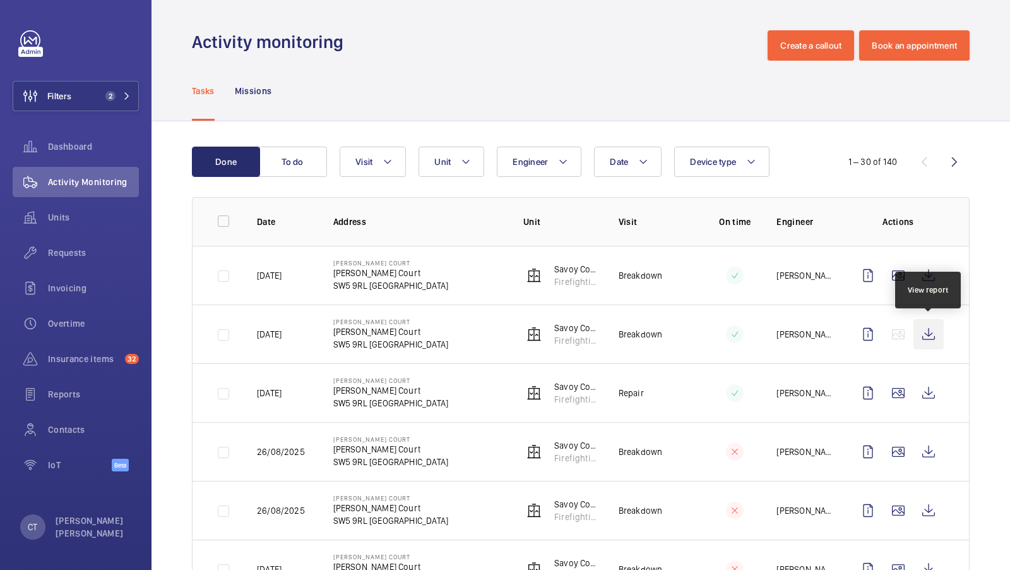
click at [931, 329] on wm-front-icon-button at bounding box center [929, 334] width 30 height 30
click at [64, 242] on div "Requests" at bounding box center [76, 252] width 126 height 30
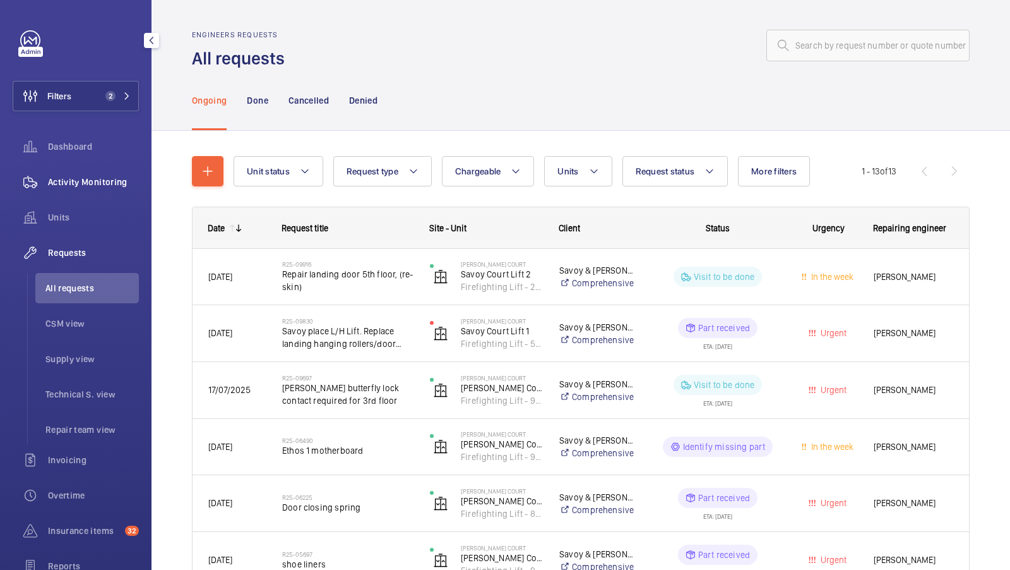
click at [87, 176] on span "Activity Monitoring" at bounding box center [93, 182] width 91 height 13
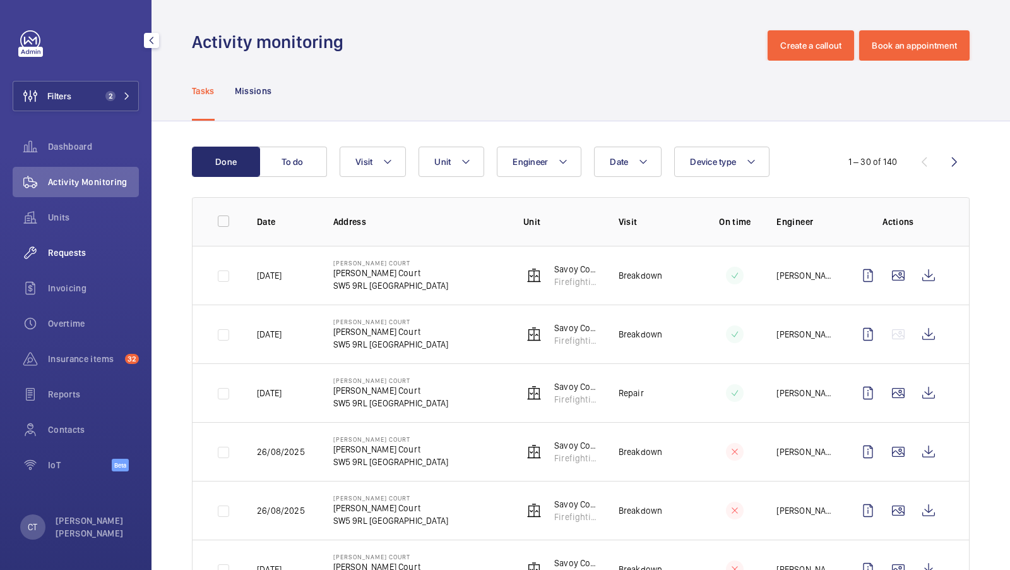
click at [81, 266] on div "Requests" at bounding box center [76, 252] width 126 height 30
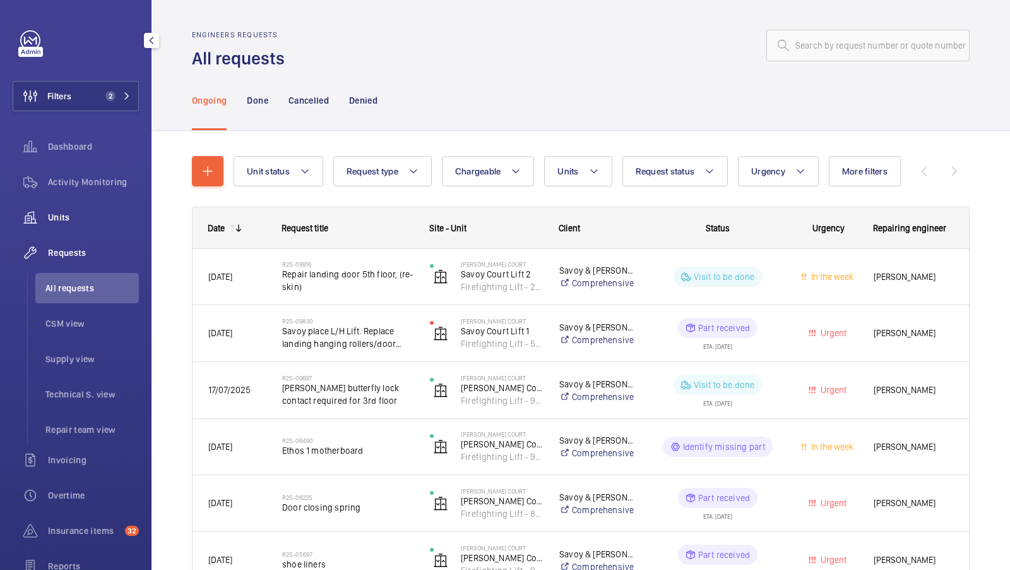
click at [107, 207] on div "Units" at bounding box center [76, 217] width 126 height 30
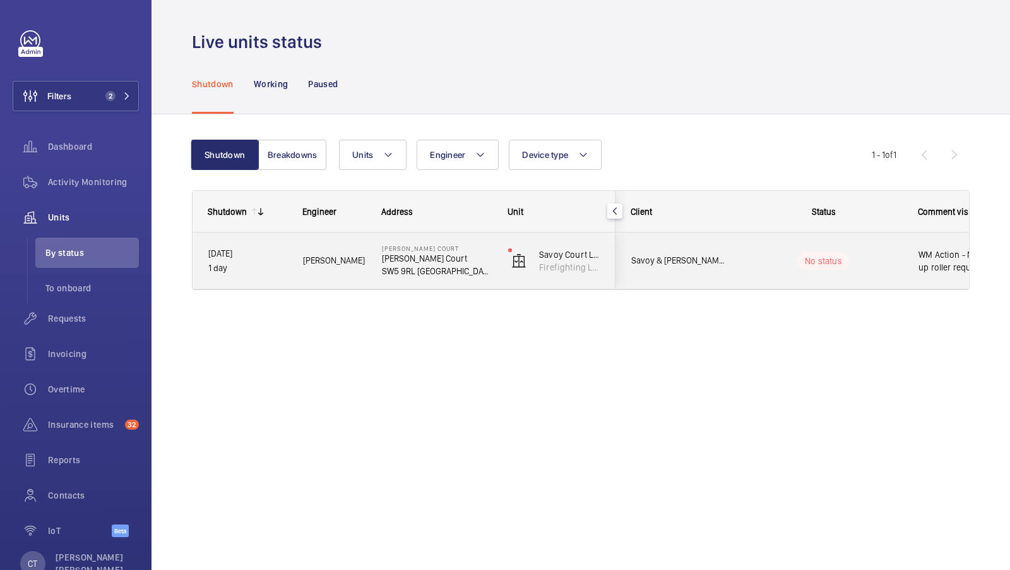
scroll to position [0, 227]
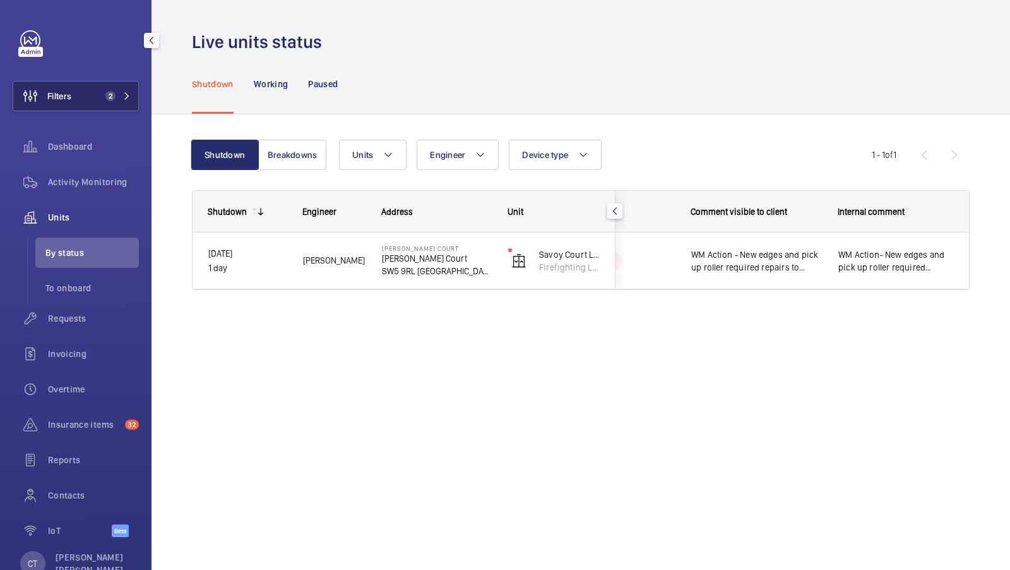
click at [110, 87] on button "Filters 2" at bounding box center [76, 96] width 126 height 30
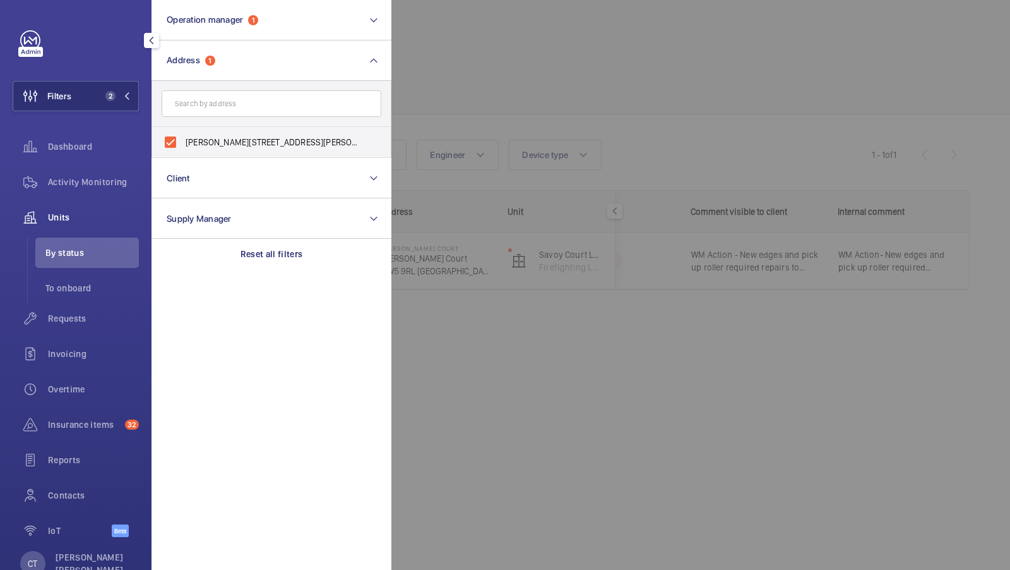
click at [649, 80] on div at bounding box center [897, 285] width 1010 height 570
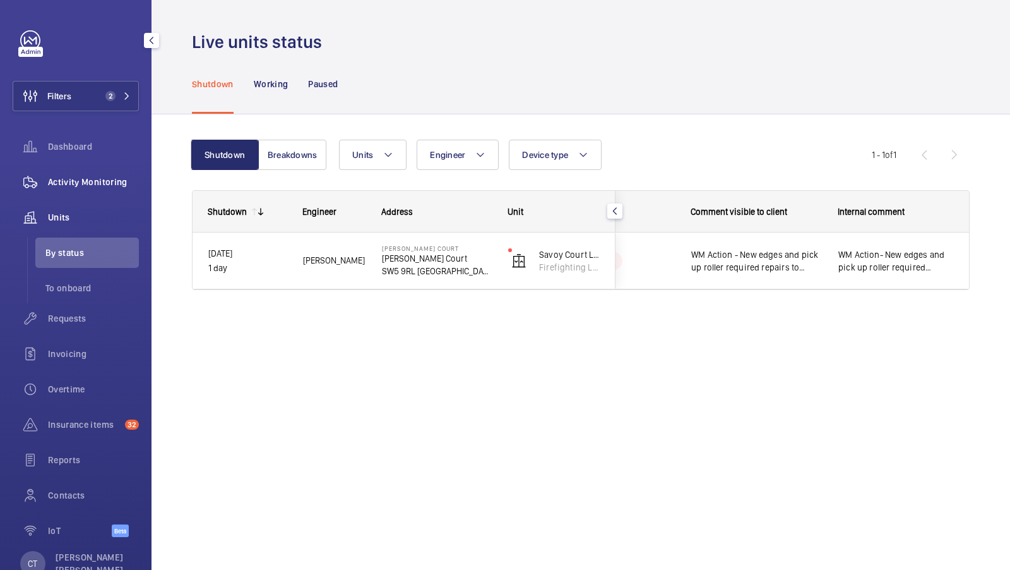
click at [68, 187] on span "Activity Monitoring" at bounding box center [93, 182] width 91 height 13
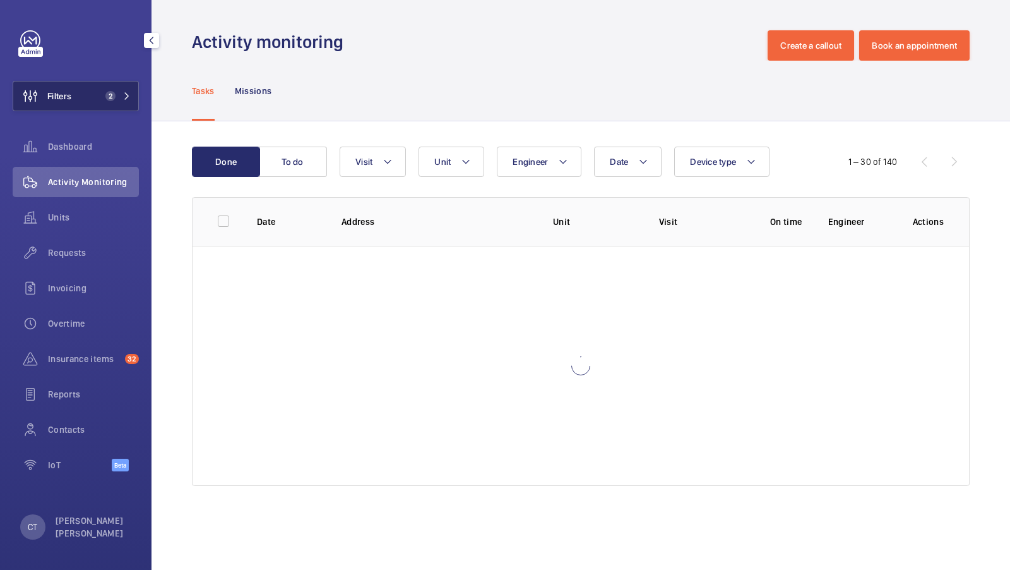
click at [121, 106] on button "Filters 2" at bounding box center [76, 96] width 126 height 30
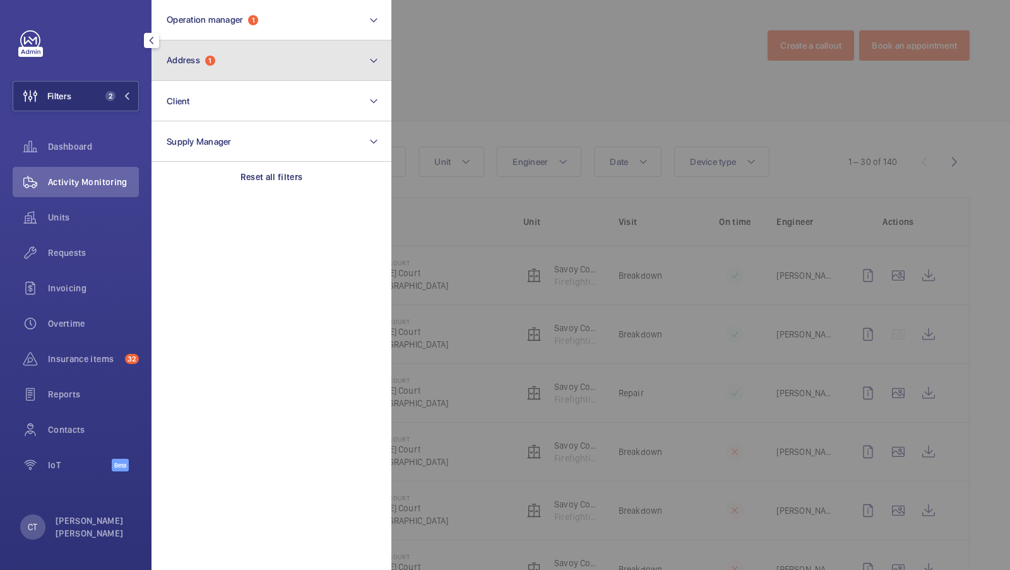
click at [274, 73] on button "Address 1" at bounding box center [272, 60] width 240 height 40
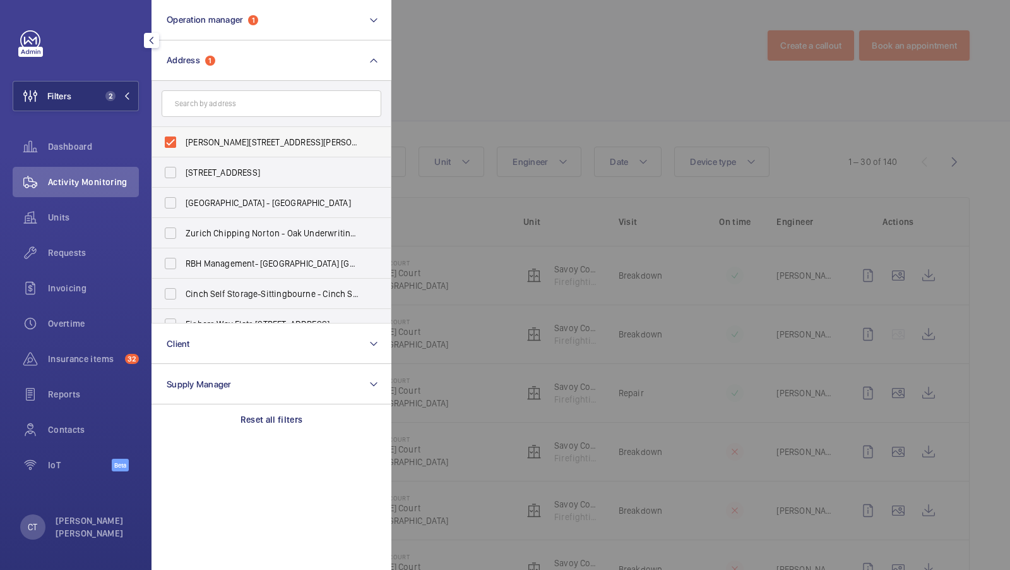
click at [316, 142] on span "Sullivan Court - Sullivan Court, LONDON SW5 9RL" at bounding box center [273, 142] width 174 height 13
click at [183, 142] on input "Sullivan Court - Sullivan Court, LONDON SW5 9RL" at bounding box center [170, 141] width 25 height 25
checkbox input "false"
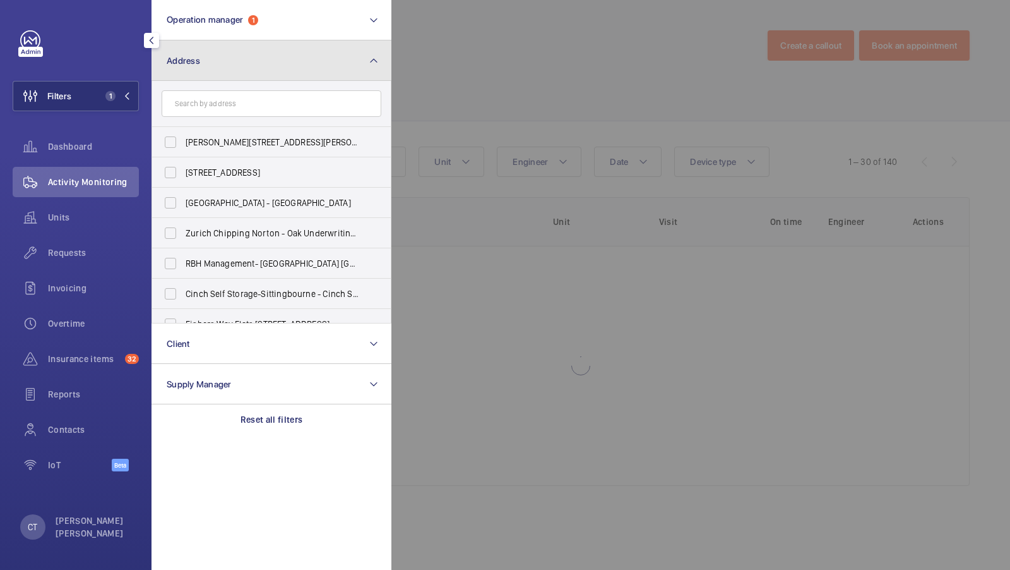
click at [352, 74] on button "Address" at bounding box center [272, 60] width 240 height 40
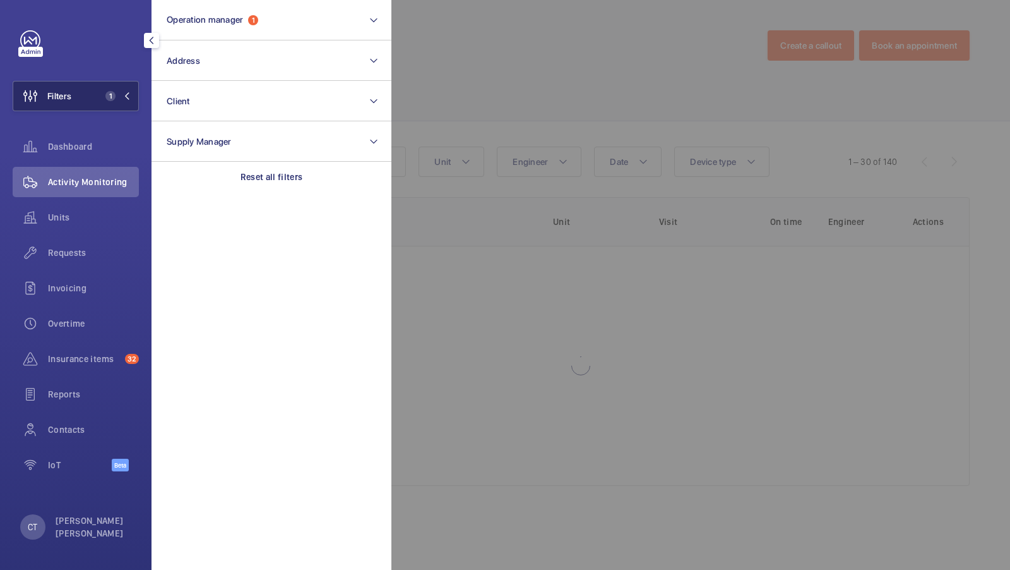
click at [109, 97] on span "1" at bounding box center [110, 96] width 10 height 10
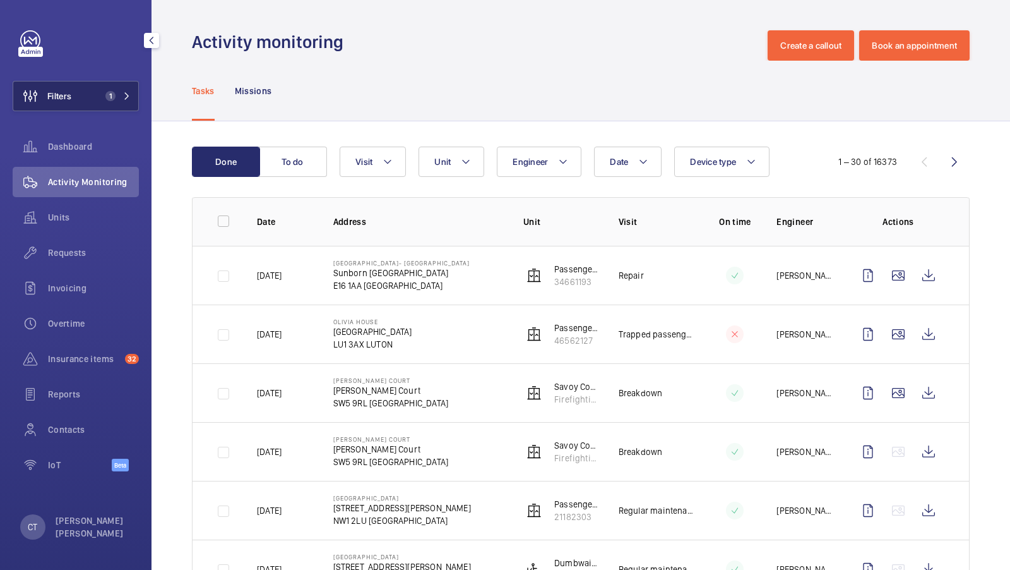
click at [114, 103] on button "Filters 1" at bounding box center [76, 96] width 126 height 30
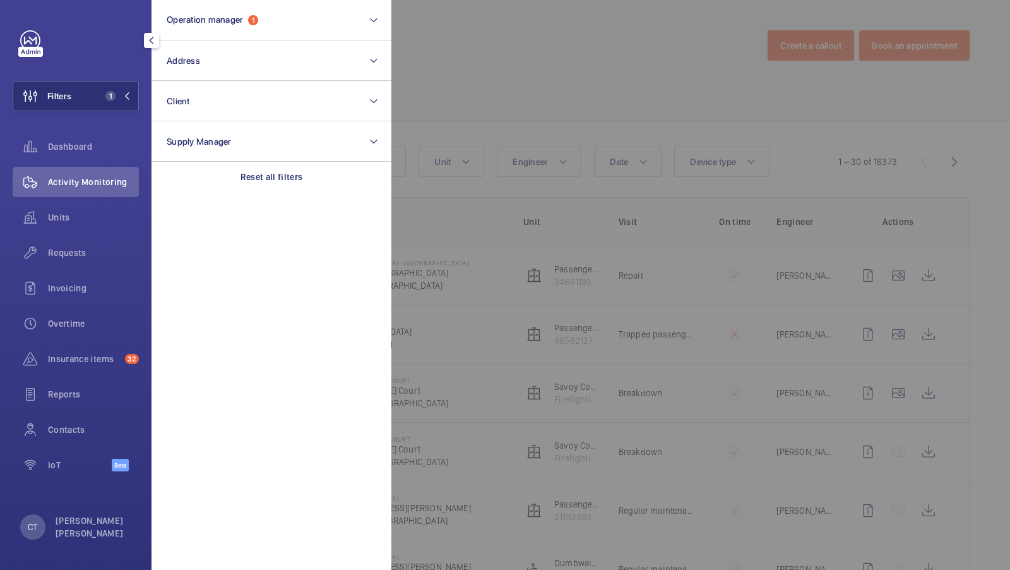
click at [639, 68] on div at bounding box center [897, 285] width 1010 height 570
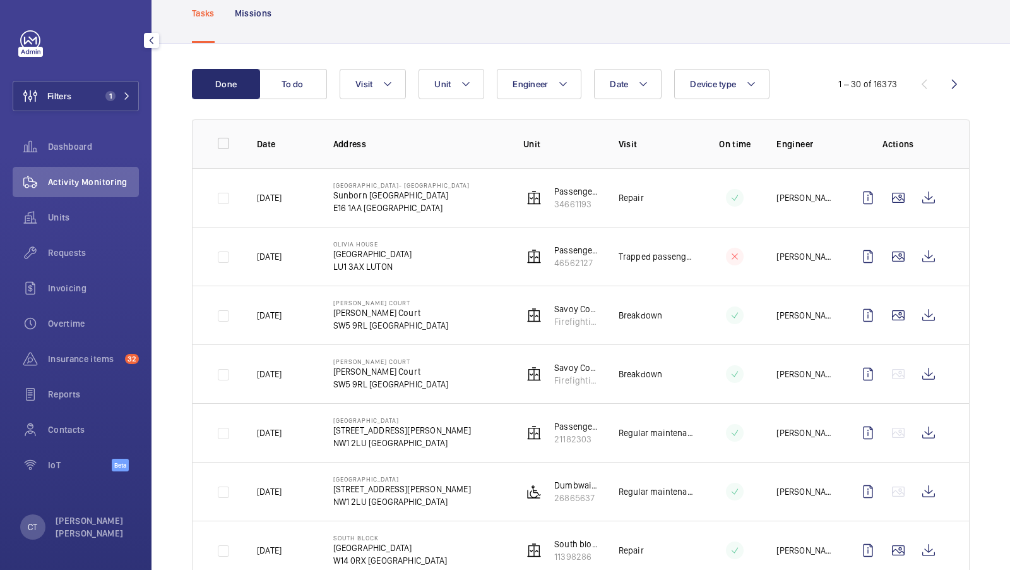
scroll to position [129, 0]
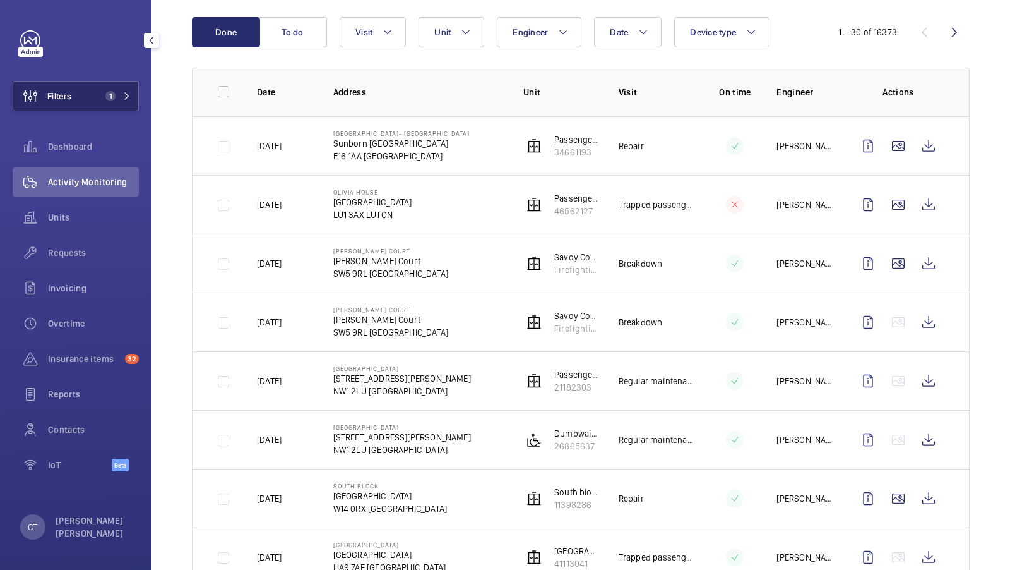
click at [123, 82] on button "Filters 1" at bounding box center [76, 96] width 126 height 30
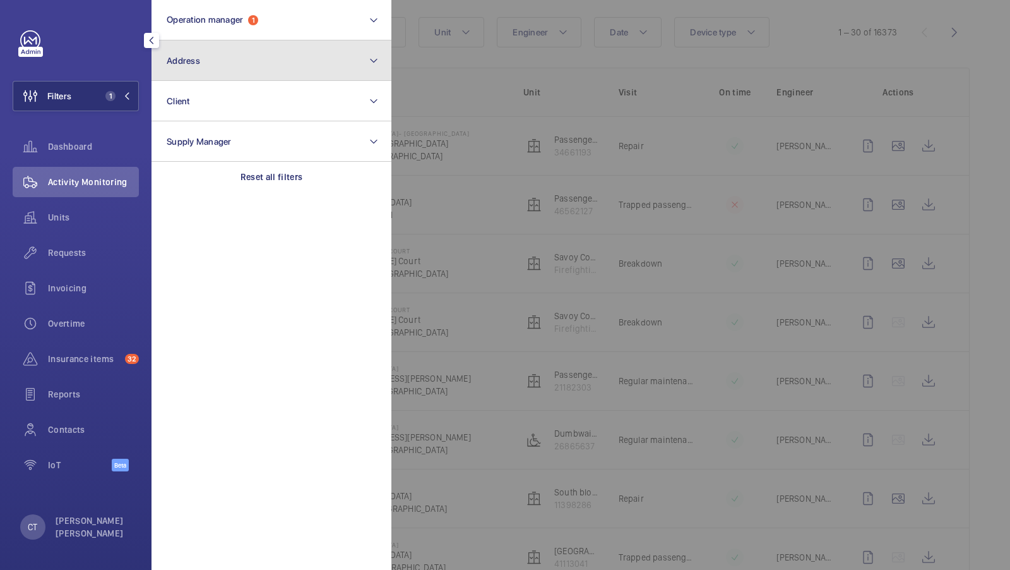
click at [303, 56] on button "Address" at bounding box center [272, 60] width 240 height 40
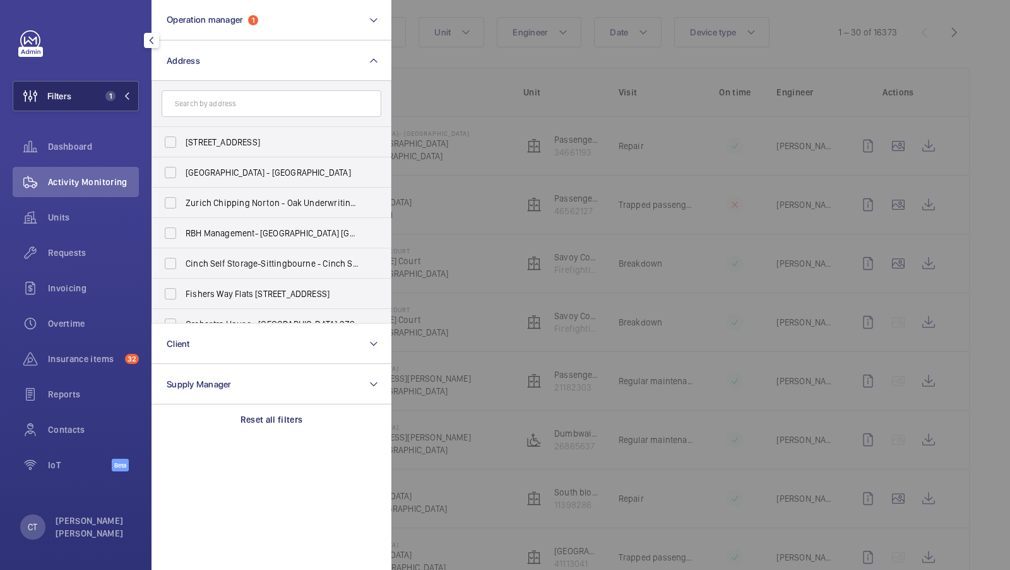
click at [114, 83] on button "Filters 1" at bounding box center [76, 96] width 126 height 30
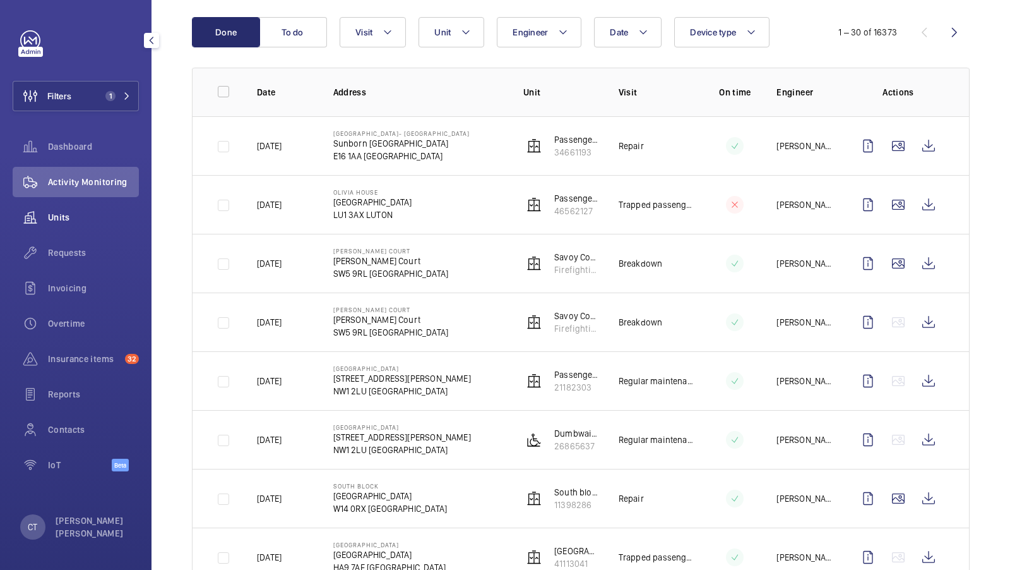
click at [75, 220] on span "Units" at bounding box center [93, 217] width 91 height 13
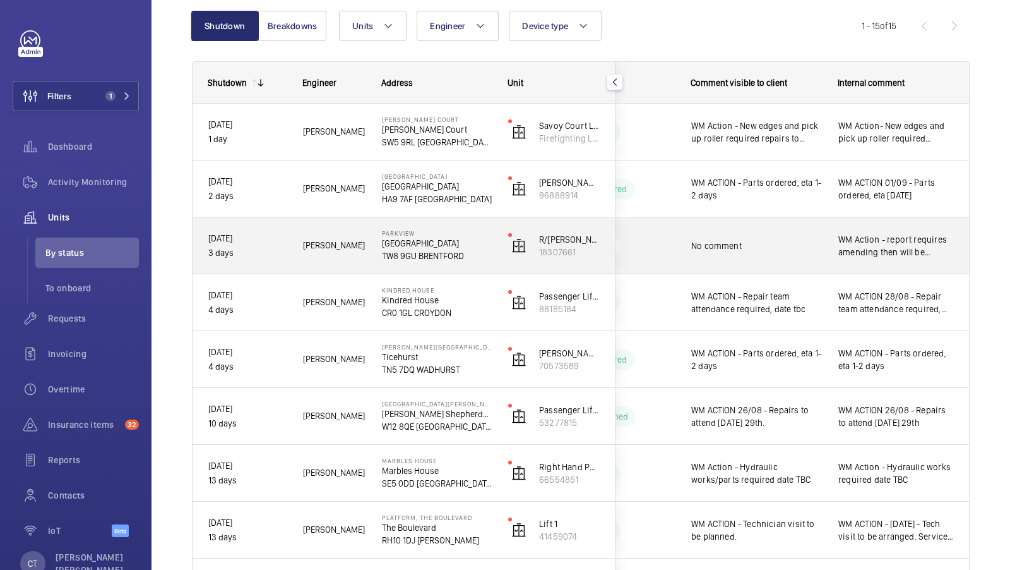
scroll to position [129, 0]
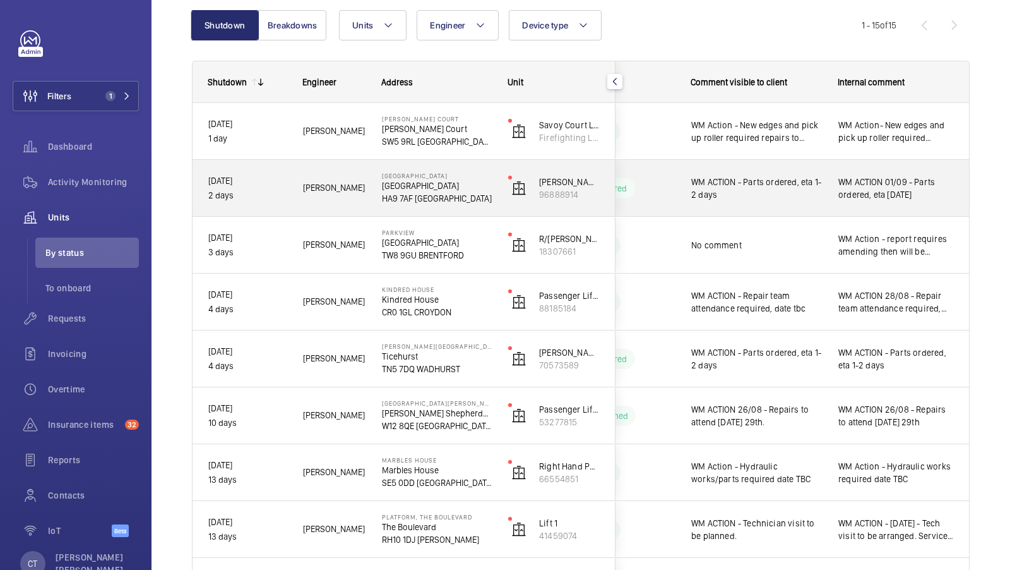
click at [885, 203] on div "WM ACTION 01/09 - Parts ordered, eta [DATE]" at bounding box center [896, 188] width 146 height 54
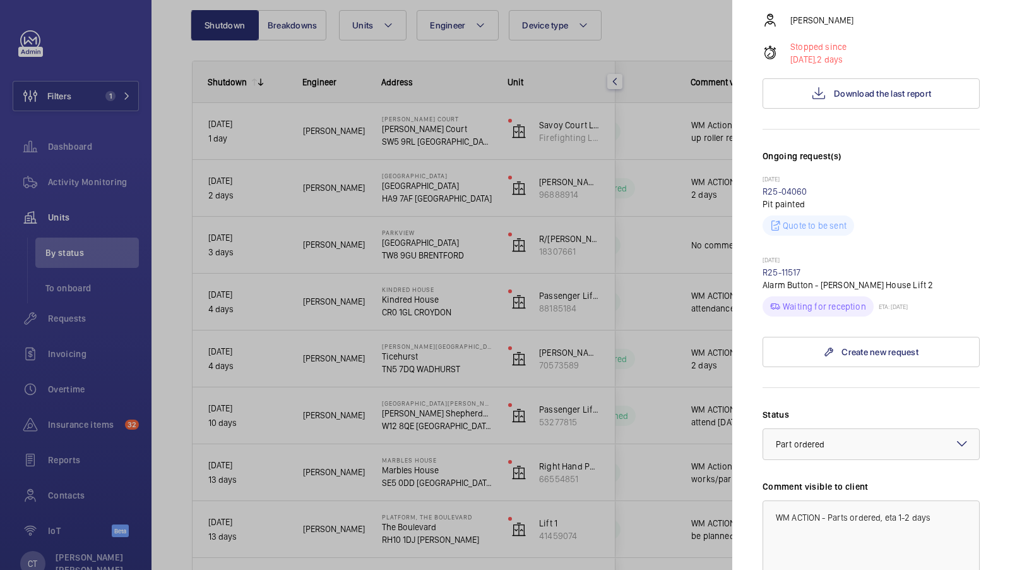
scroll to position [474, 0]
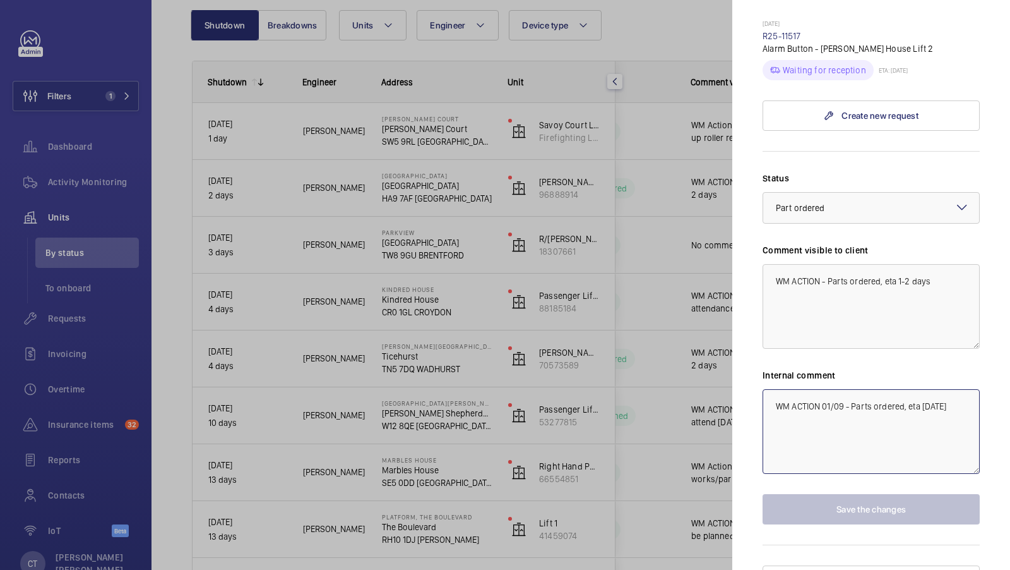
drag, startPoint x: 923, startPoint y: 384, endPoint x: 943, endPoint y: 385, distance: 19.6
click at [943, 389] on textarea "WM ACTION 01/09 - Parts ordered, eta [DATE]" at bounding box center [871, 431] width 217 height 85
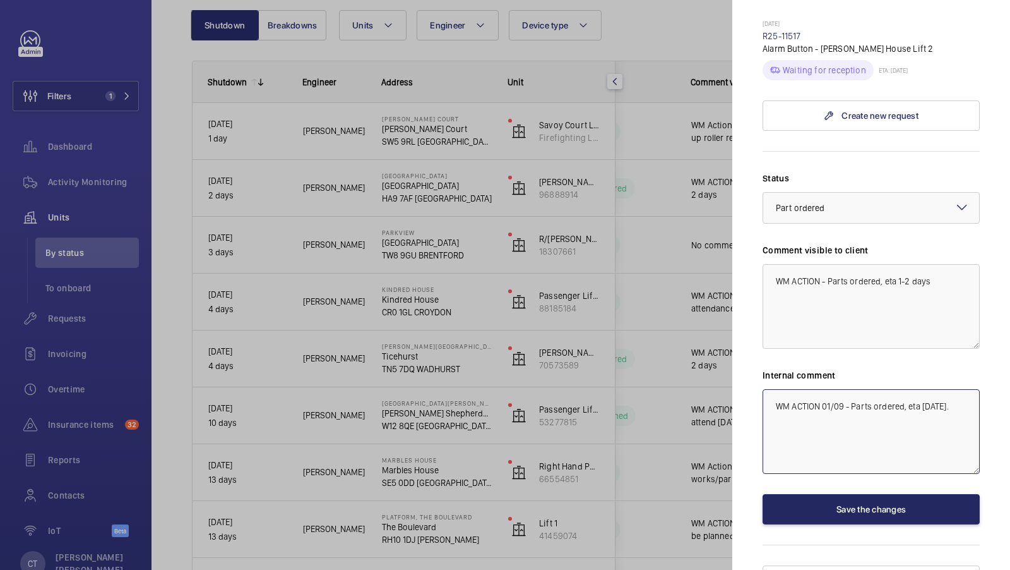
type textarea "WM ACTION 01/09 - Parts ordered, eta tomorrow."
click at [879, 494] on button "Save the changes" at bounding box center [871, 509] width 217 height 30
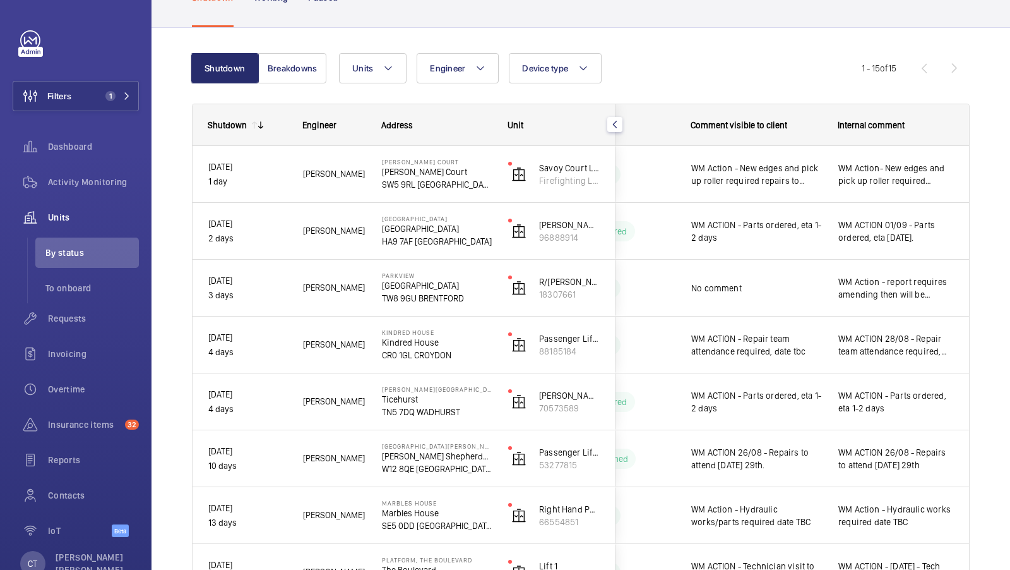
scroll to position [86, 0]
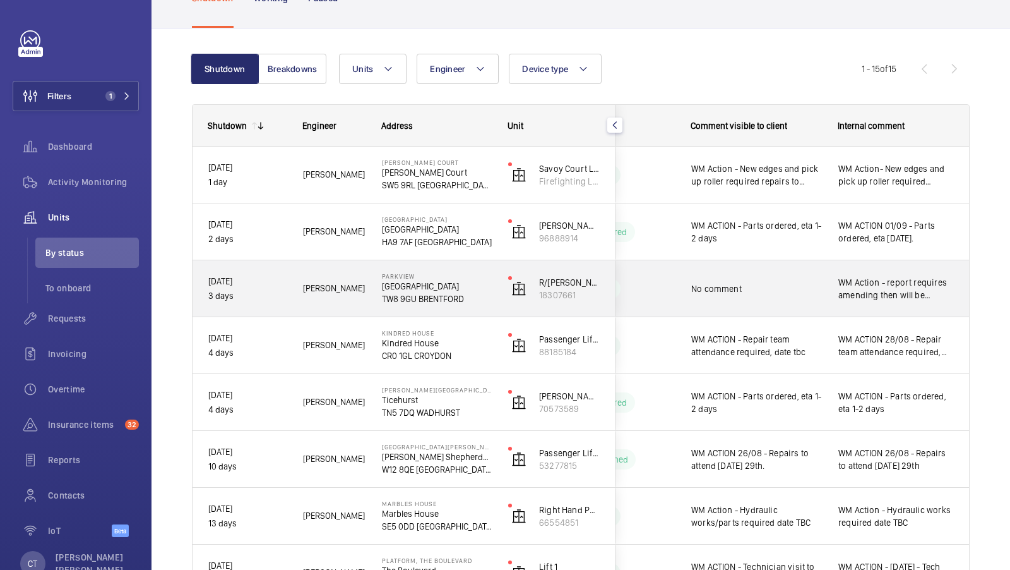
click at [863, 297] on span "WM Action - report requires amending then will be quoted" at bounding box center [897, 288] width 116 height 25
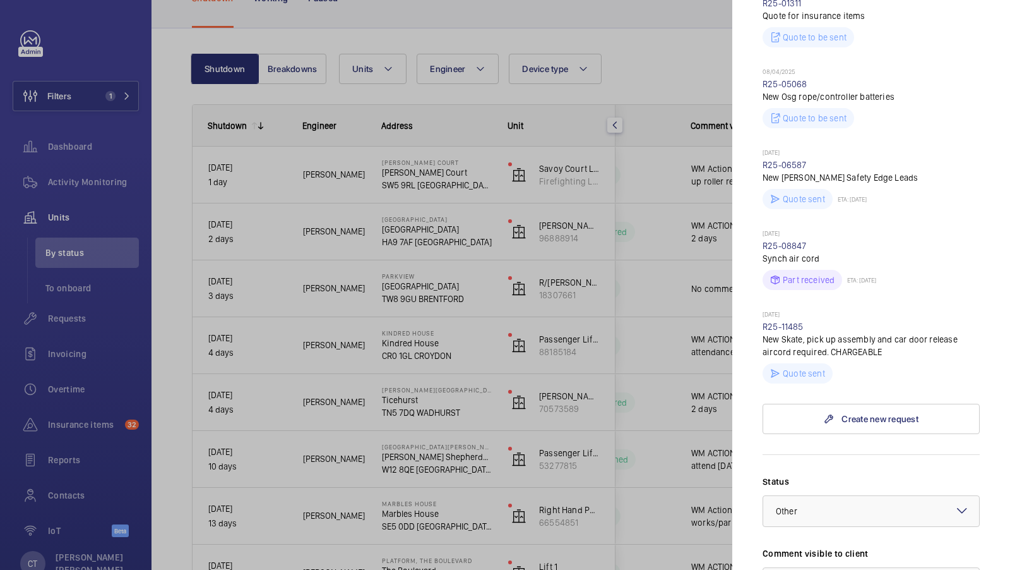
scroll to position [667, 0]
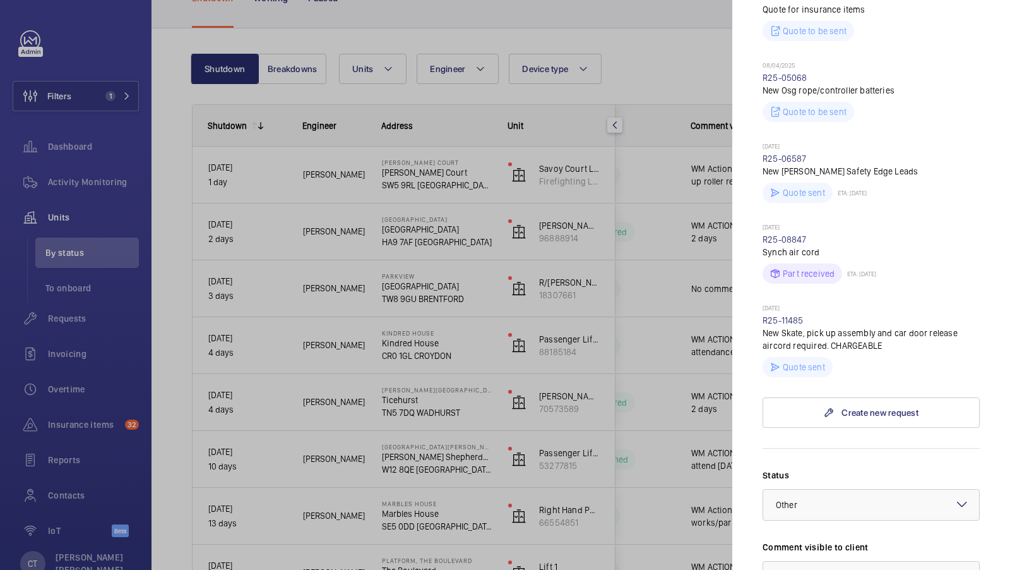
click at [644, 331] on div at bounding box center [505, 285] width 1010 height 570
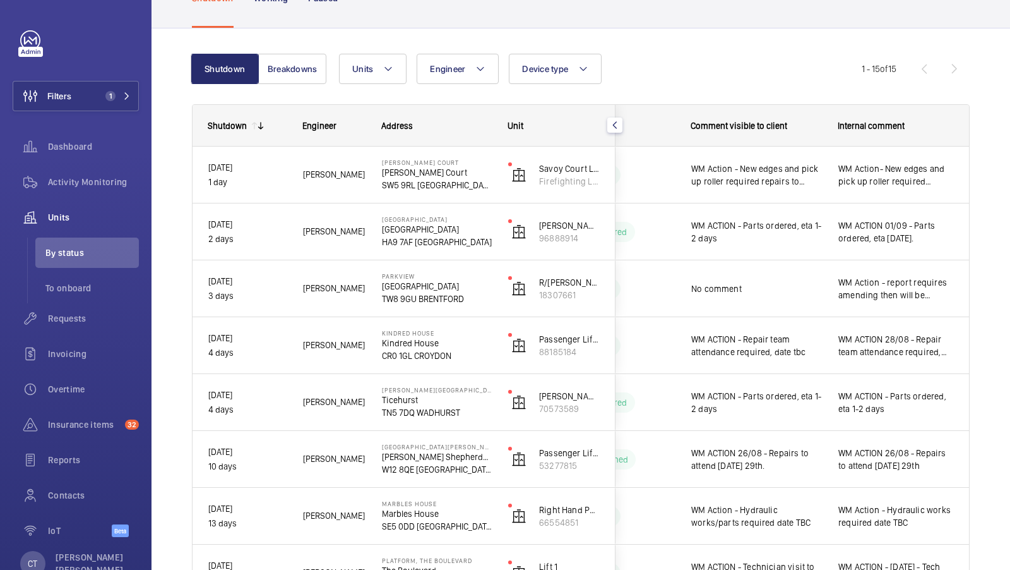
scroll to position [0, 0]
click at [108, 100] on span "1" at bounding box center [110, 96] width 10 height 10
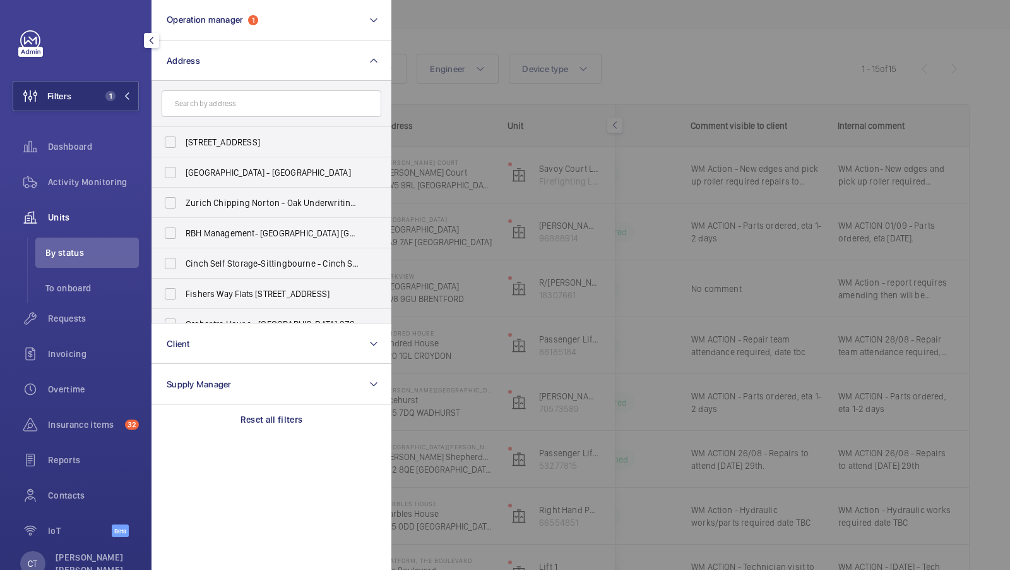
type input "0"
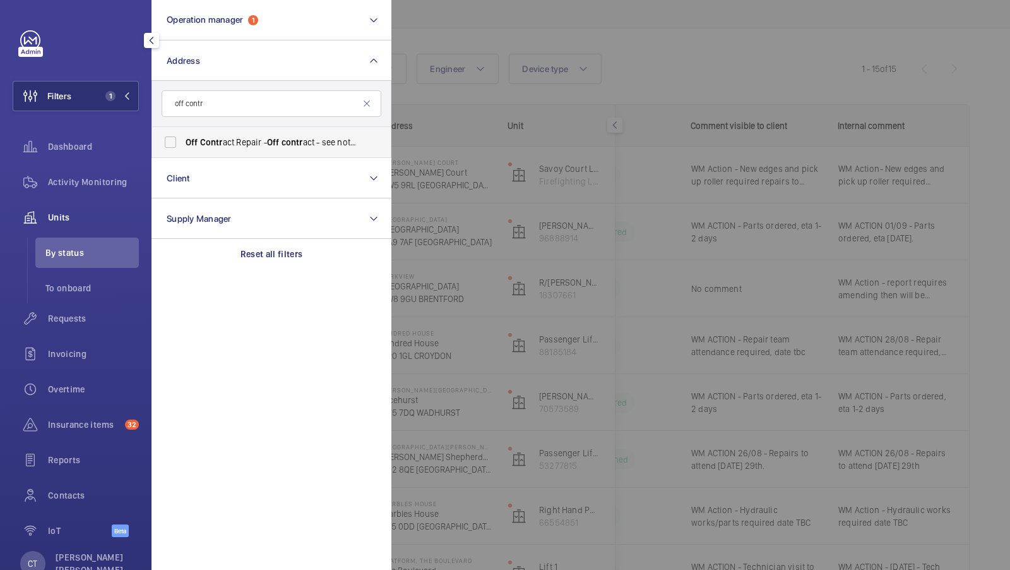
type input "off contr"
click at [201, 129] on label "Off Contr act Repair - Off contr act - see notes in description, LONDON XXXX" at bounding box center [262, 142] width 220 height 30
click at [183, 129] on input "Off Contr act Repair - Off contr act - see notes in description, LONDON XXXX" at bounding box center [170, 141] width 25 height 25
checkbox input "true"
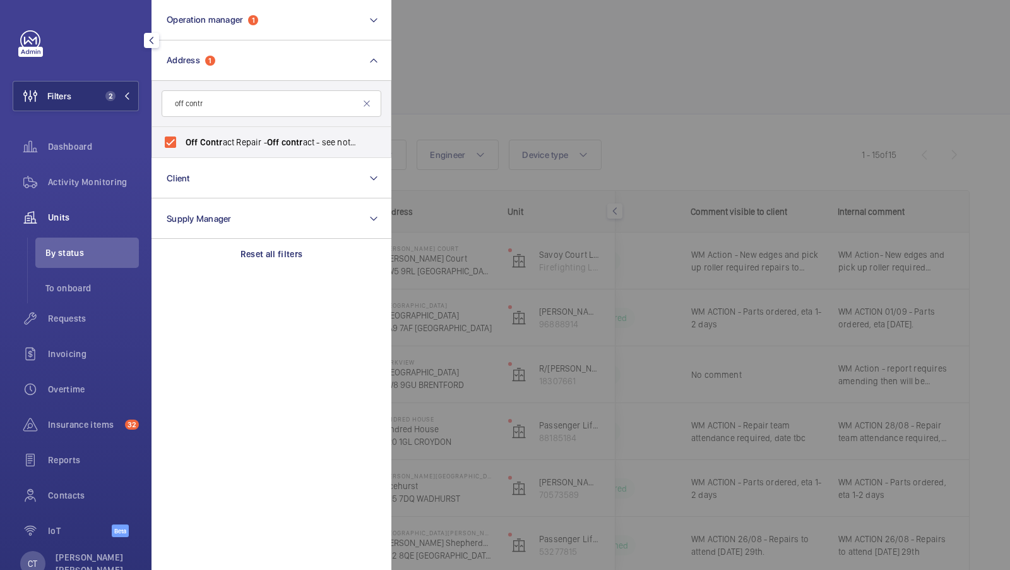
click at [69, 68] on div "Filters 2 Operation manager 1 Address 1 off contr Off Contr act Repair - Off co…" at bounding box center [76, 290] width 126 height 520
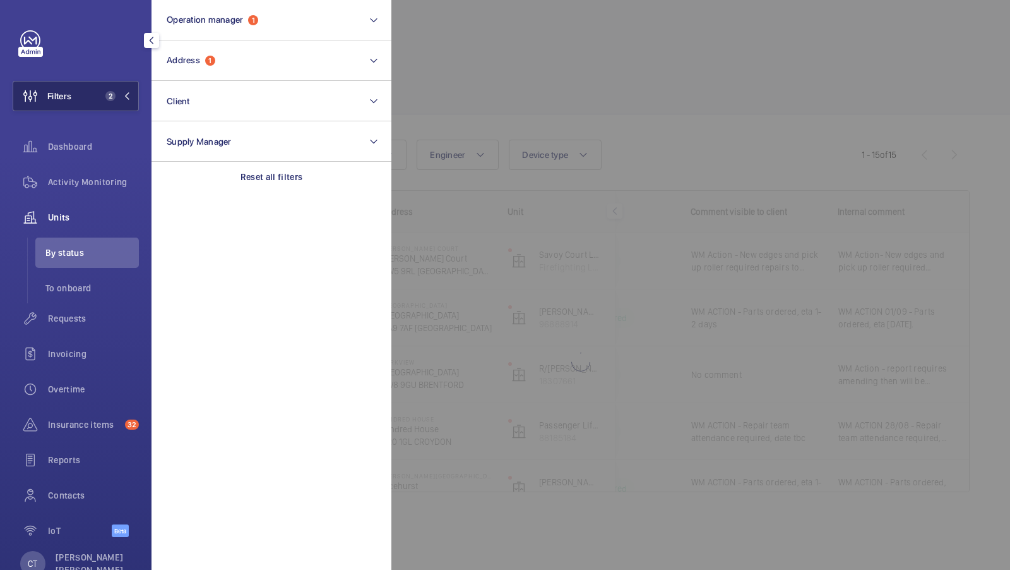
click at [100, 100] on span "2" at bounding box center [107, 96] width 15 height 10
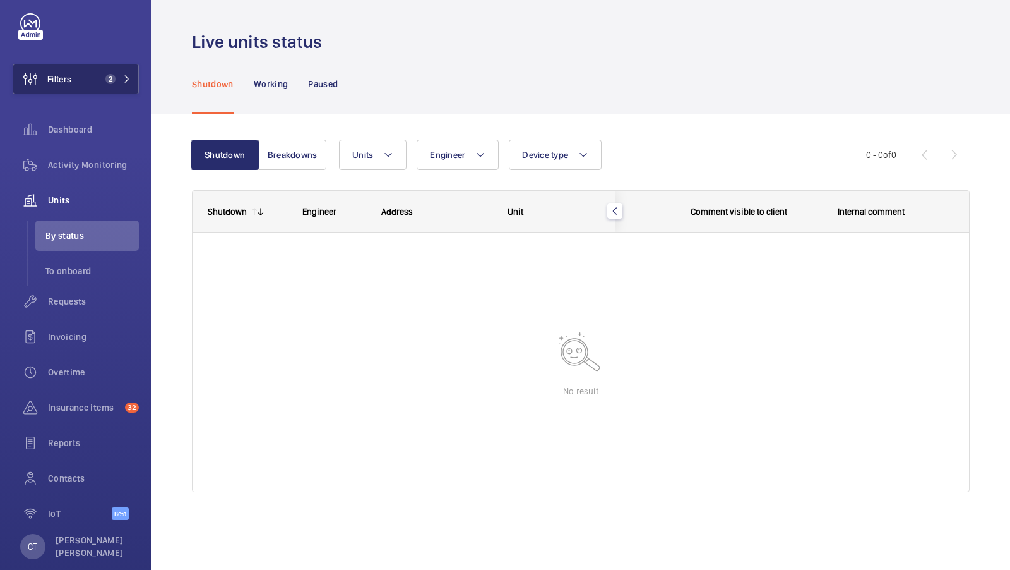
scroll to position [28, 0]
